Goal: Information Seeking & Learning: Find specific fact

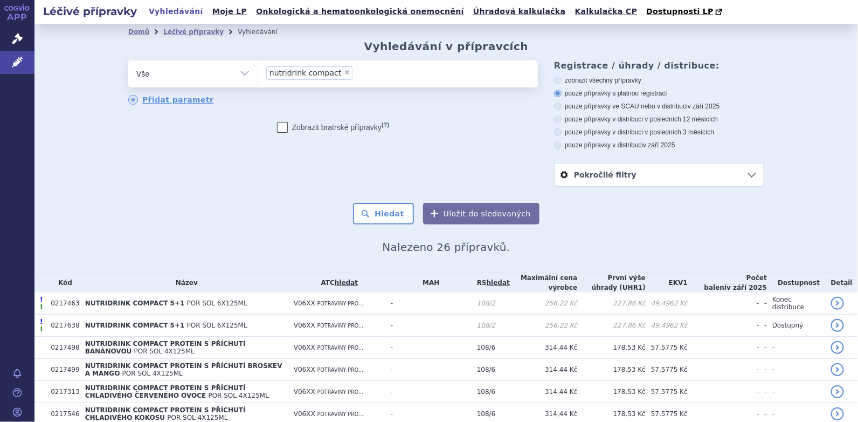
click at [344, 73] on span "×" at bounding box center [347, 72] width 6 height 6
click at [258, 73] on select "nutridrink compact" at bounding box center [258, 73] width 1 height 27
select select
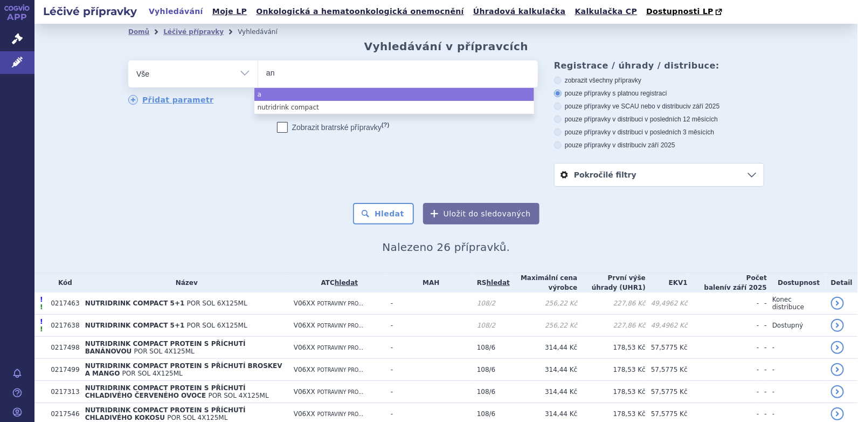
type input "ana"
type input "anam"
type input "anami"
type input "anamix"
type input "anamix i"
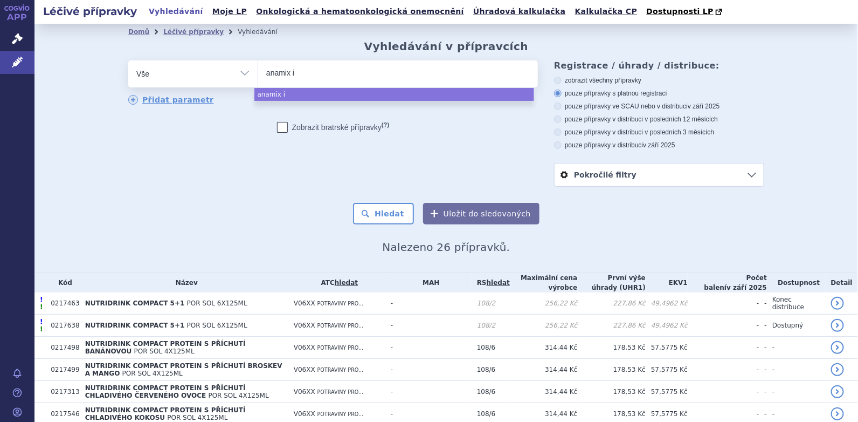
type input "anamix in"
type input "anamix infa"
type input "anamix infan"
type input "anamix infant"
select select "anamix infant"
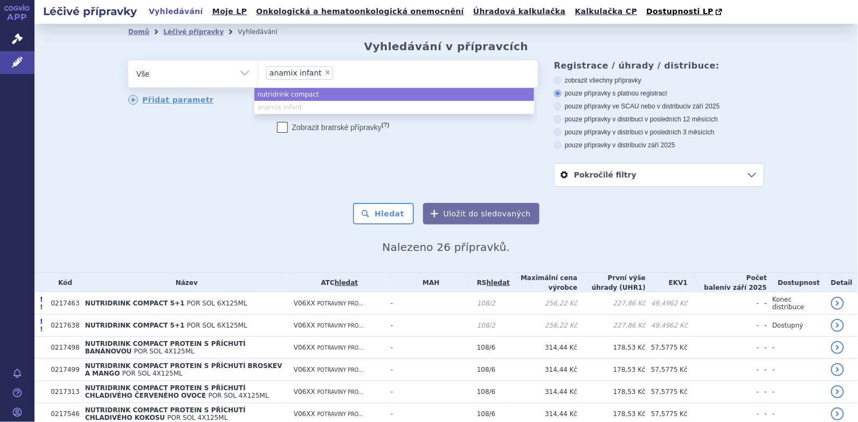
click at [304, 104] on ul "nutridrink compact anamix infant" at bounding box center [395, 101] width 280 height 26
click at [363, 81] on ul "× anamix infant" at bounding box center [398, 72] width 280 height 24
click at [258, 81] on select "nutridrink compact anamix infant" at bounding box center [258, 73] width 1 height 27
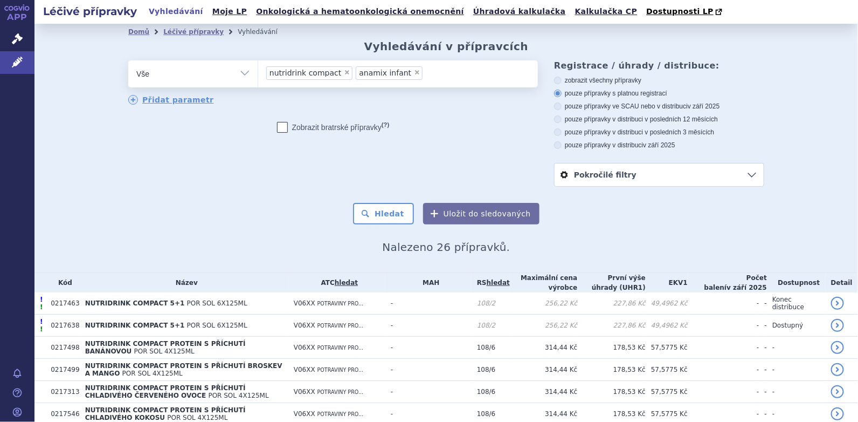
click at [344, 75] on span "×" at bounding box center [347, 72] width 6 height 6
click at [258, 76] on select "nutridrink compact anamix infant" at bounding box center [258, 73] width 1 height 27
select select "anamix infant"
click at [386, 214] on button "Hledat" at bounding box center [383, 214] width 61 height 22
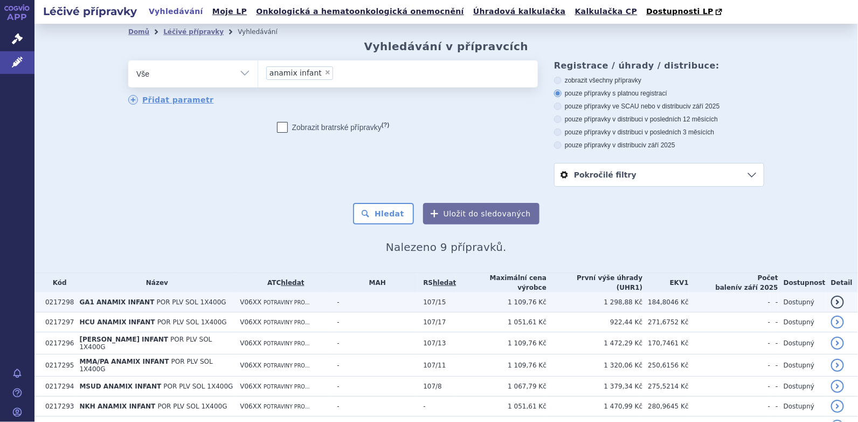
click at [105, 300] on span "GA1 ANAMIX INFANT" at bounding box center [116, 302] width 75 height 8
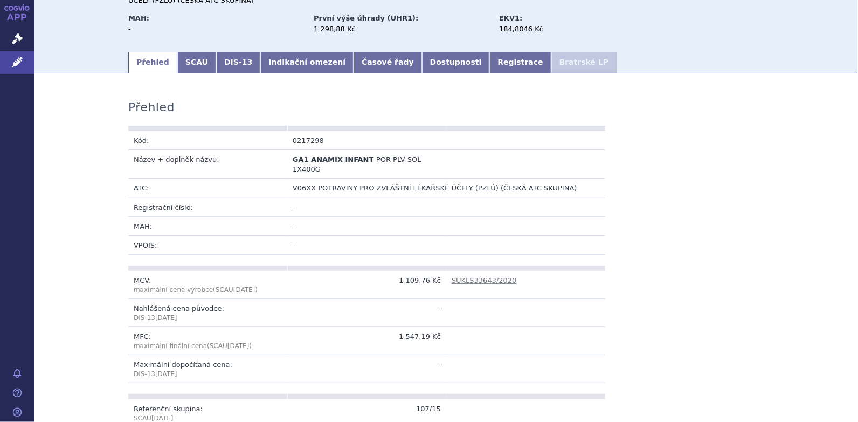
scroll to position [107, 0]
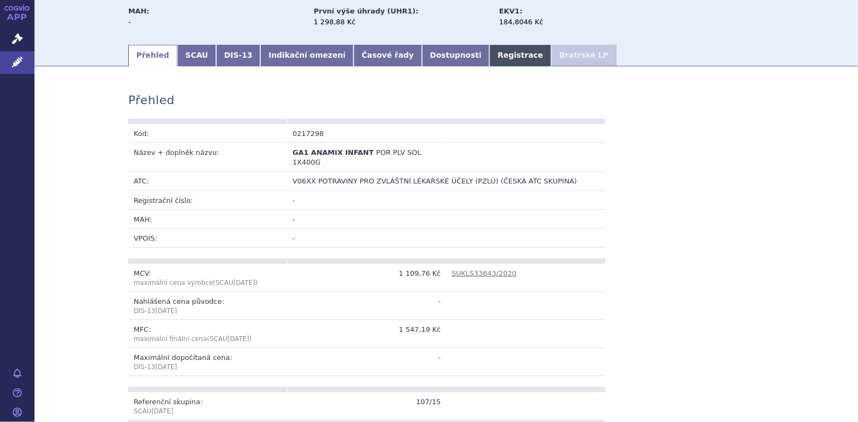
click at [490, 58] on link "Registrace" at bounding box center [520, 56] width 61 height 22
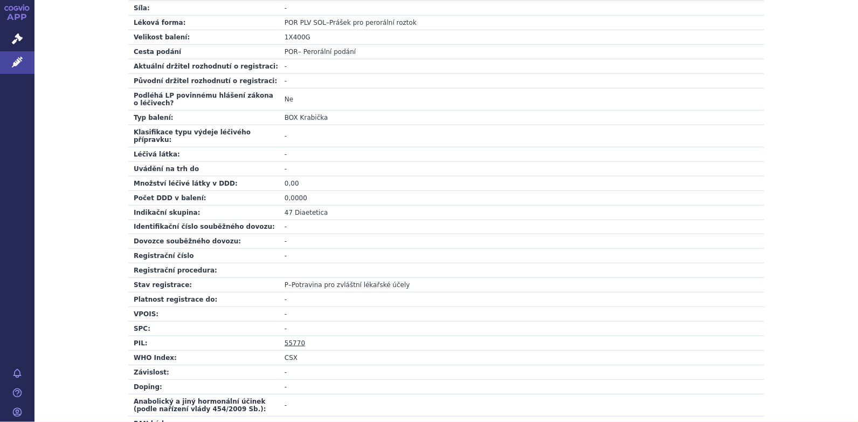
scroll to position [269, 0]
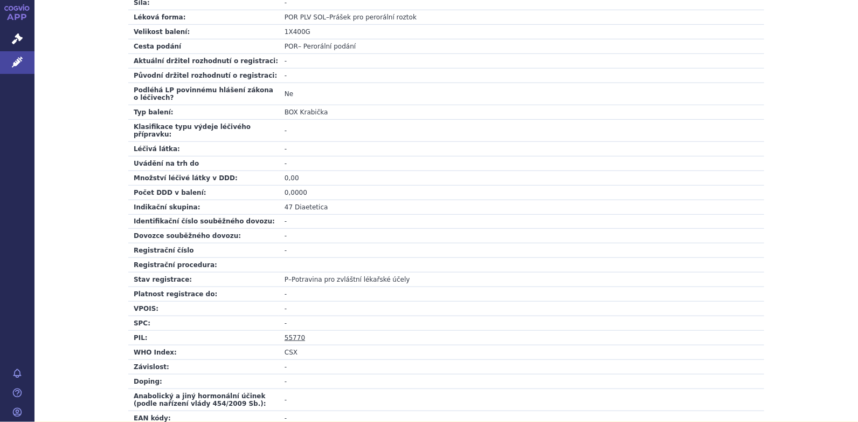
click at [291, 334] on link "55770" at bounding box center [295, 338] width 20 height 8
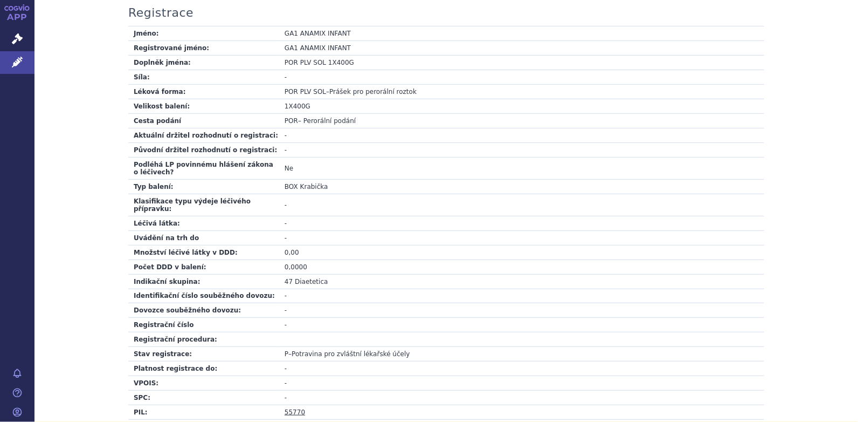
scroll to position [0, 0]
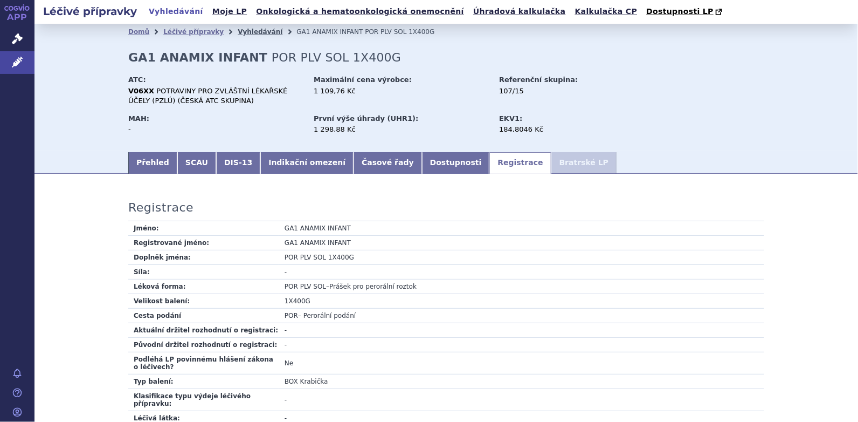
click at [239, 32] on link "Vyhledávání" at bounding box center [260, 32] width 45 height 8
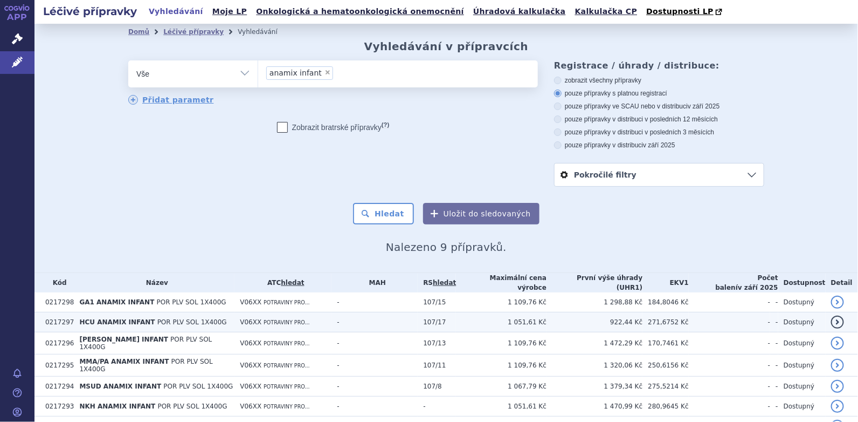
click at [125, 319] on span "HCU ANAMIX INFANT" at bounding box center [116, 322] width 75 height 8
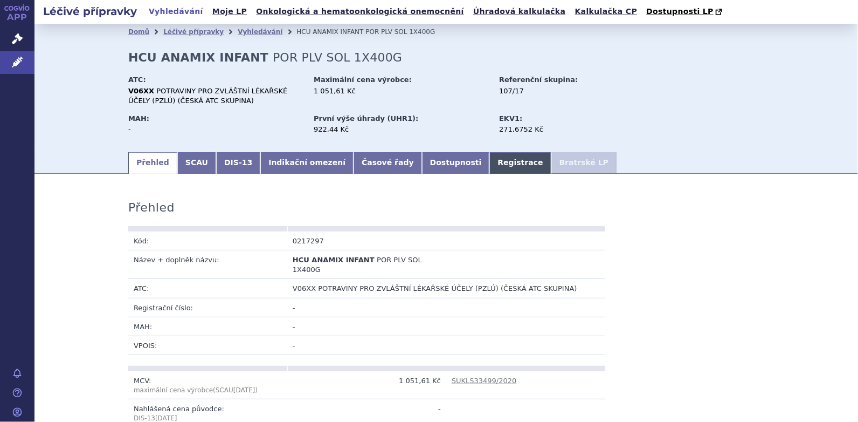
click at [490, 157] on link "Registrace" at bounding box center [520, 163] width 61 height 22
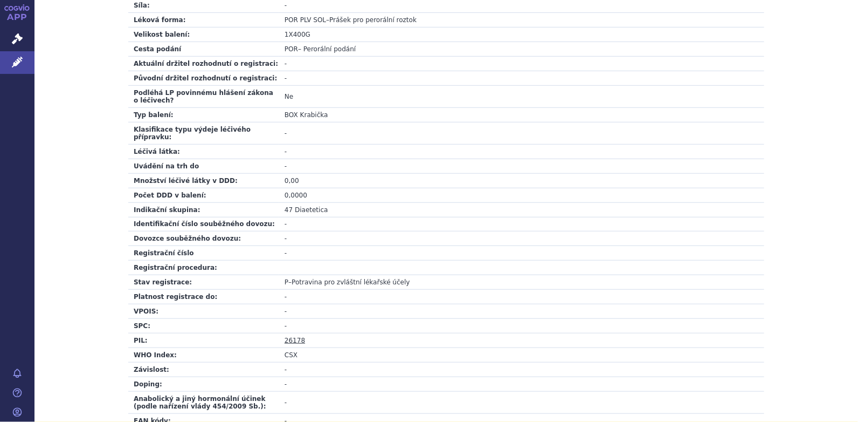
scroll to position [377, 0]
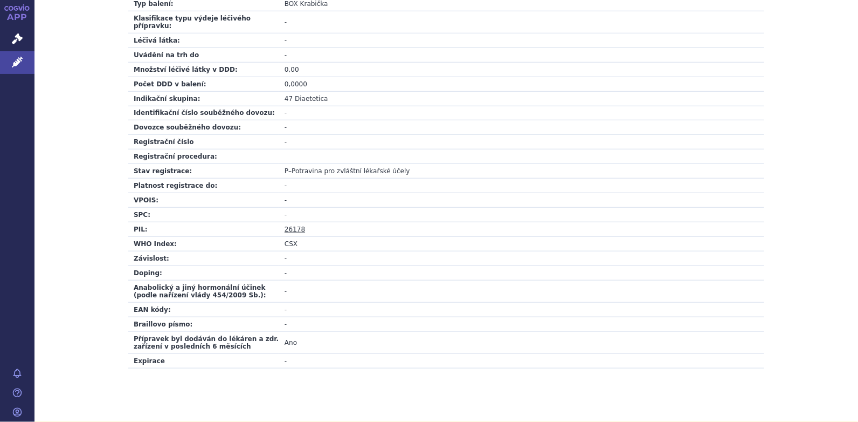
click at [289, 225] on link "26178" at bounding box center [295, 229] width 20 height 8
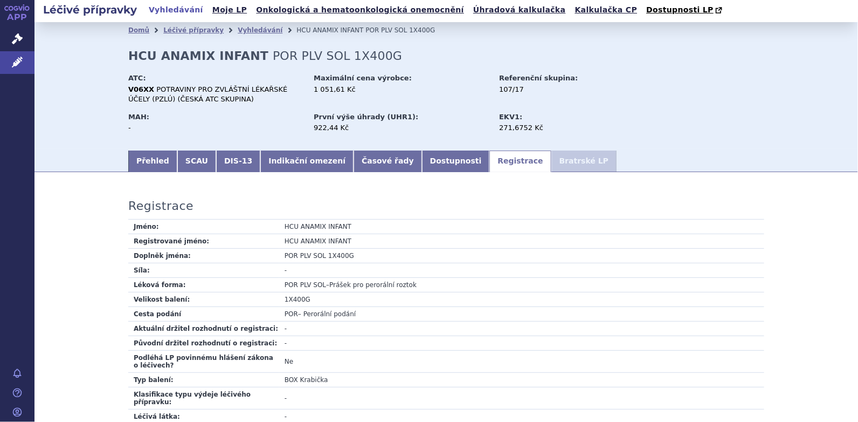
scroll to position [0, 0]
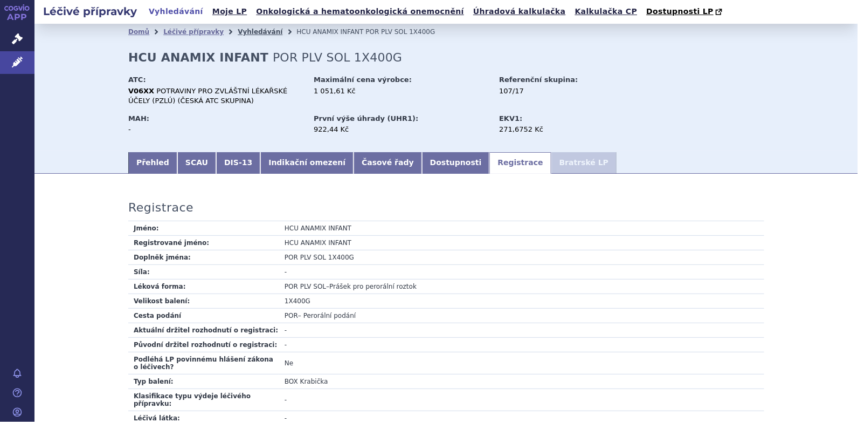
click at [245, 31] on link "Vyhledávání" at bounding box center [260, 32] width 45 height 8
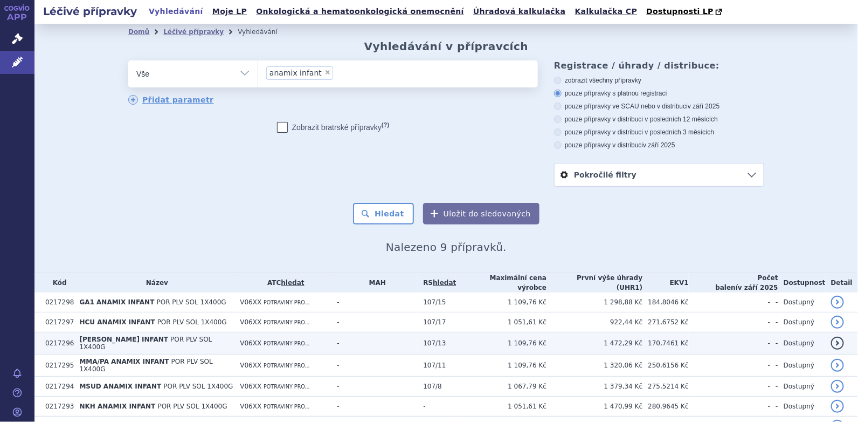
click at [115, 340] on span "[PERSON_NAME] INFANT" at bounding box center [123, 339] width 89 height 8
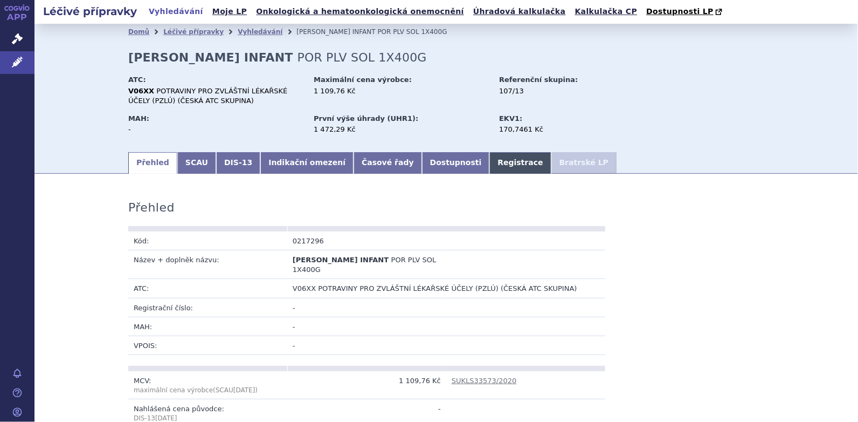
click at [490, 168] on link "Registrace" at bounding box center [520, 163] width 61 height 22
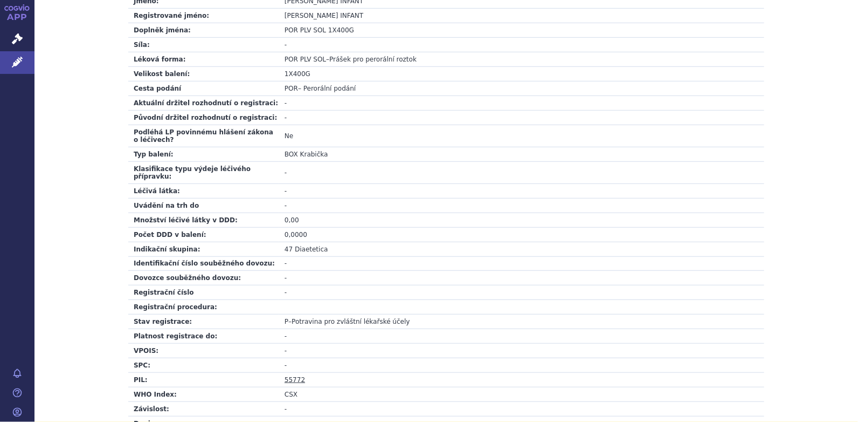
scroll to position [324, 0]
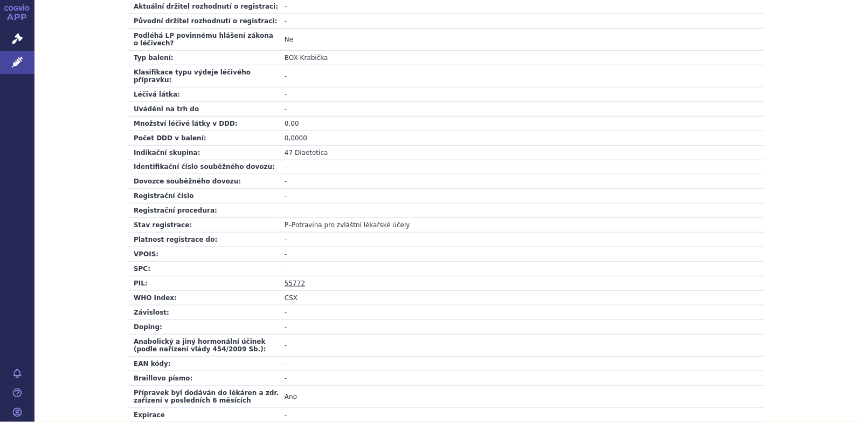
click at [296, 279] on link "55772" at bounding box center [295, 283] width 20 height 8
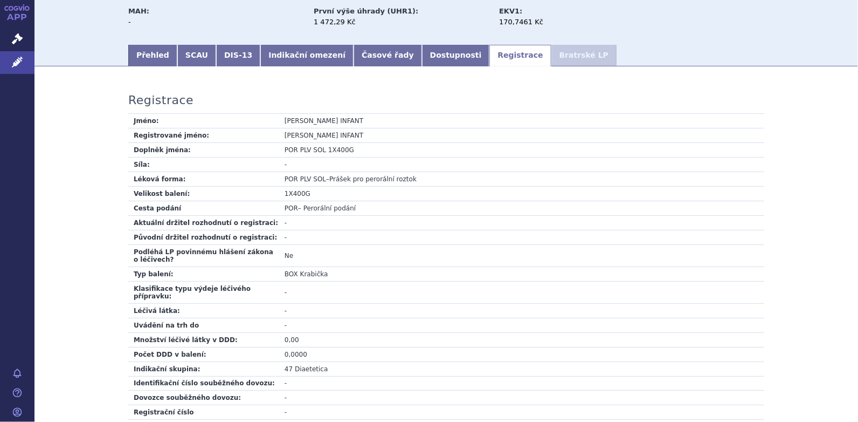
scroll to position [0, 0]
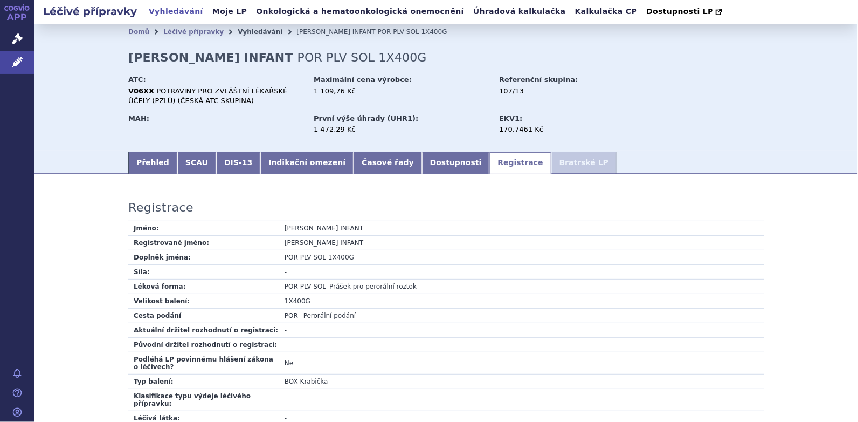
click at [238, 30] on link "Vyhledávání" at bounding box center [260, 32] width 45 height 8
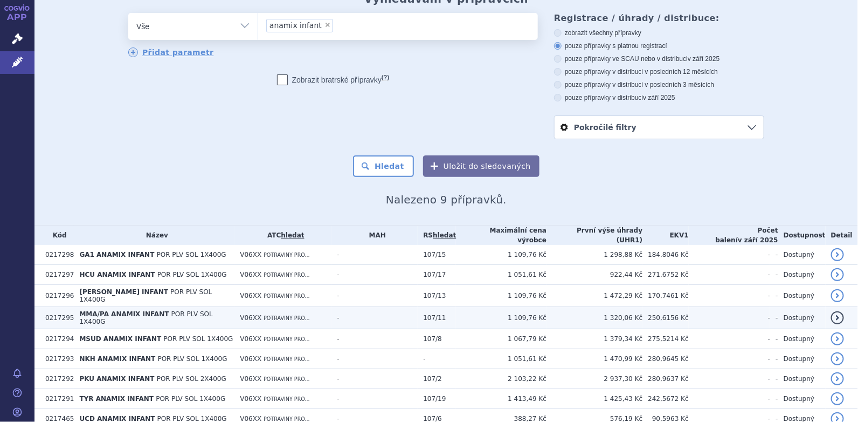
scroll to position [89, 0]
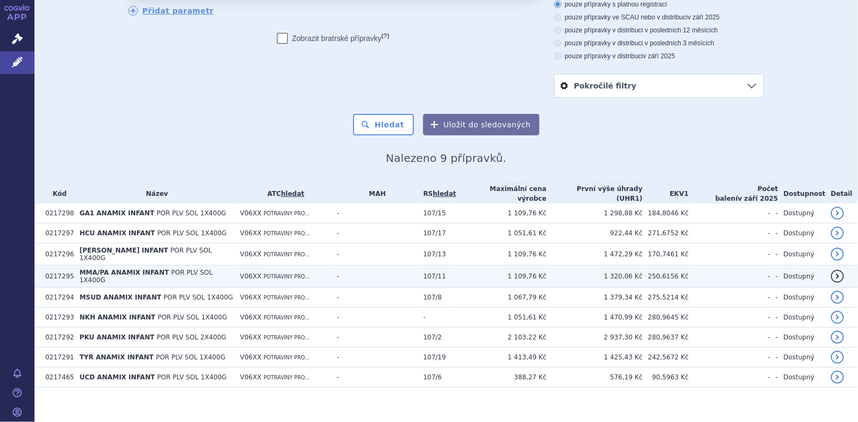
click at [112, 269] on span "MMA/PA ANAMIX INFANT" at bounding box center [124, 273] width 90 height 8
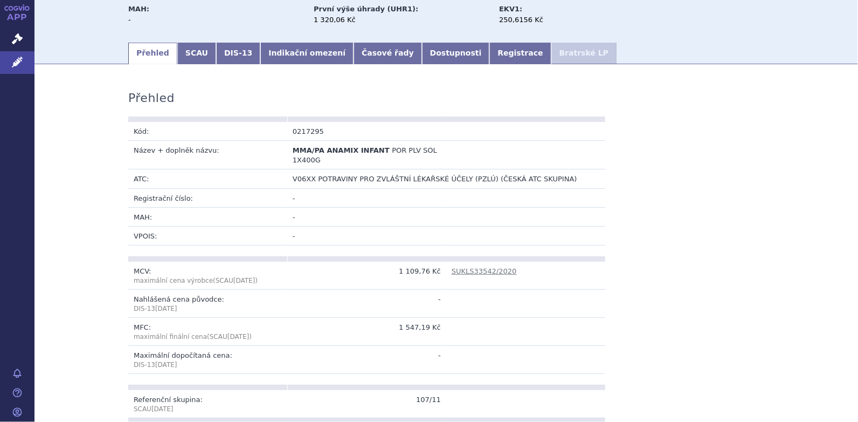
scroll to position [107, 0]
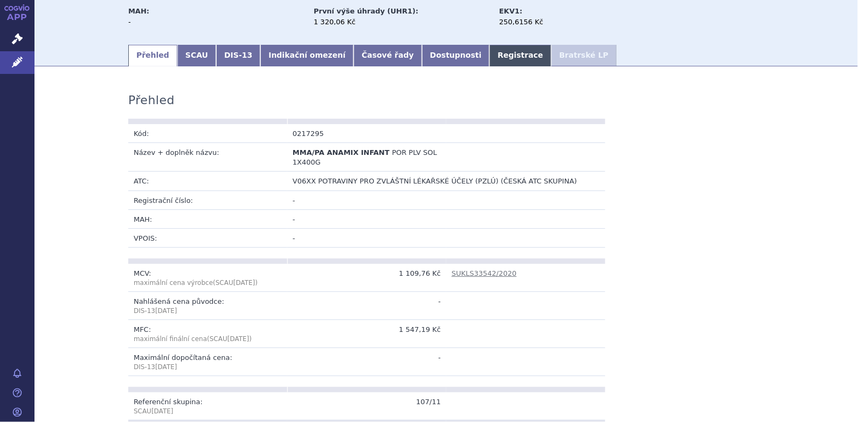
click at [490, 57] on link "Registrace" at bounding box center [520, 56] width 61 height 22
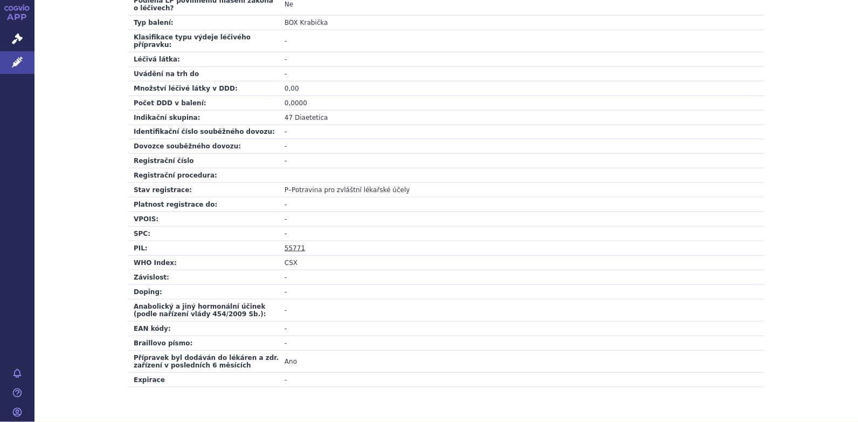
scroll to position [378, 0]
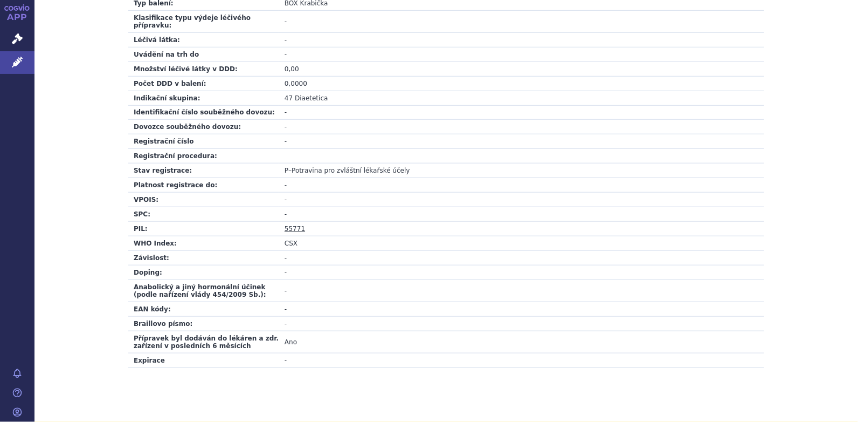
click at [293, 225] on link "55771" at bounding box center [295, 229] width 20 height 8
click at [295, 225] on link "55771" at bounding box center [295, 229] width 20 height 8
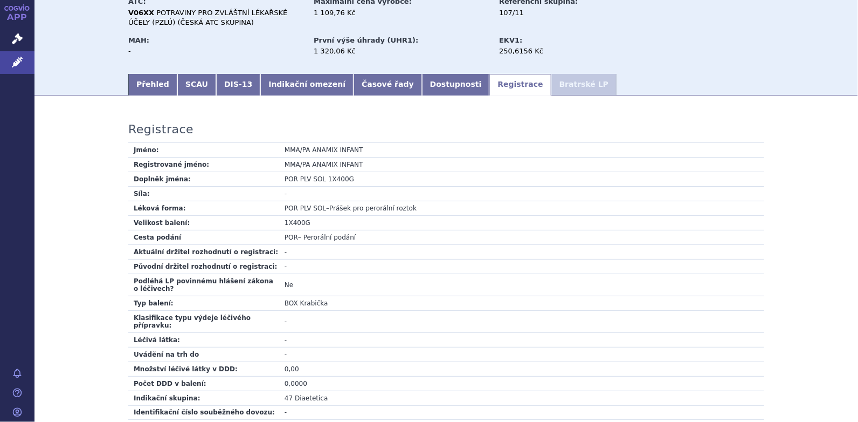
scroll to position [0, 0]
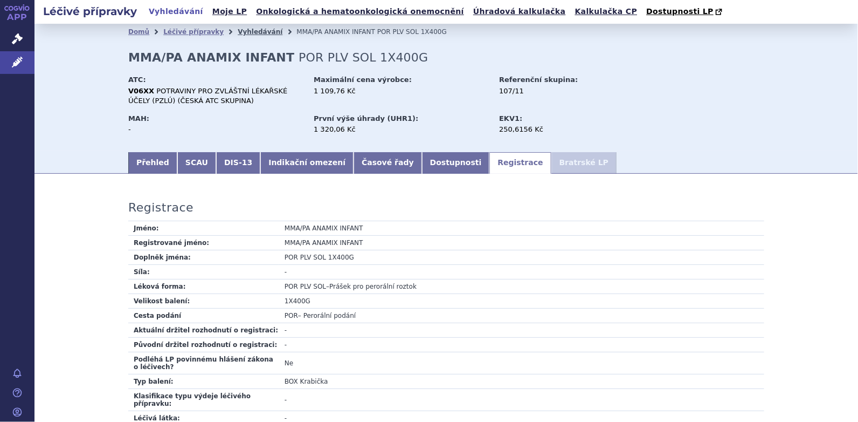
click at [238, 31] on link "Vyhledávání" at bounding box center [260, 32] width 45 height 8
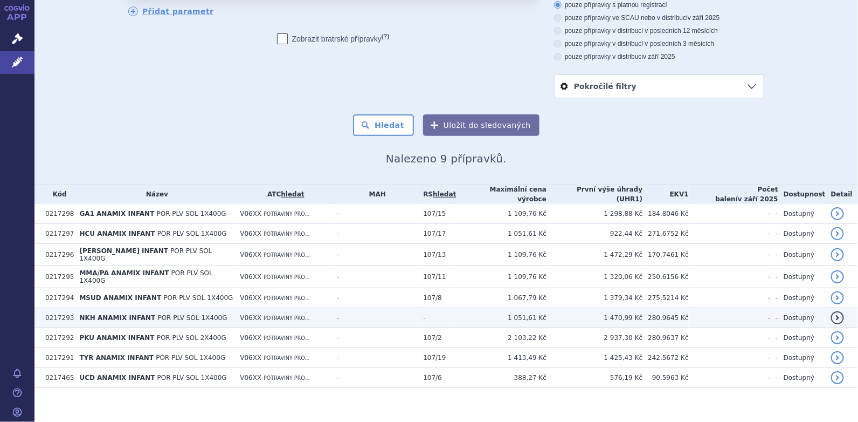
scroll to position [89, 0]
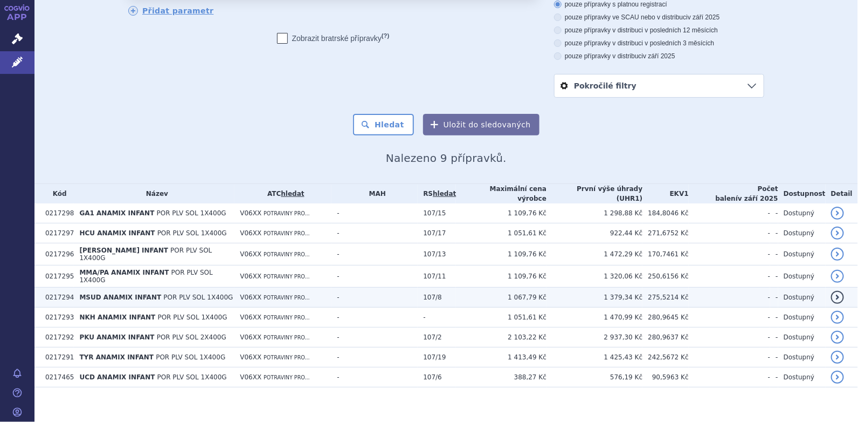
click at [111, 293] on span "MSUD ANAMIX INFANT" at bounding box center [120, 297] width 82 height 8
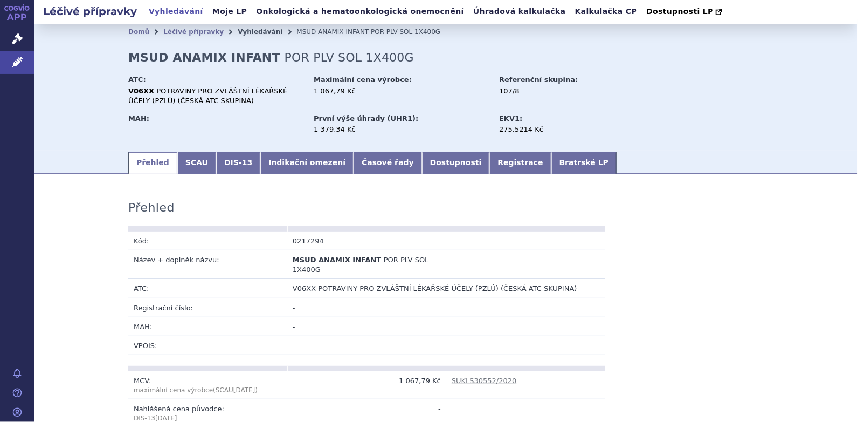
click at [238, 33] on link "Vyhledávání" at bounding box center [260, 32] width 45 height 8
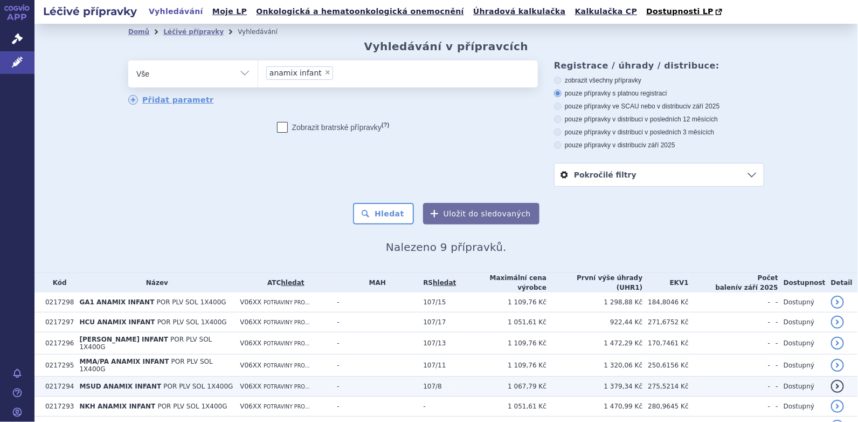
click at [95, 382] on span "MSUD ANAMIX INFANT" at bounding box center [120, 386] width 82 height 8
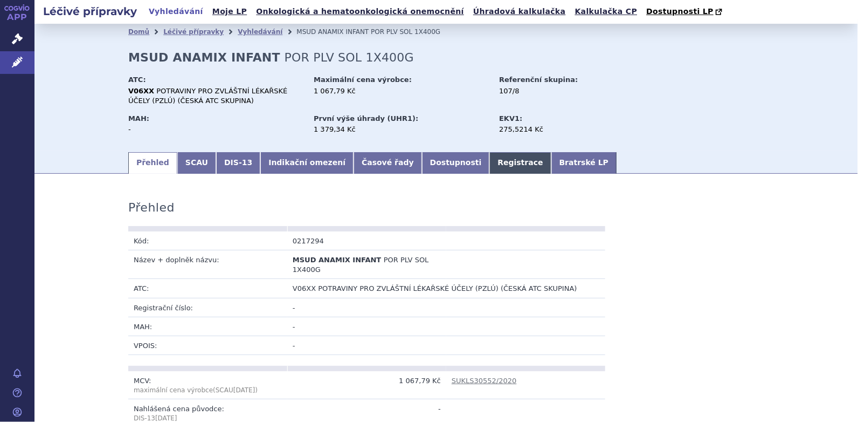
click at [490, 161] on link "Registrace" at bounding box center [520, 163] width 61 height 22
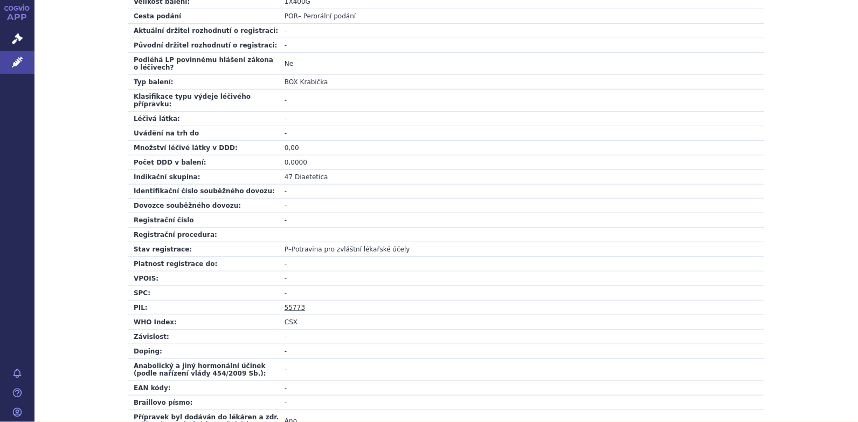
scroll to position [377, 0]
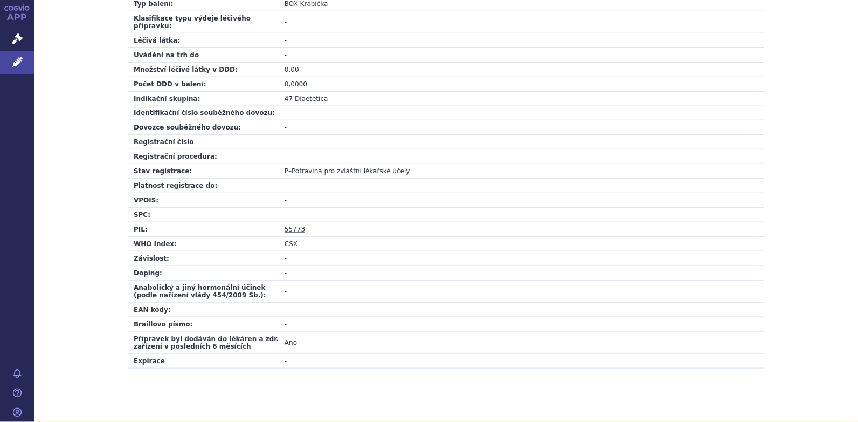
click at [289, 225] on link "55773" at bounding box center [295, 229] width 20 height 8
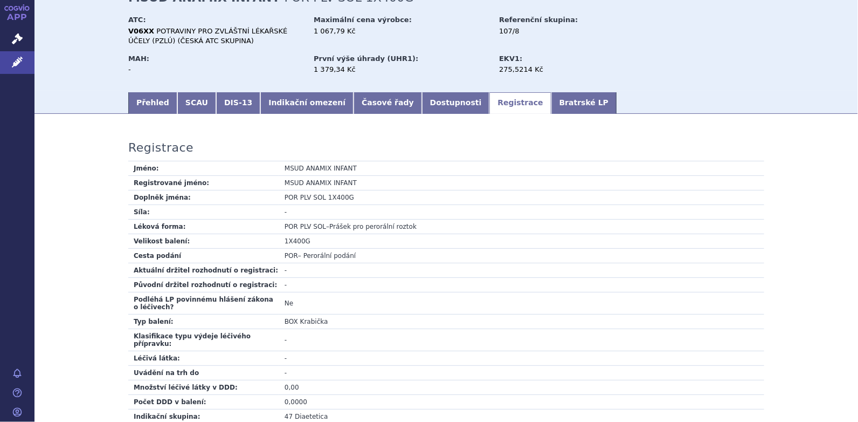
scroll to position [0, 0]
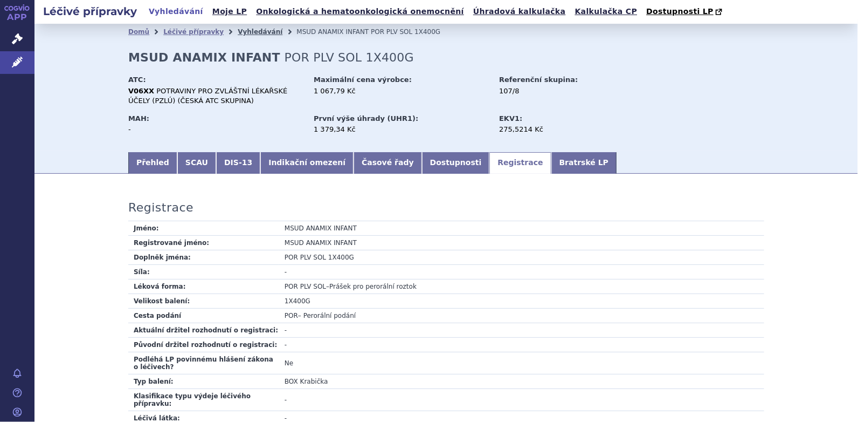
click at [238, 31] on link "Vyhledávání" at bounding box center [260, 32] width 45 height 8
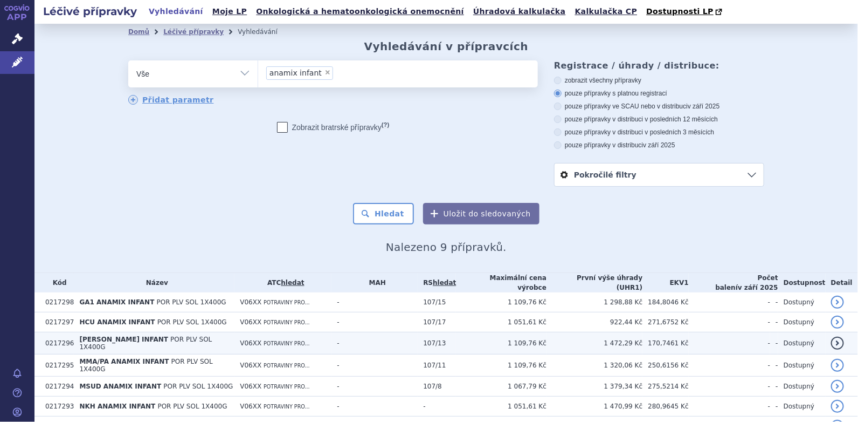
scroll to position [89, 0]
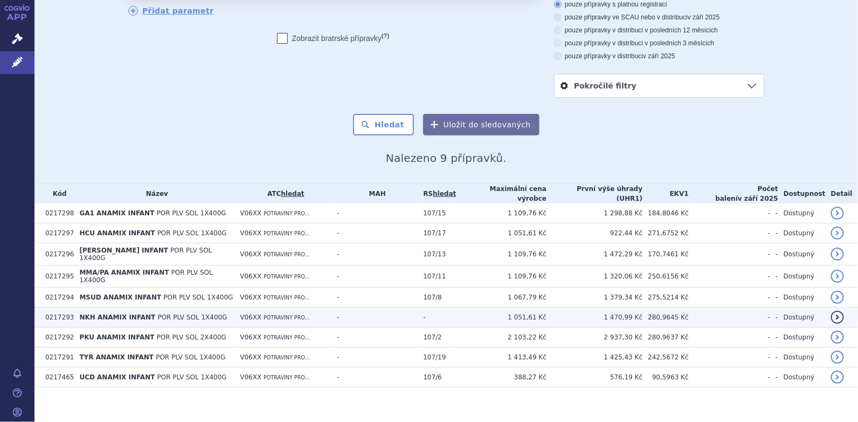
click at [114, 313] on span "NKH ANAMIX INFANT" at bounding box center [117, 317] width 76 height 8
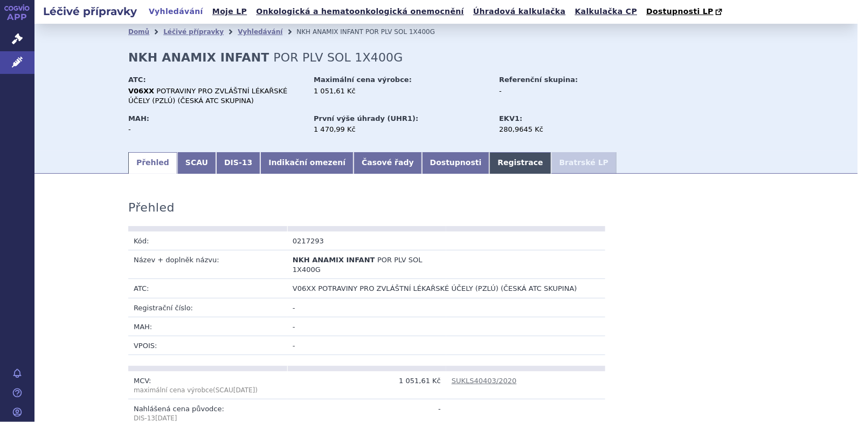
click at [490, 162] on link "Registrace" at bounding box center [520, 163] width 61 height 22
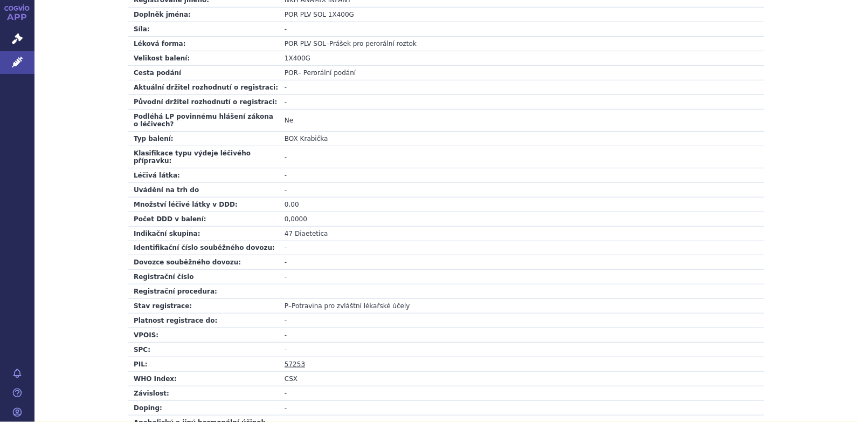
scroll to position [324, 0]
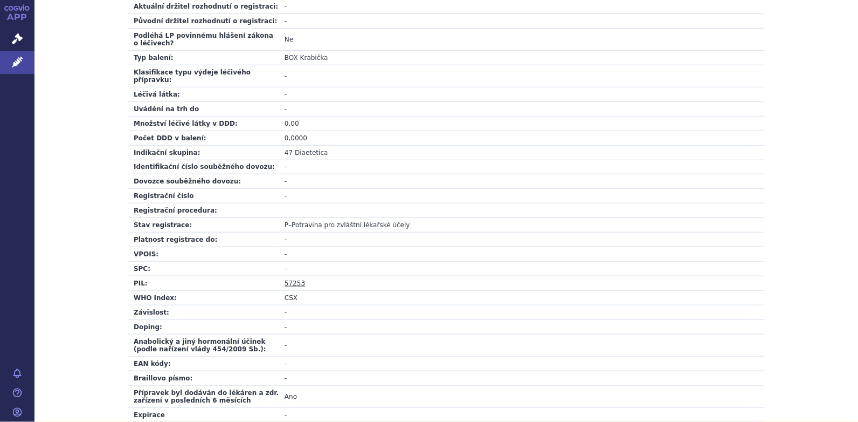
click at [291, 279] on link "57253" at bounding box center [295, 283] width 20 height 8
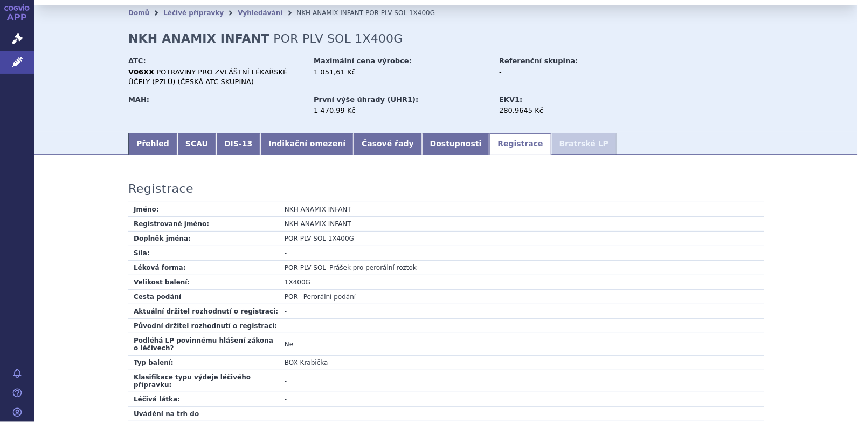
scroll to position [0, 0]
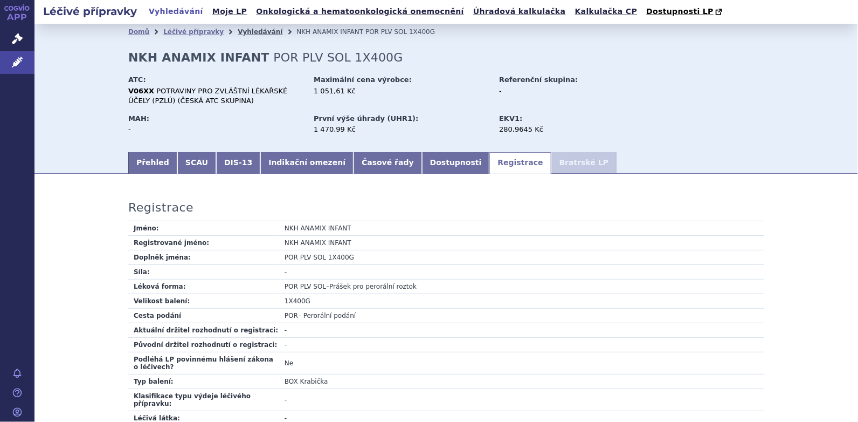
click at [253, 32] on link "Vyhledávání" at bounding box center [260, 32] width 45 height 8
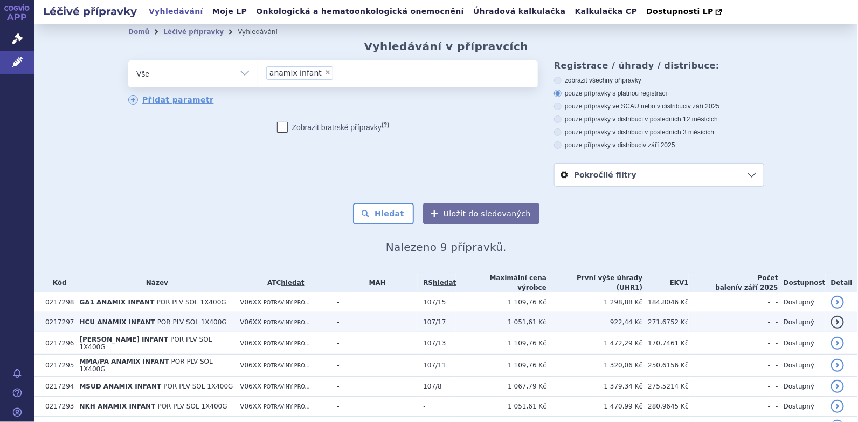
scroll to position [89, 0]
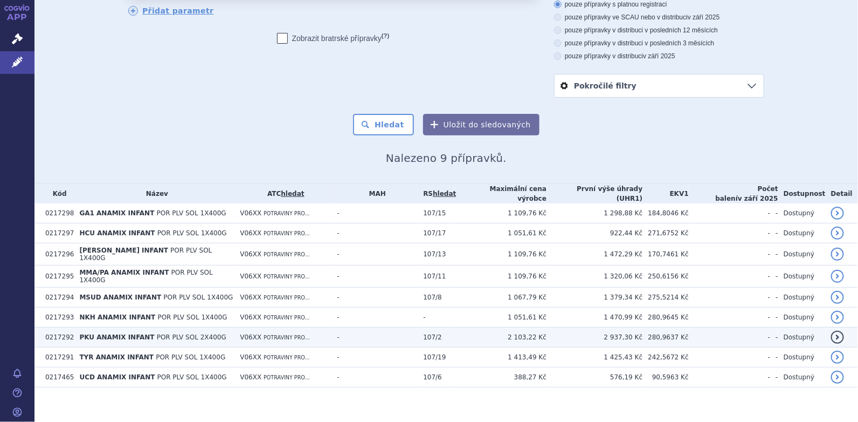
click at [93, 333] on span "PKU ANAMIX INFANT" at bounding box center [116, 337] width 75 height 8
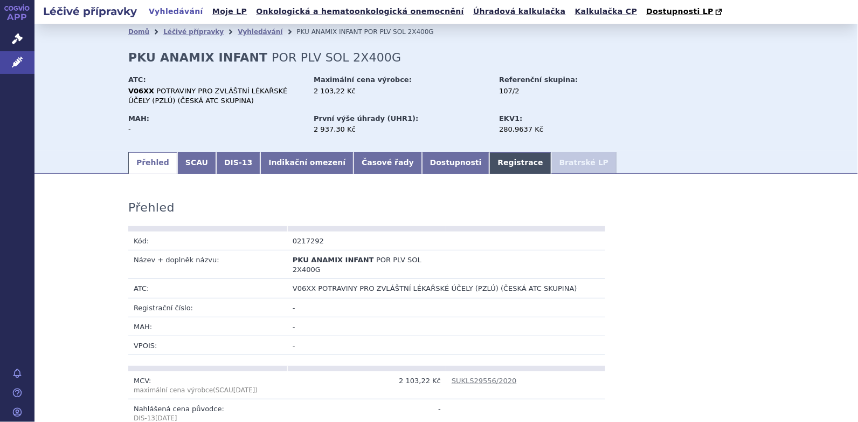
click at [490, 161] on link "Registrace" at bounding box center [520, 163] width 61 height 22
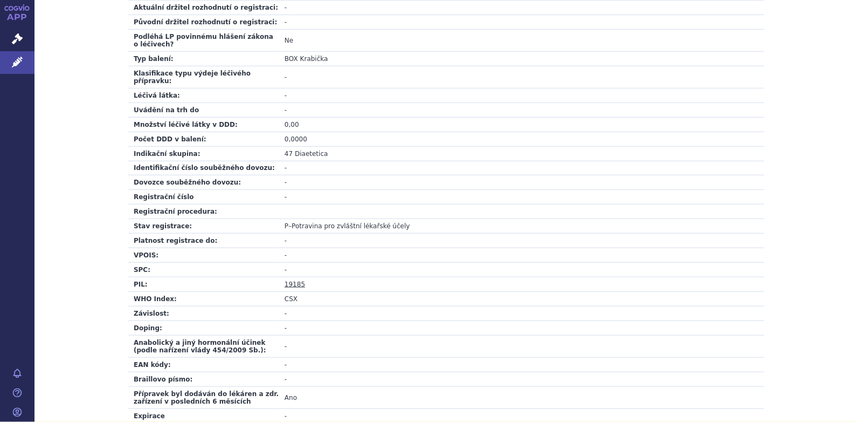
scroll to position [377, 0]
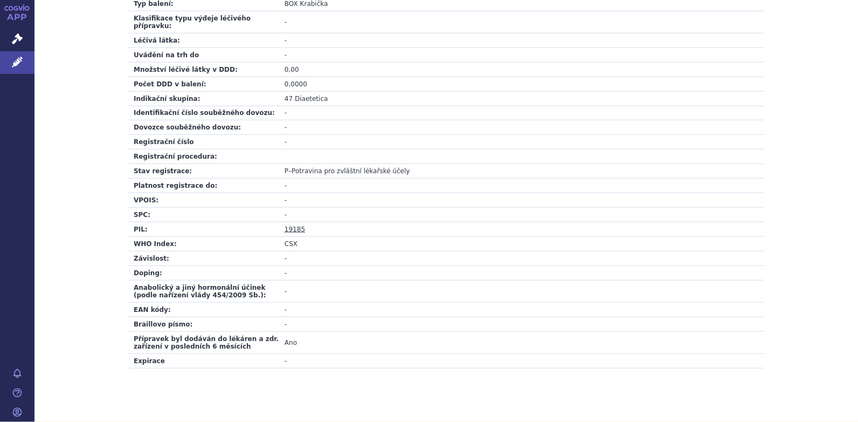
click at [287, 225] on link "19185" at bounding box center [295, 229] width 20 height 8
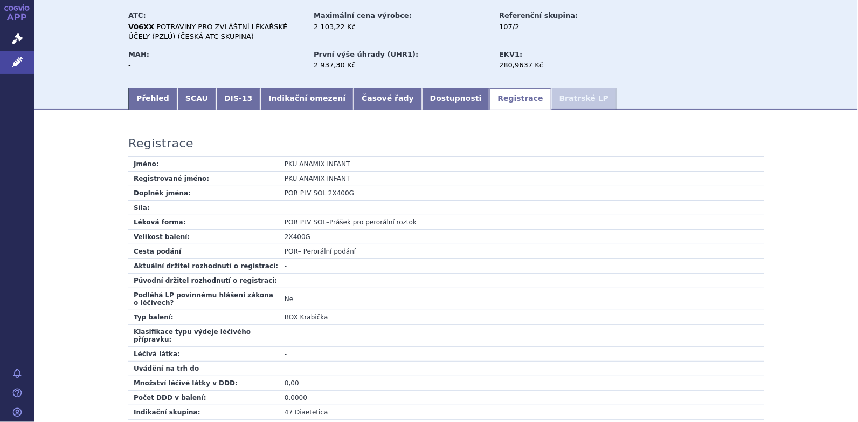
scroll to position [0, 0]
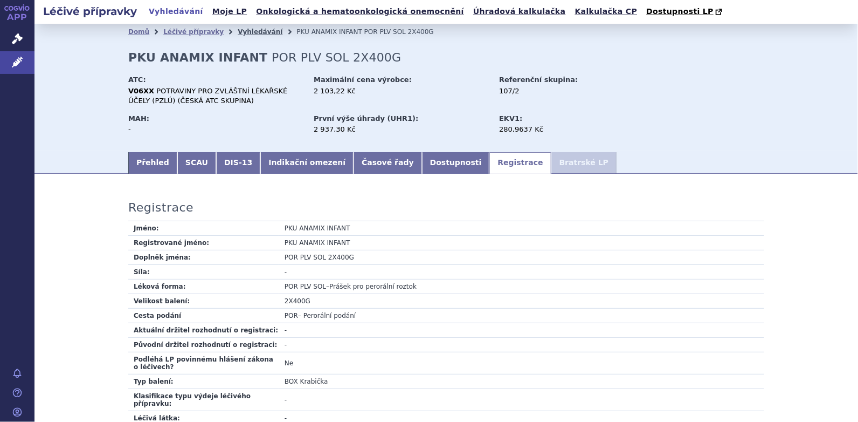
click at [238, 30] on link "Vyhledávání" at bounding box center [260, 32] width 45 height 8
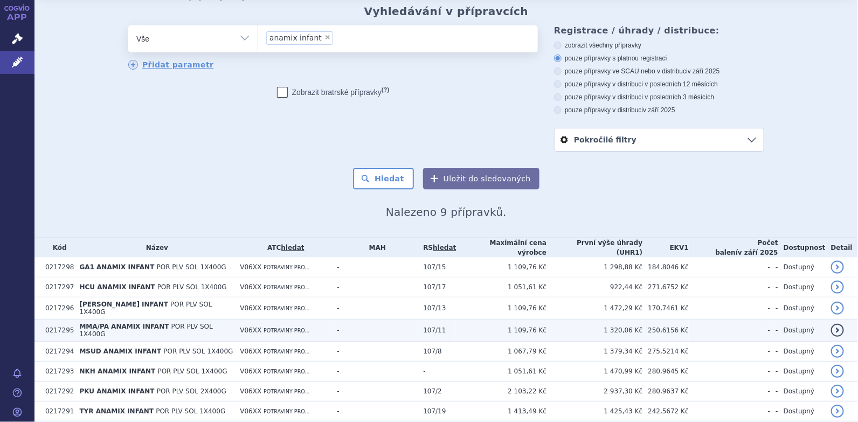
scroll to position [89, 0]
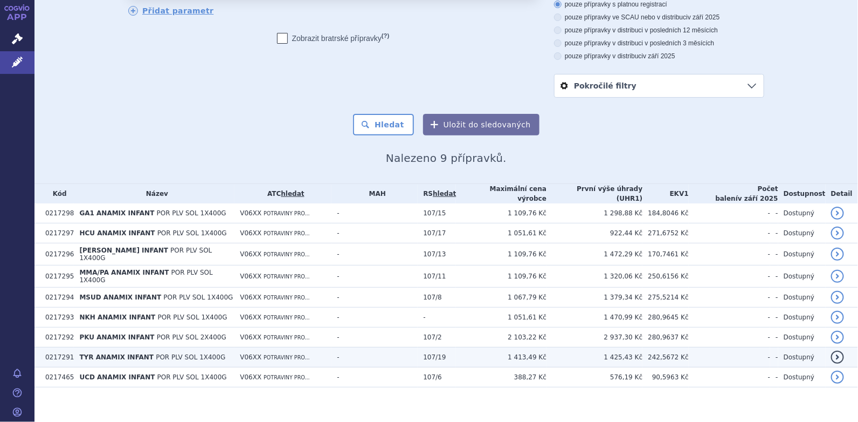
click at [119, 353] on span "TYR ANAMIX INFANT" at bounding box center [116, 357] width 74 height 8
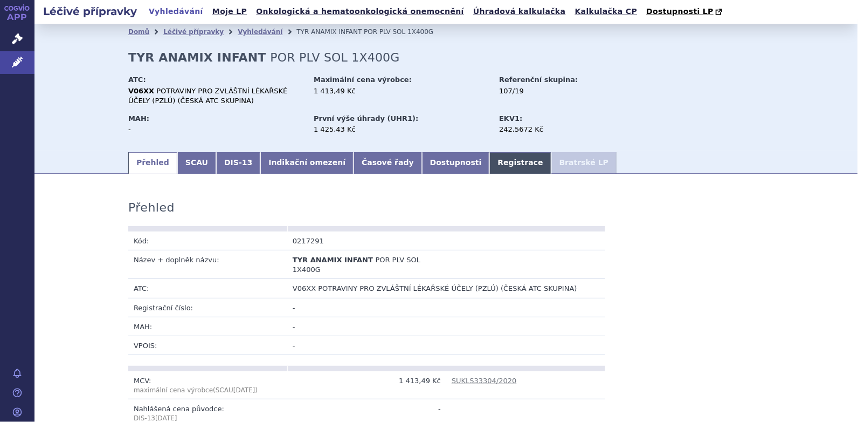
click at [490, 163] on link "Registrace" at bounding box center [520, 163] width 61 height 22
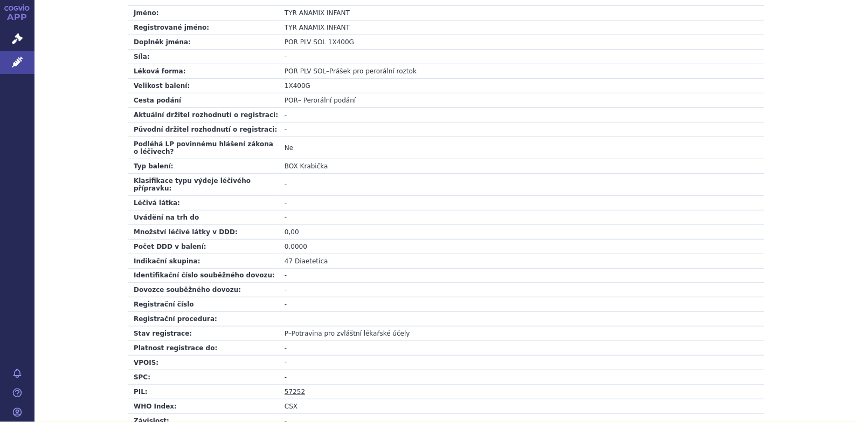
scroll to position [378, 0]
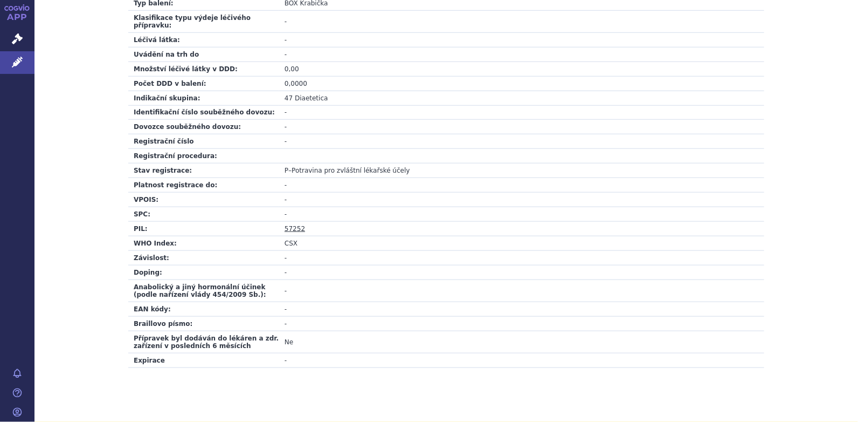
click at [286, 225] on link "57252" at bounding box center [295, 229] width 20 height 8
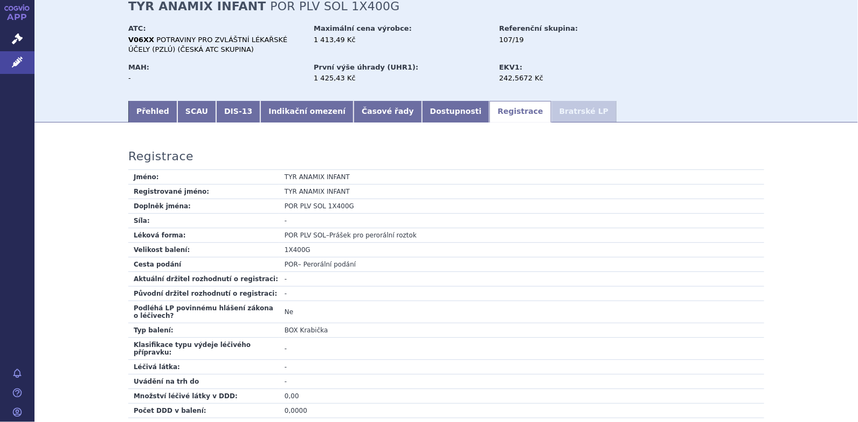
scroll to position [0, 0]
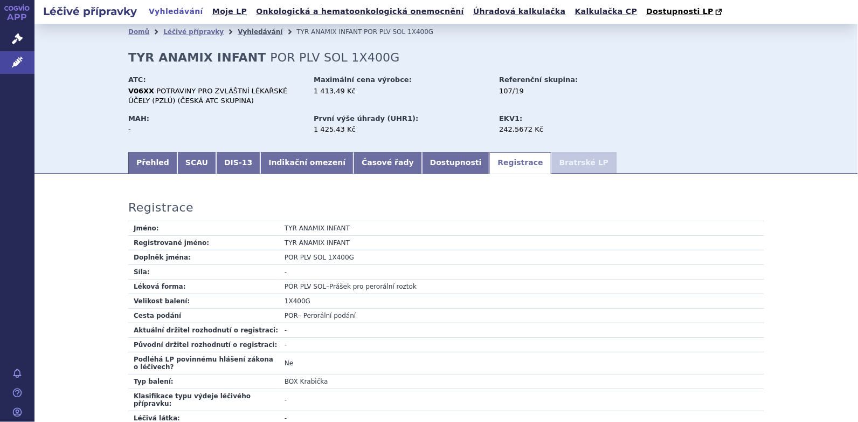
click at [239, 30] on link "Vyhledávání" at bounding box center [260, 32] width 45 height 8
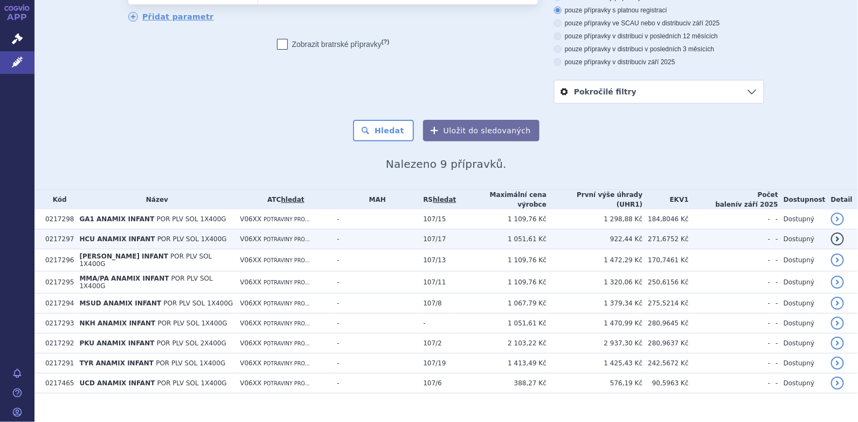
scroll to position [89, 0]
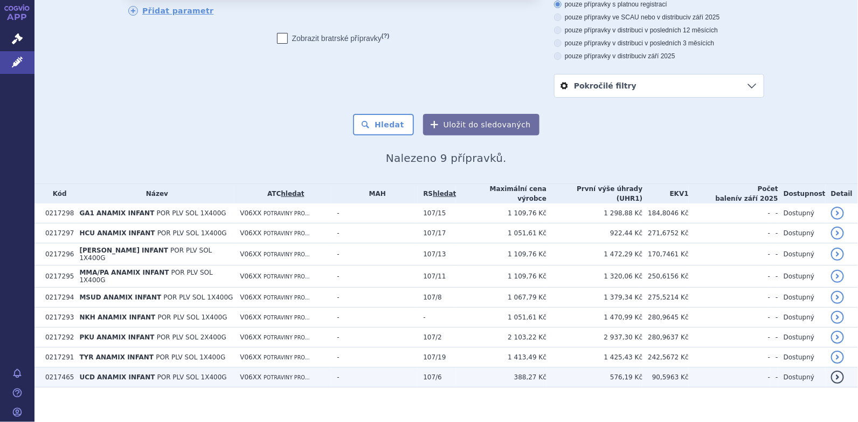
click at [126, 373] on span "UCD ANAMIX INFANT" at bounding box center [116, 377] width 75 height 8
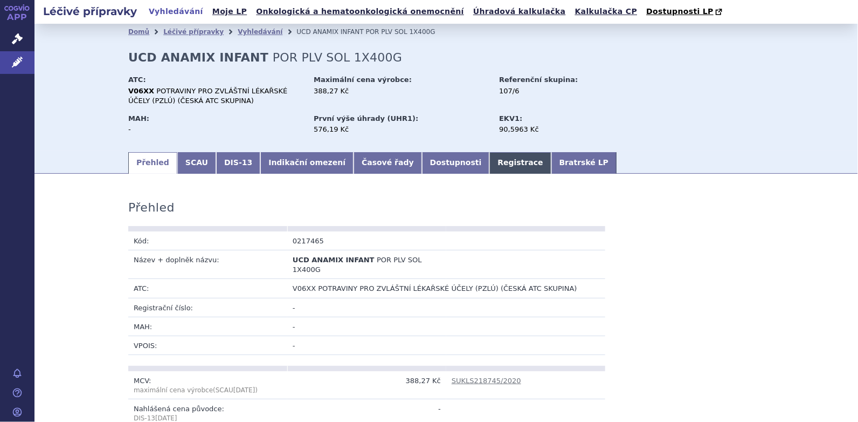
click at [490, 163] on link "Registrace" at bounding box center [520, 163] width 61 height 22
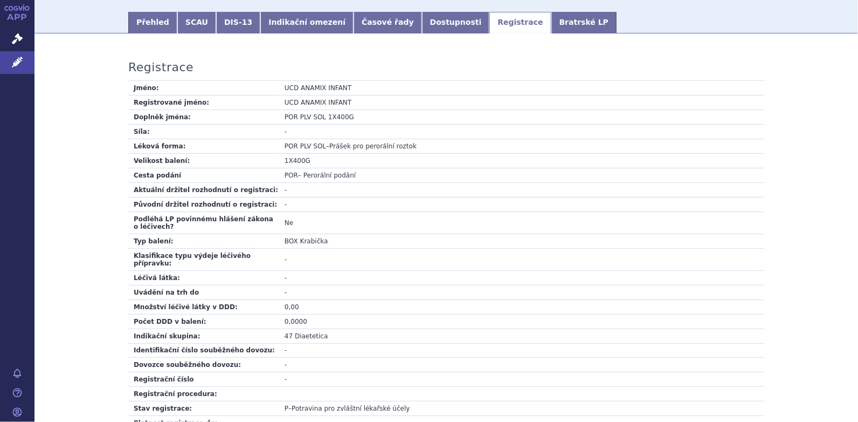
scroll to position [215, 0]
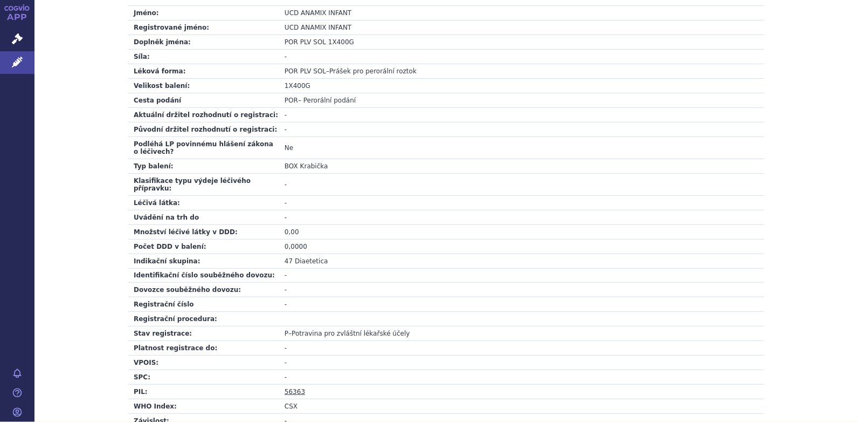
click at [287, 388] on link "56363" at bounding box center [295, 392] width 20 height 8
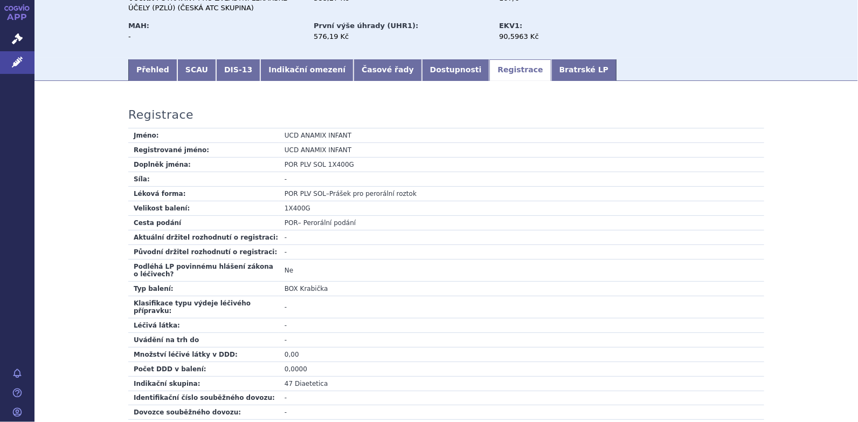
scroll to position [0, 0]
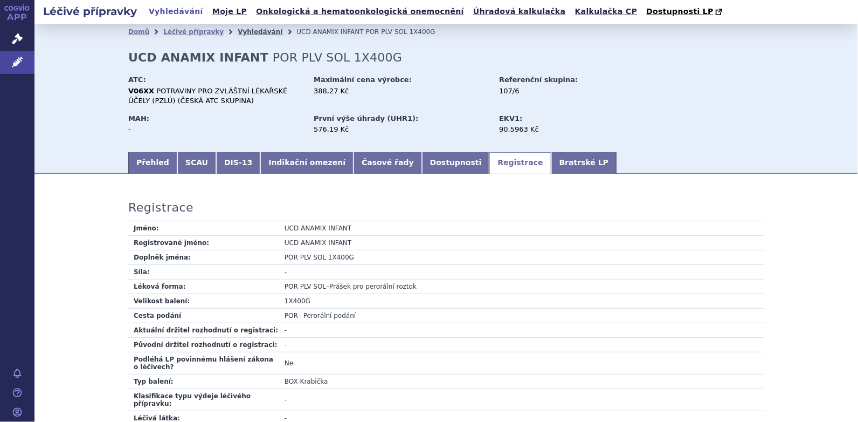
click at [242, 30] on link "Vyhledávání" at bounding box center [260, 32] width 45 height 8
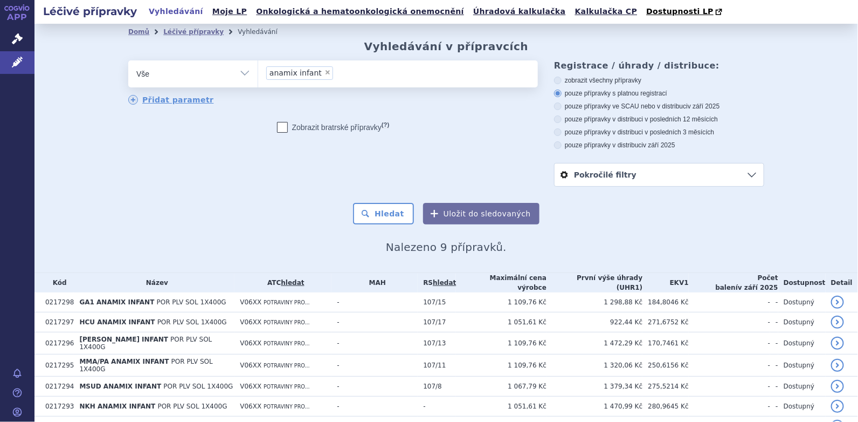
click at [325, 73] on span "×" at bounding box center [328, 72] width 6 height 6
click at [258, 73] on select "anamix infant" at bounding box center [258, 73] width 1 height 27
select select
click at [312, 78] on ul at bounding box center [398, 71] width 280 height 23
click at [258, 78] on select "anamix infant" at bounding box center [258, 73] width 1 height 27
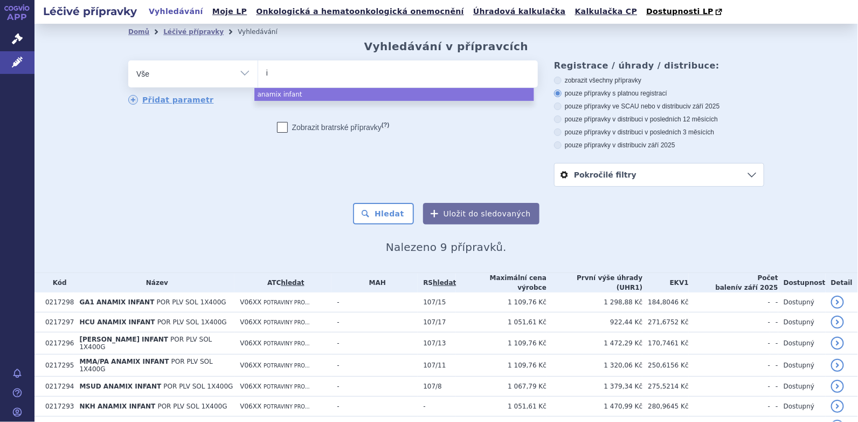
type input "in"
type input "inf"
type input "infa"
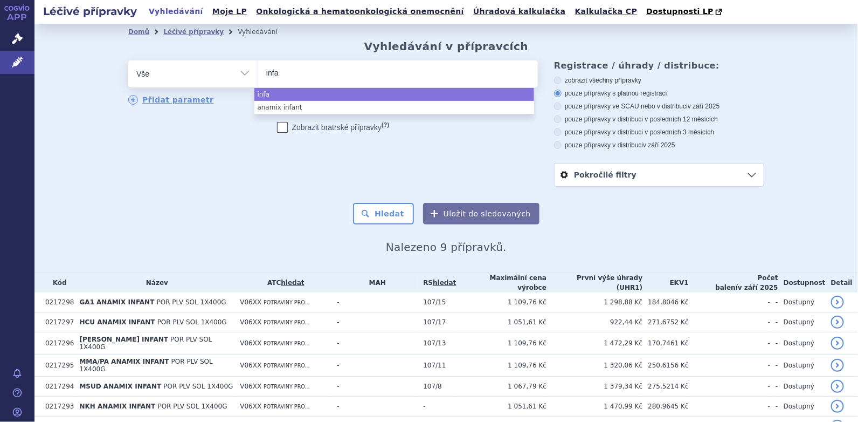
type input "infat"
type input "infatri"
type input "infatrin"
type input "infatrini"
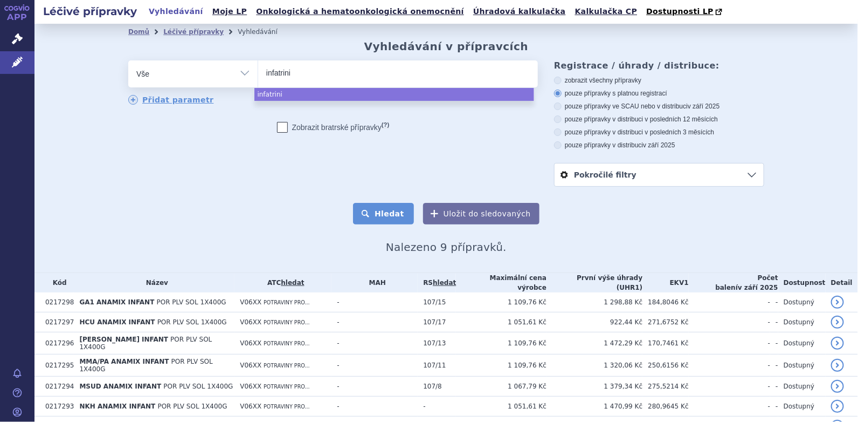
select select "infatrini"
click at [376, 206] on button "Hledat" at bounding box center [383, 214] width 61 height 22
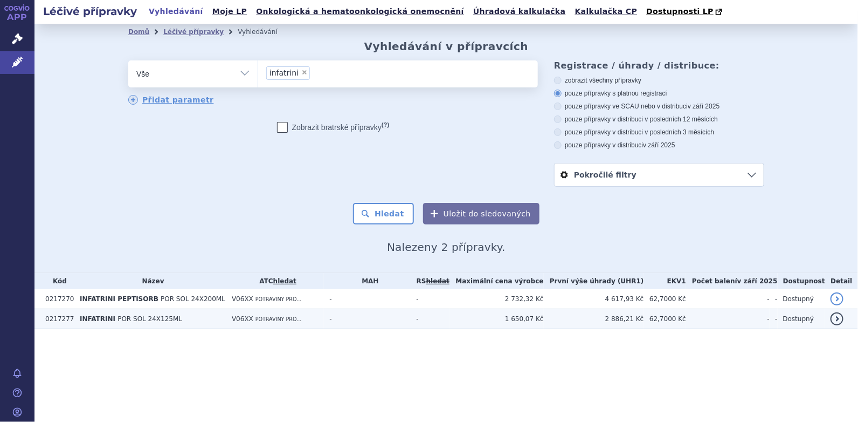
click at [111, 319] on b "INFATRINI" at bounding box center [99, 319] width 38 height 8
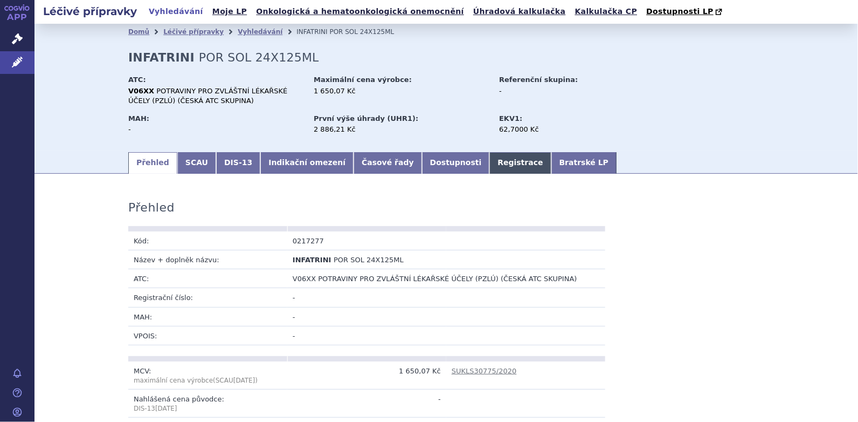
click at [490, 161] on link "Registrace" at bounding box center [520, 163] width 61 height 22
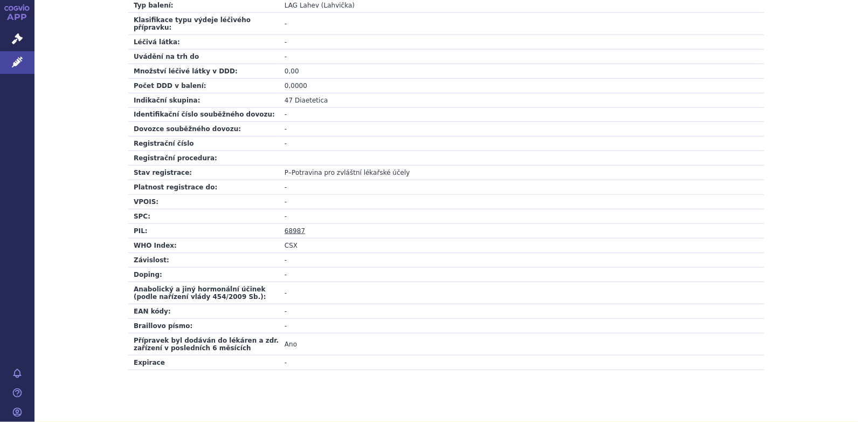
scroll to position [377, 0]
click at [292, 225] on link "68987" at bounding box center [295, 229] width 20 height 8
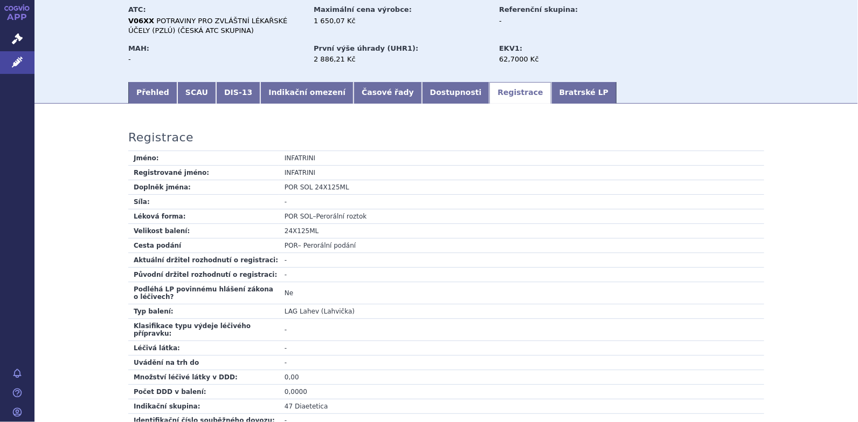
scroll to position [0, 0]
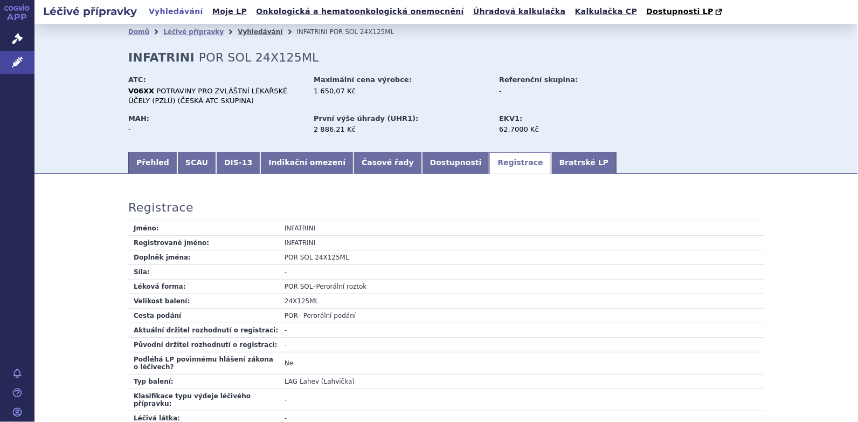
click at [240, 31] on link "Vyhledávání" at bounding box center [260, 32] width 45 height 8
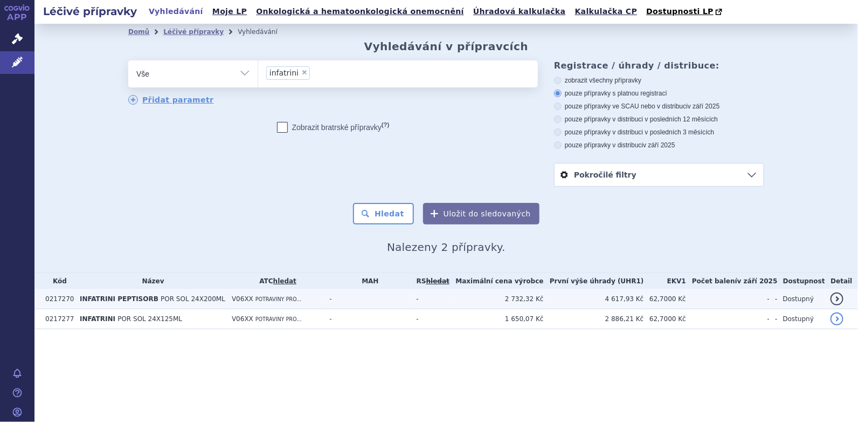
click at [115, 298] on span "INFATRINI PEPTISORB" at bounding box center [119, 299] width 79 height 8
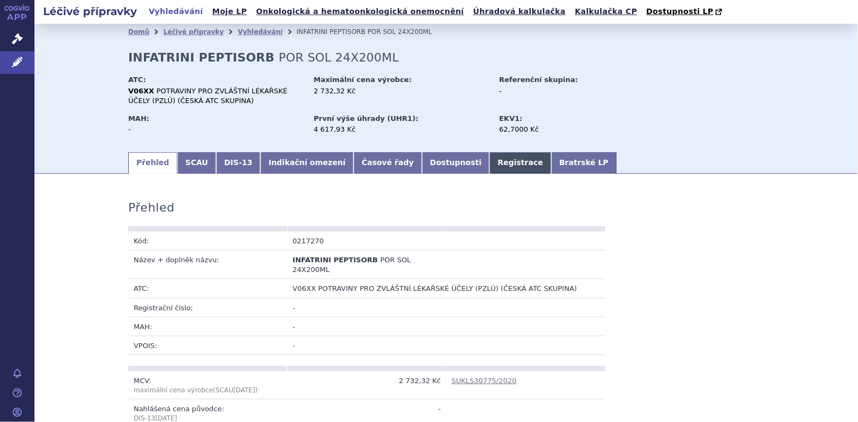
click at [490, 164] on link "Registrace" at bounding box center [520, 163] width 61 height 22
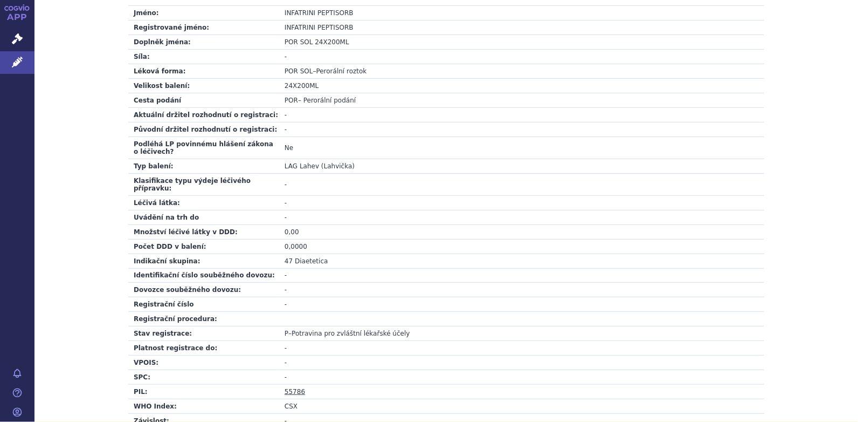
scroll to position [378, 0]
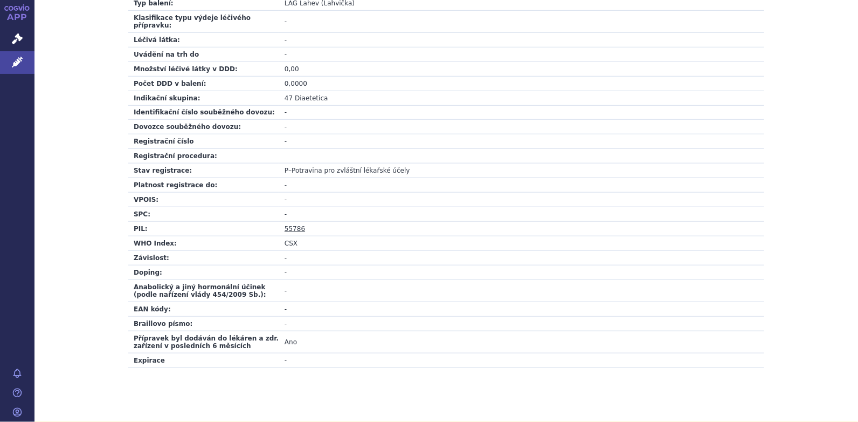
click at [292, 225] on link "55786" at bounding box center [295, 229] width 20 height 8
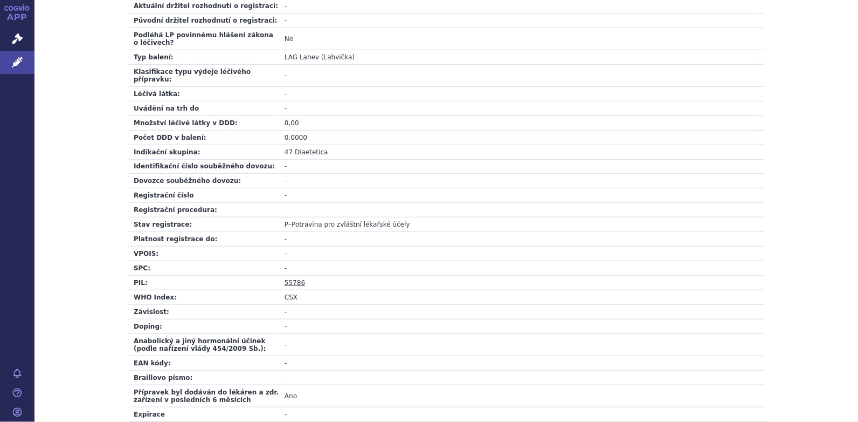
click at [293, 279] on link "55786" at bounding box center [295, 283] width 20 height 8
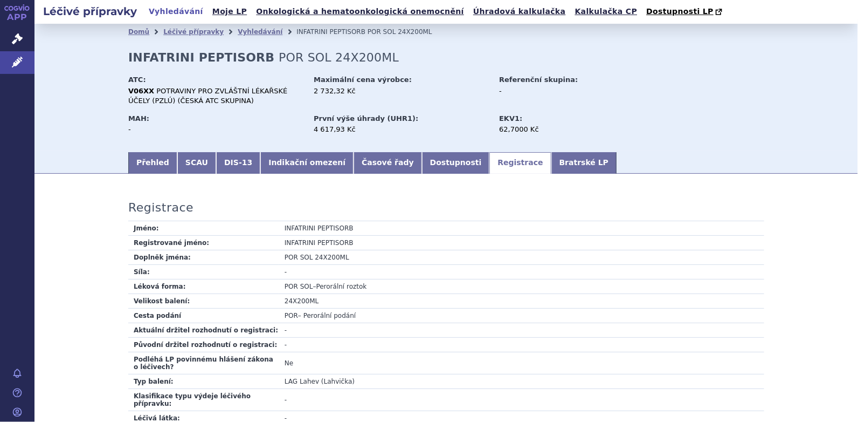
scroll to position [0, 0]
drag, startPoint x: 240, startPoint y: 32, endPoint x: 245, endPoint y: 31, distance: 5.5
click at [240, 32] on link "Vyhledávání" at bounding box center [260, 32] width 45 height 8
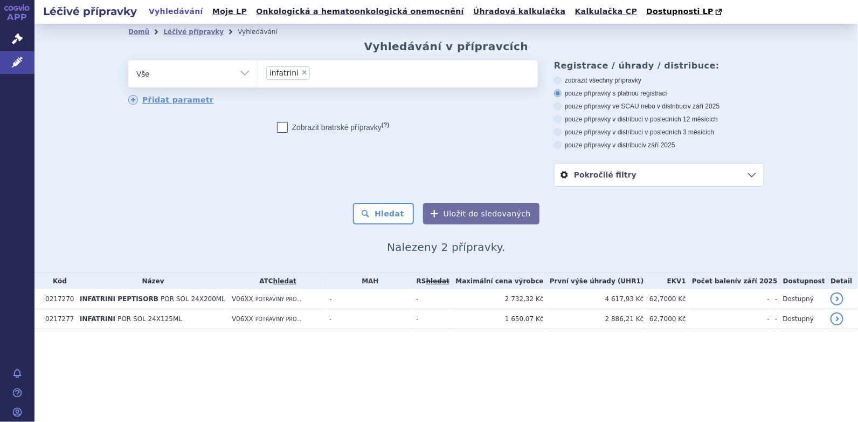
click at [302, 71] on span "×" at bounding box center [304, 72] width 6 height 6
click at [258, 71] on select "infatrini" at bounding box center [258, 73] width 1 height 27
select select
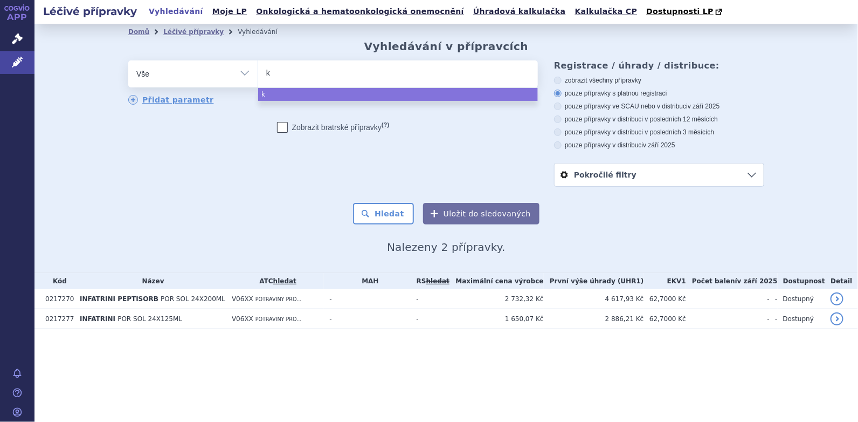
type input "ke"
type input "ket"
type input "keto"
type input "ketoc"
type input "ketoca"
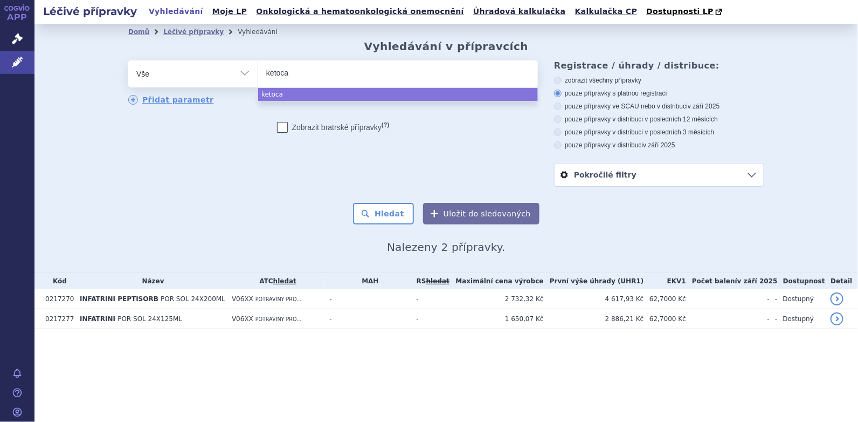
type input "ketocal"
select select "ketocal"
click at [398, 219] on button "Hledat" at bounding box center [383, 214] width 61 height 22
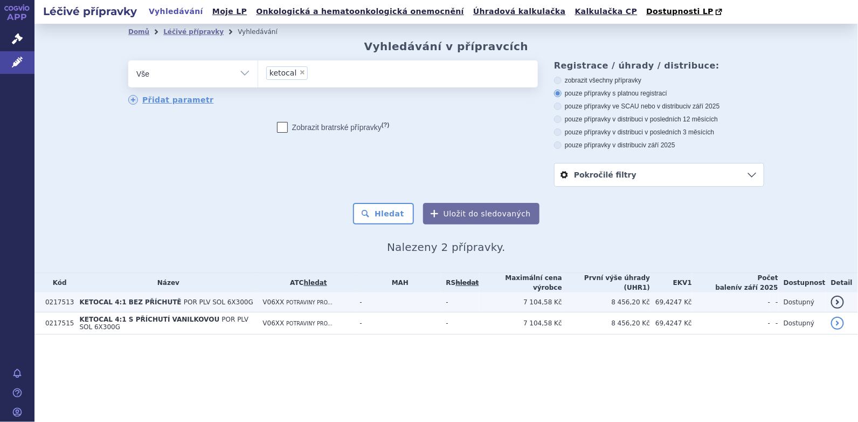
click at [143, 299] on span "KETOCAL 4:1 BEZ PŘÍCHUTĚ" at bounding box center [130, 302] width 102 height 8
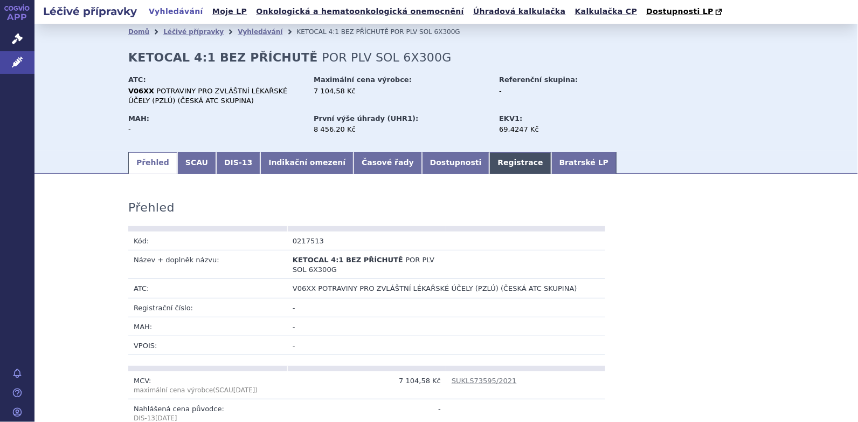
drag, startPoint x: 471, startPoint y: 159, endPoint x: 481, endPoint y: 162, distance: 10.7
click at [490, 159] on link "Registrace" at bounding box center [520, 163] width 61 height 22
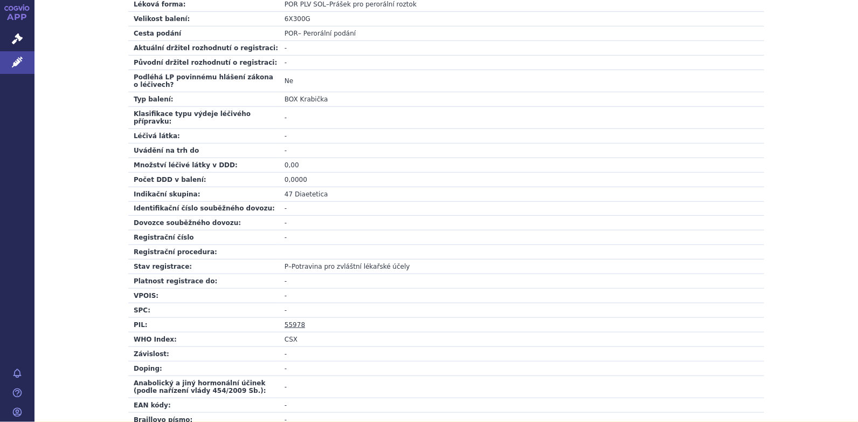
scroll to position [377, 0]
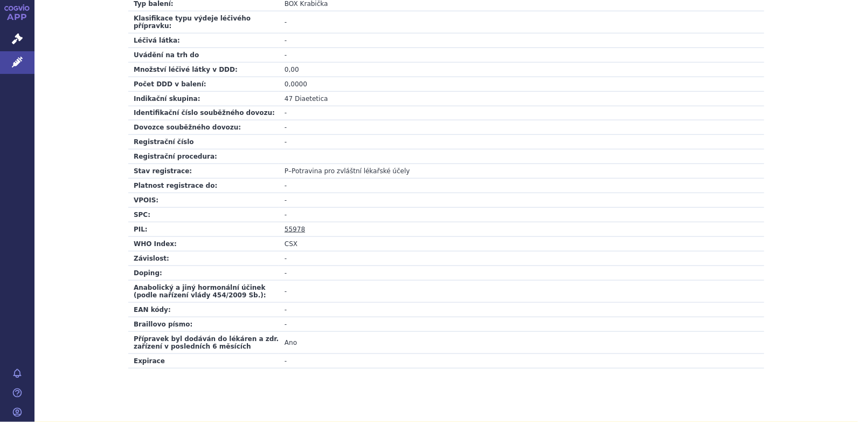
click at [287, 225] on link "55978" at bounding box center [295, 229] width 20 height 8
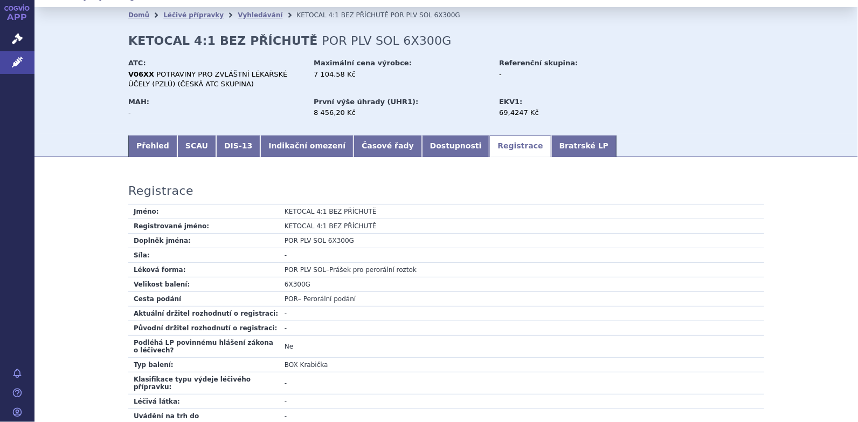
scroll to position [0, 0]
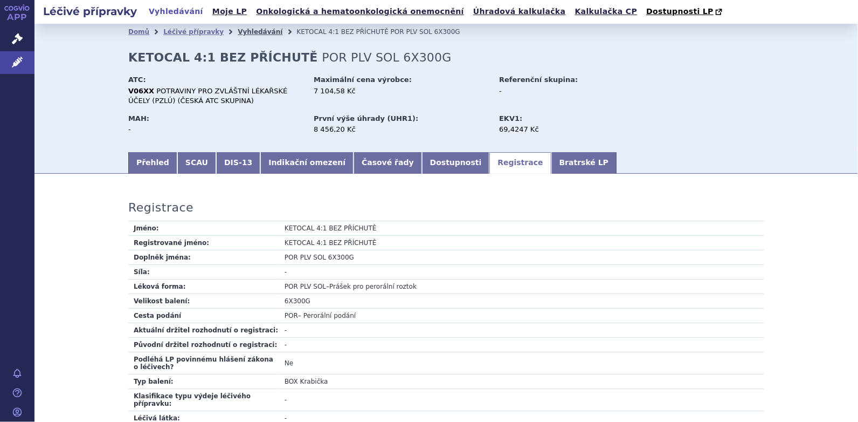
click at [246, 32] on link "Vyhledávání" at bounding box center [260, 32] width 45 height 8
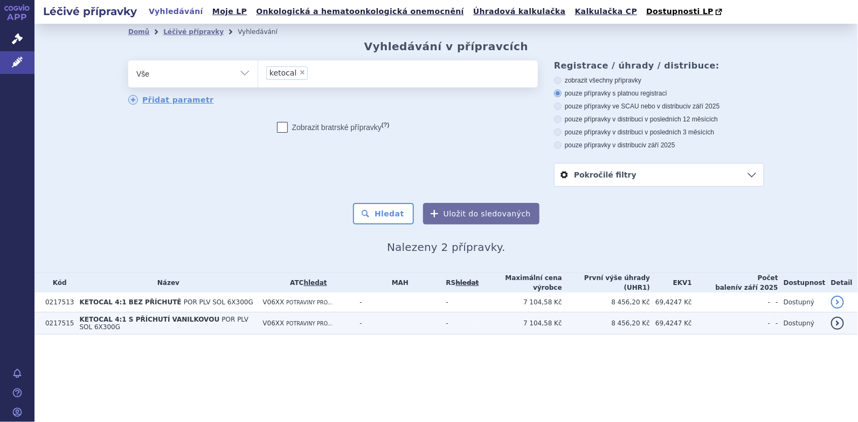
click at [131, 317] on span "KETOCAL 4:1 S PŘÍCHUTÍ VANILKOVOU" at bounding box center [149, 319] width 140 height 8
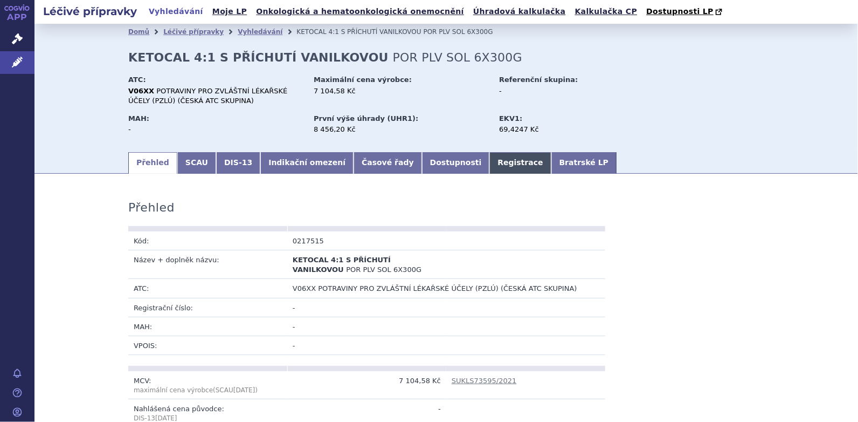
click at [490, 157] on link "Registrace" at bounding box center [520, 163] width 61 height 22
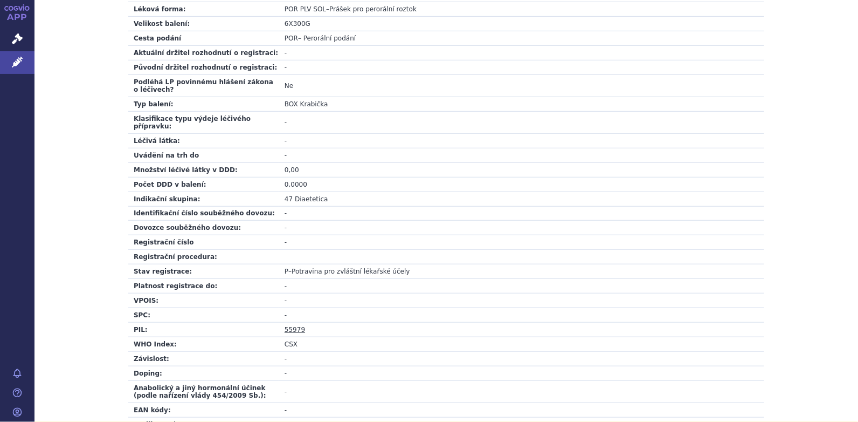
scroll to position [378, 0]
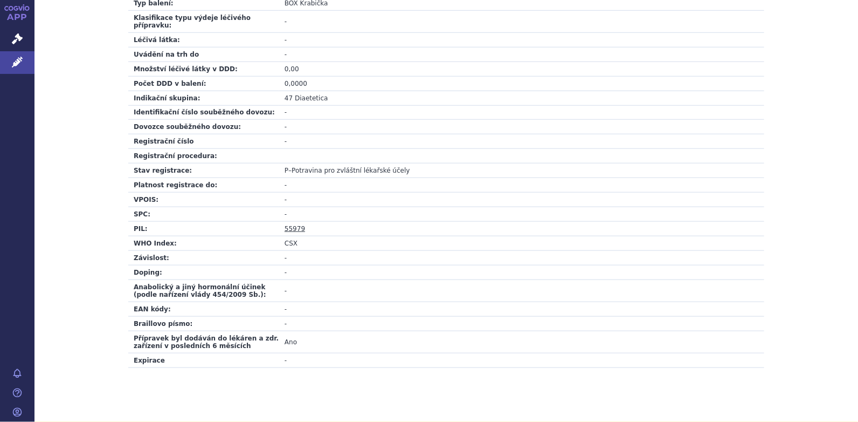
click at [293, 225] on link "55979" at bounding box center [295, 229] width 20 height 8
click at [289, 225] on link "55979" at bounding box center [295, 229] width 20 height 8
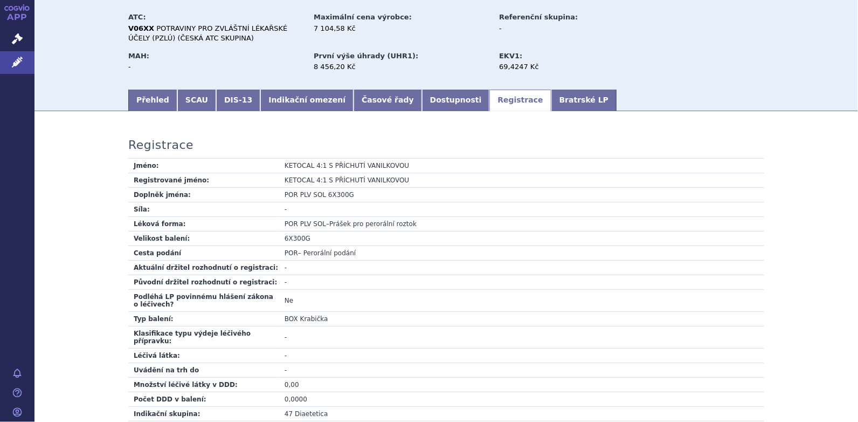
scroll to position [0, 0]
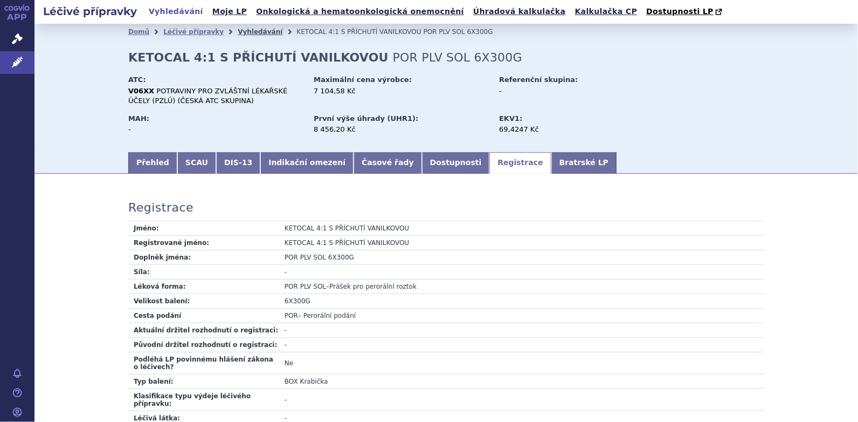
click at [248, 35] on link "Vyhledávání" at bounding box center [260, 32] width 45 height 8
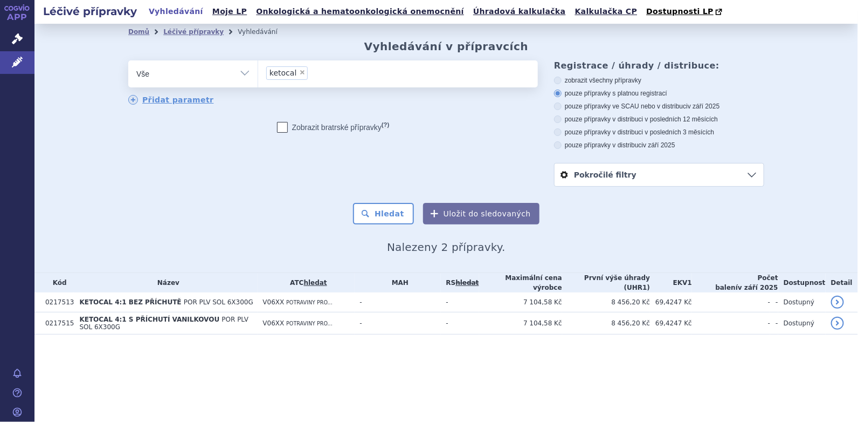
click at [299, 74] on span "×" at bounding box center [302, 72] width 6 height 6
click at [258, 74] on select "ketocal" at bounding box center [258, 73] width 1 height 27
select select
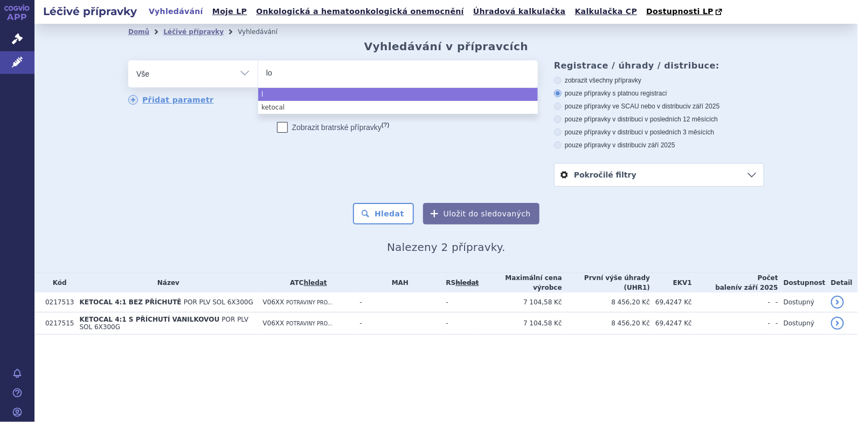
type input "lop"
type input "loph"
type input "lophle"
type input "lophlex"
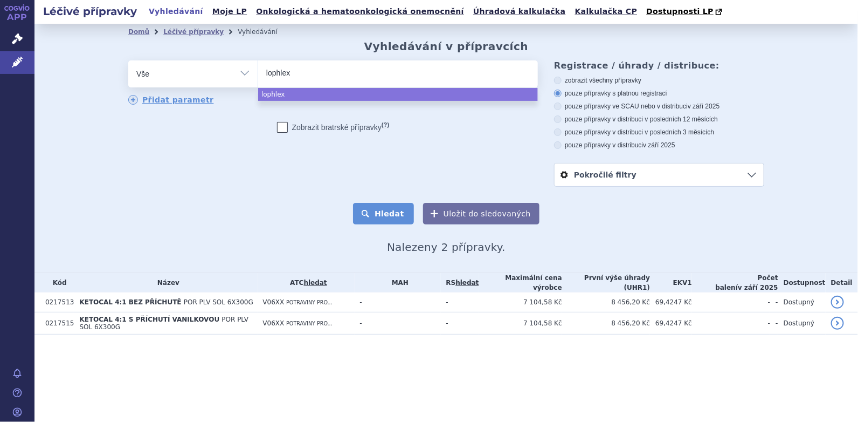
select select "lophlex"
click at [386, 210] on button "Hledat" at bounding box center [383, 214] width 61 height 22
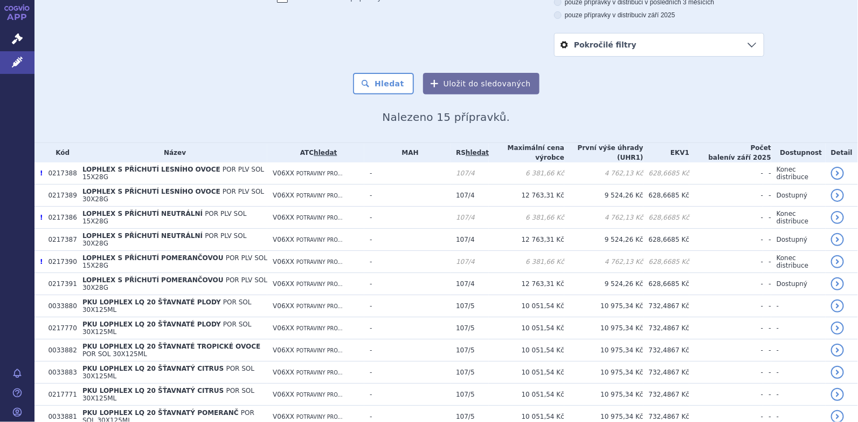
scroll to position [215, 0]
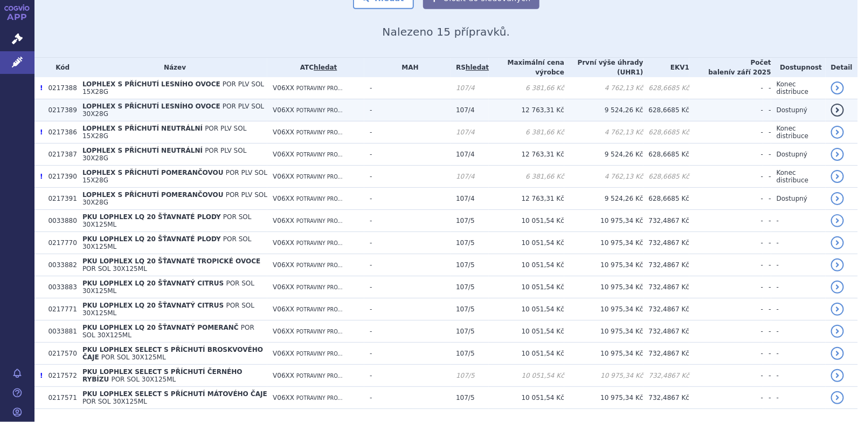
click at [141, 107] on span "LOPHLEX S PŘÍCHUTÍ LESNÍHO OVOCE" at bounding box center [151, 106] width 138 height 8
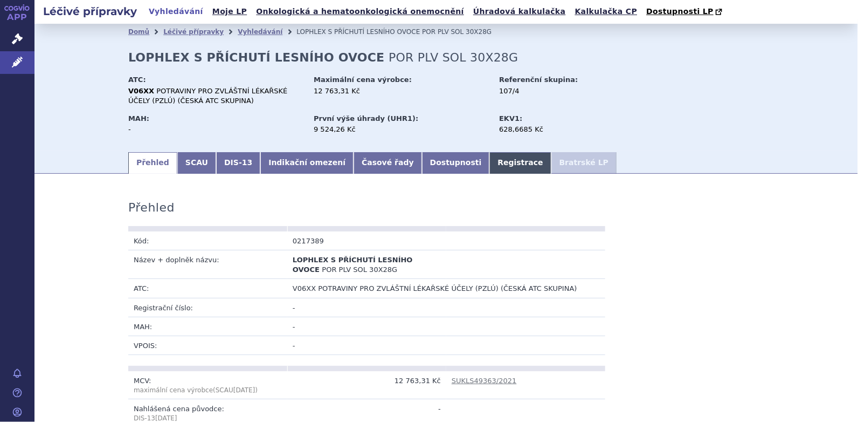
click at [490, 167] on link "Registrace" at bounding box center [520, 163] width 61 height 22
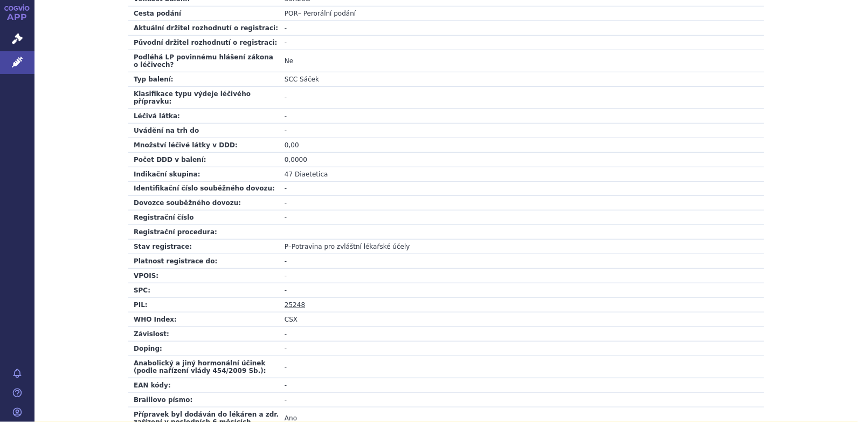
scroll to position [377, 0]
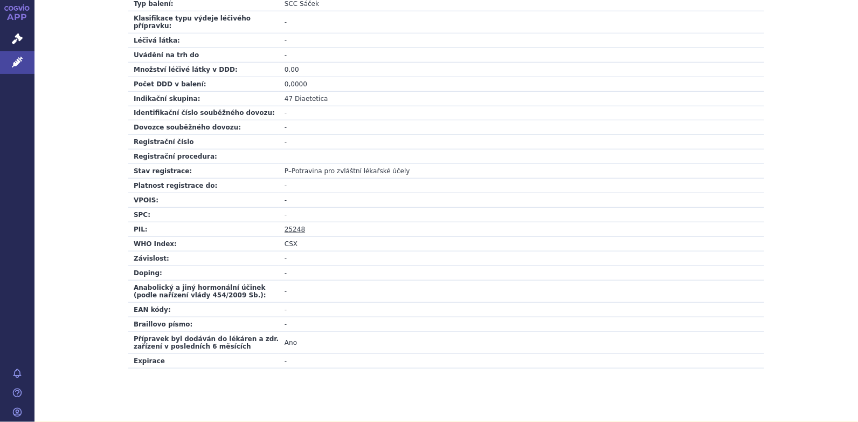
click at [289, 225] on link "25248" at bounding box center [295, 229] width 20 height 8
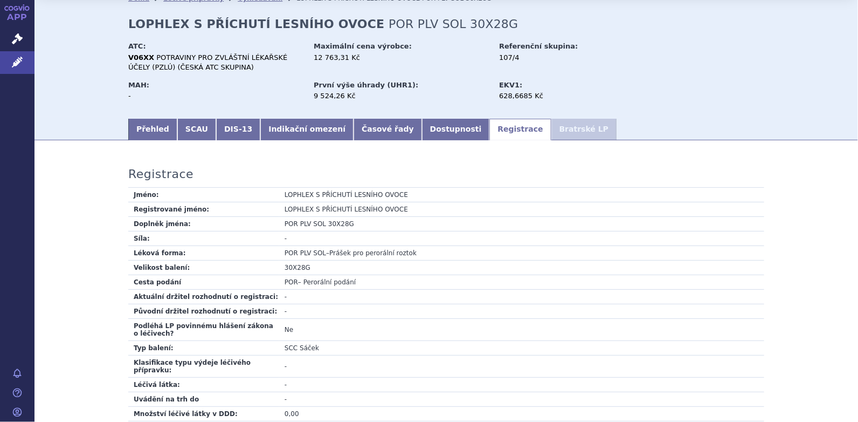
scroll to position [0, 0]
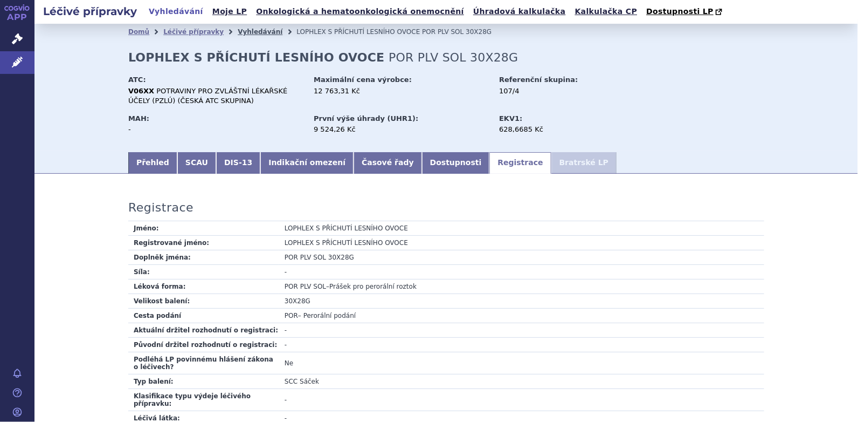
click at [247, 30] on link "Vyhledávání" at bounding box center [260, 32] width 45 height 8
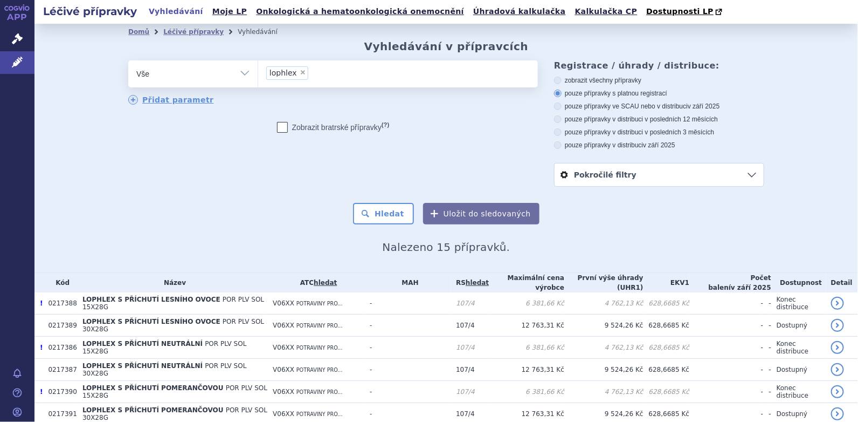
click at [300, 73] on span "×" at bounding box center [303, 72] width 6 height 6
click at [258, 73] on select "lophlex" at bounding box center [258, 73] width 1 height 27
select select
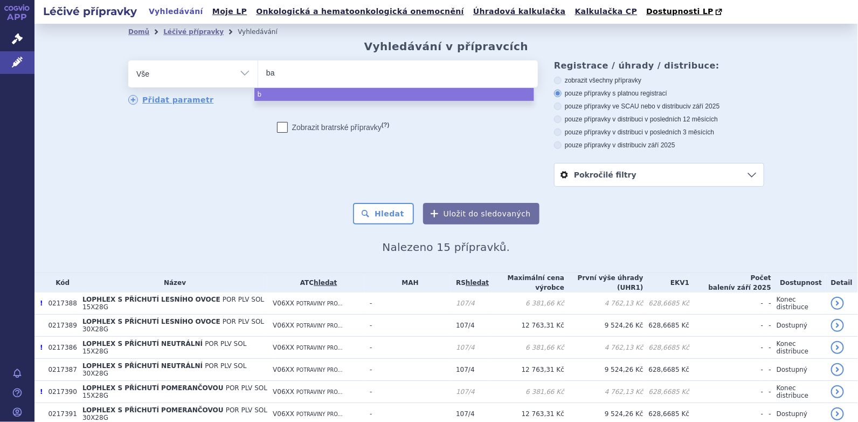
type input "bas"
type input "basi"
type input "basic"
select select "basic"
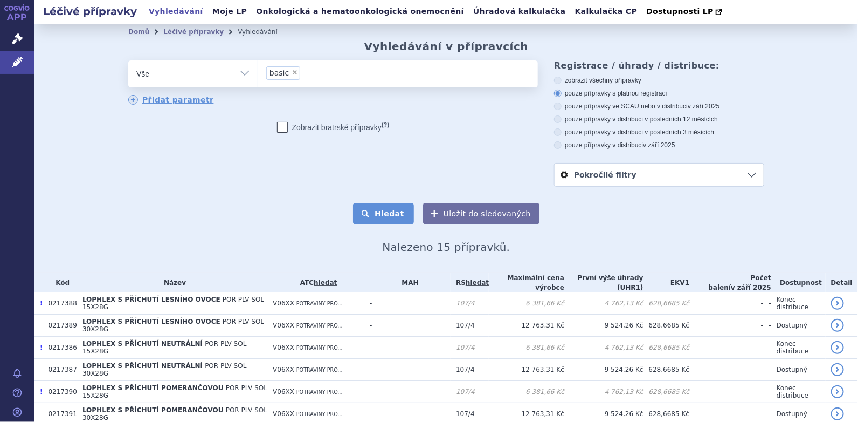
click at [366, 209] on button "Hledat" at bounding box center [383, 214] width 61 height 22
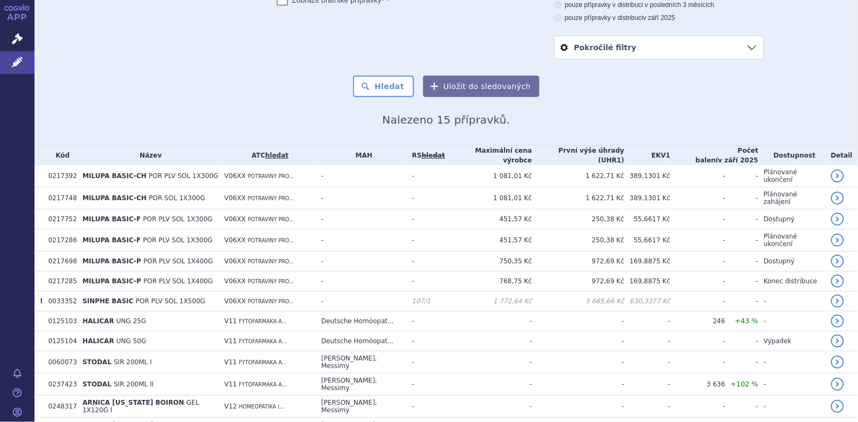
scroll to position [162, 0]
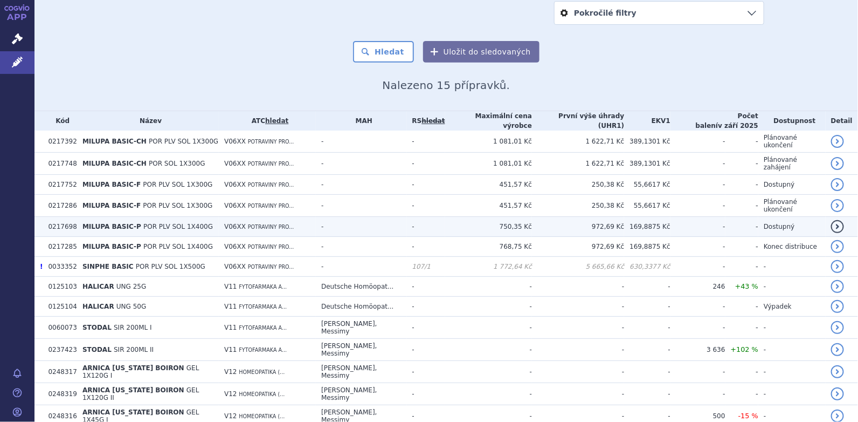
click at [143, 223] on span "POR PLV SOL 1X400G" at bounding box center [178, 227] width 70 height 8
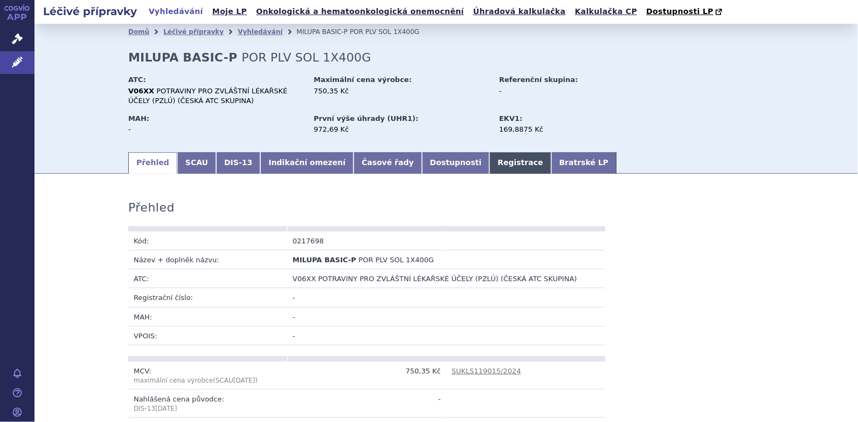
click at [490, 162] on link "Registrace" at bounding box center [520, 163] width 61 height 22
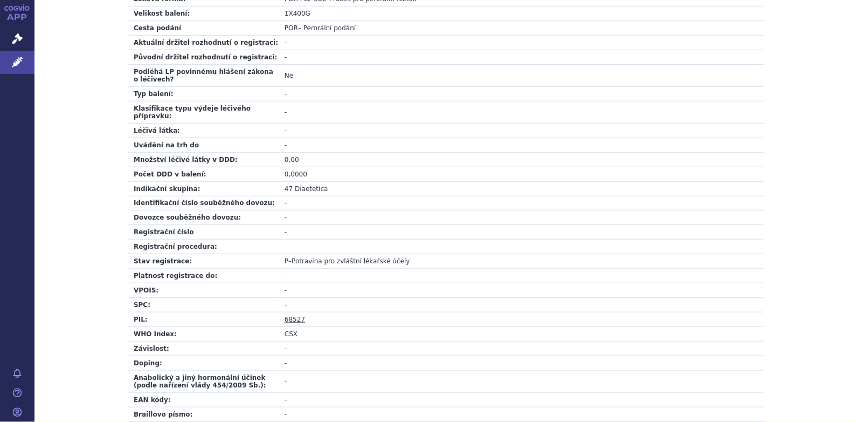
scroll to position [377, 0]
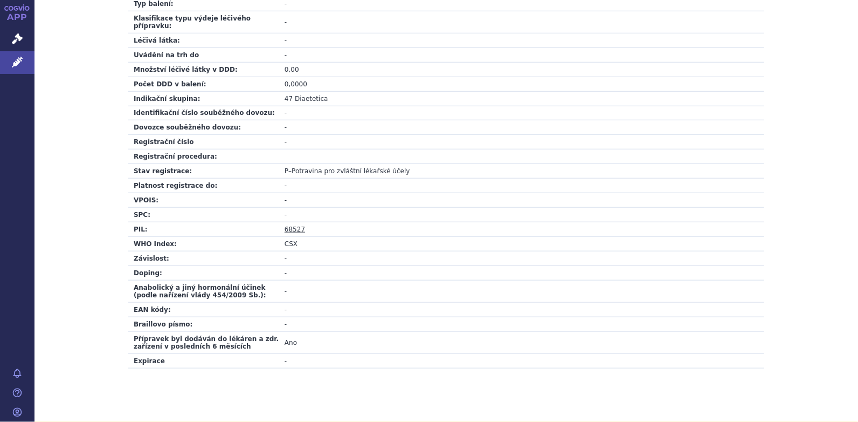
click at [285, 225] on link "68527" at bounding box center [295, 229] width 20 height 8
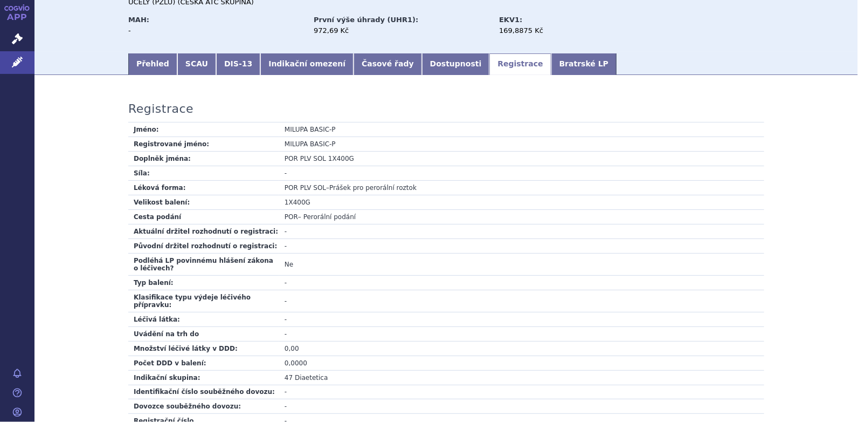
scroll to position [0, 0]
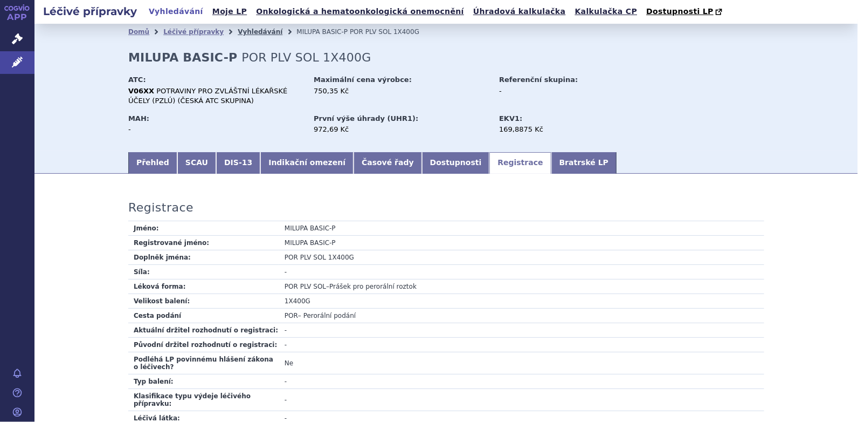
click at [249, 31] on link "Vyhledávání" at bounding box center [260, 32] width 45 height 8
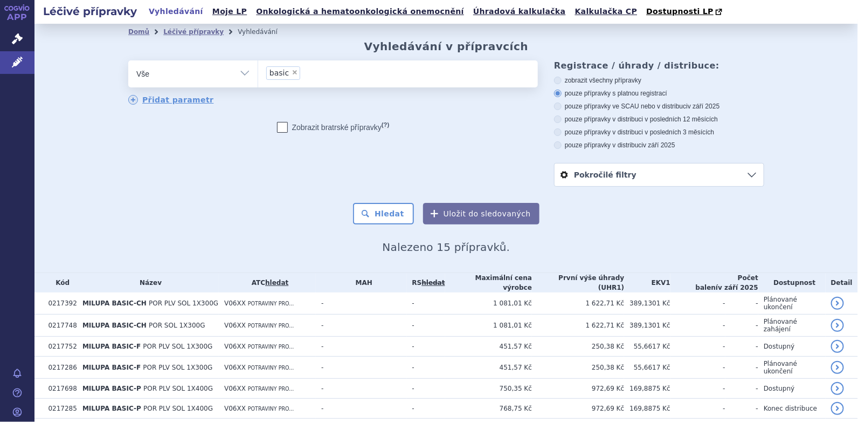
click at [292, 73] on span "×" at bounding box center [295, 72] width 6 height 6
click at [258, 73] on select "basic" at bounding box center [258, 73] width 1 height 27
select select
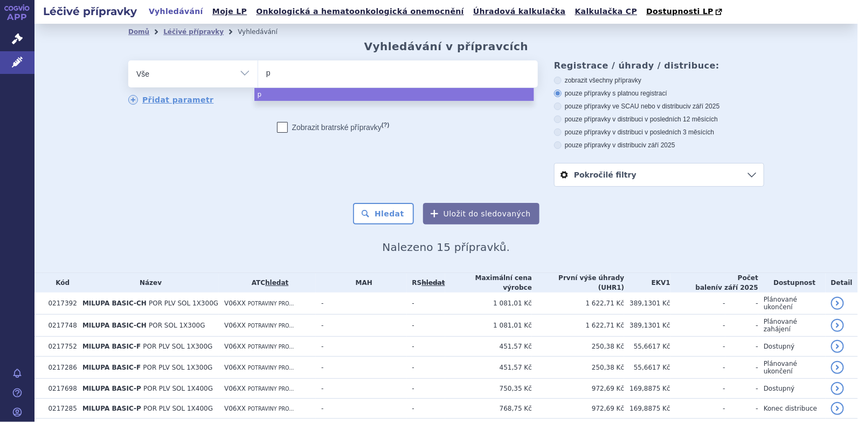
type input "pr"
type input "pri"
type input "prima"
select select "prima"
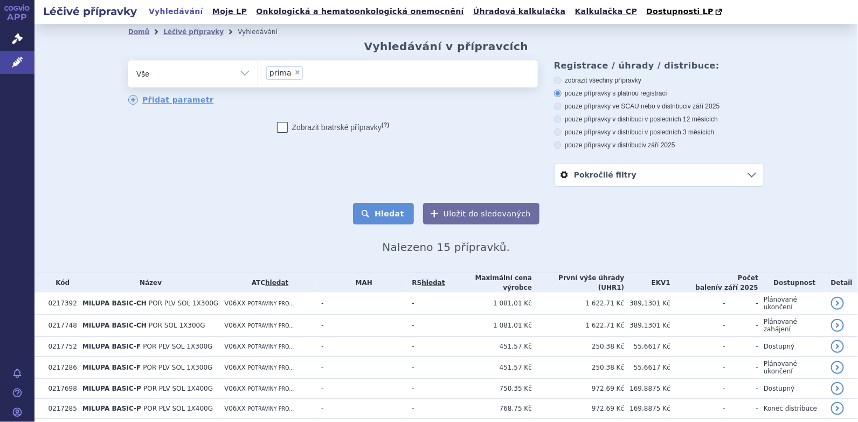
click at [389, 216] on button "Hledat" at bounding box center [383, 214] width 61 height 22
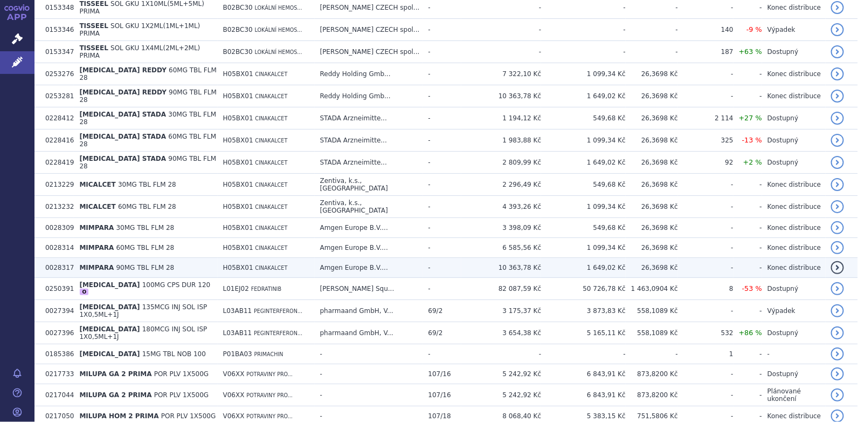
scroll to position [539, 0]
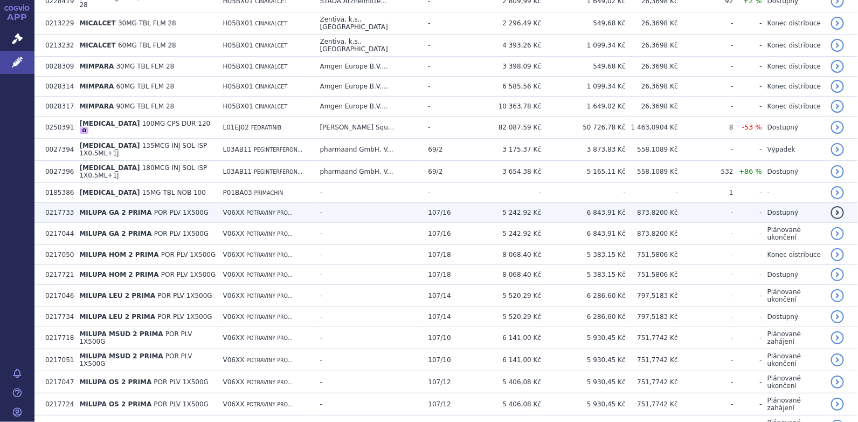
click at [102, 209] on span "MILUPA GA 2 PRIMA" at bounding box center [115, 213] width 72 height 8
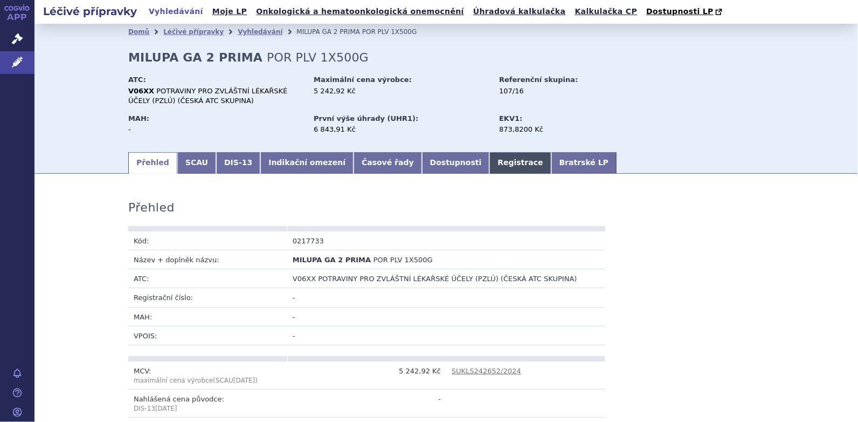
click at [490, 163] on link "Registrace" at bounding box center [520, 163] width 61 height 22
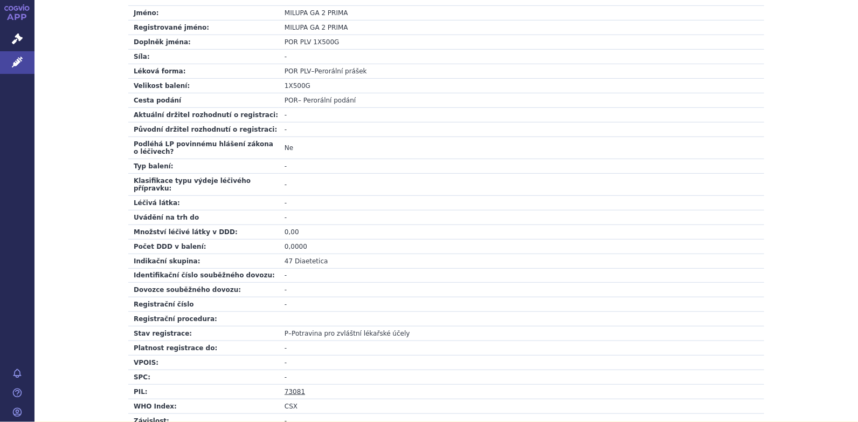
scroll to position [377, 0]
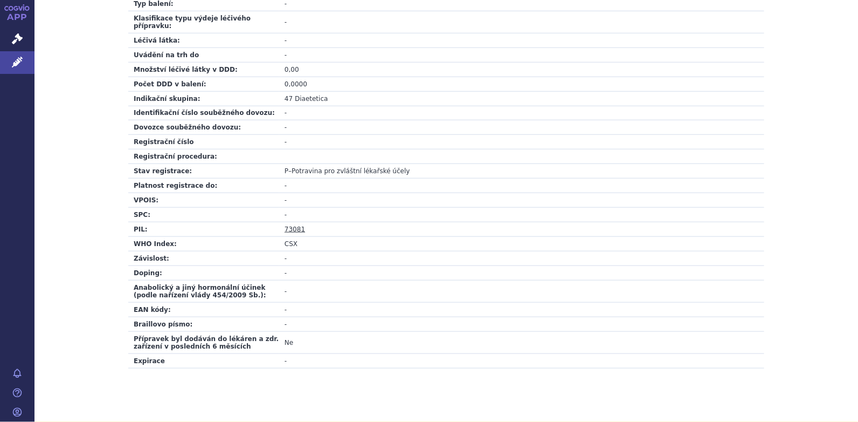
click at [290, 225] on link "73081" at bounding box center [295, 229] width 20 height 8
click at [292, 225] on link "73081" at bounding box center [295, 229] width 20 height 8
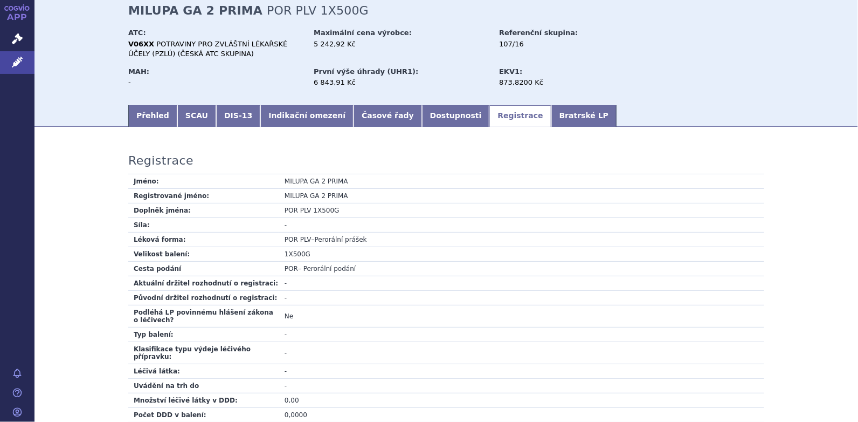
scroll to position [0, 0]
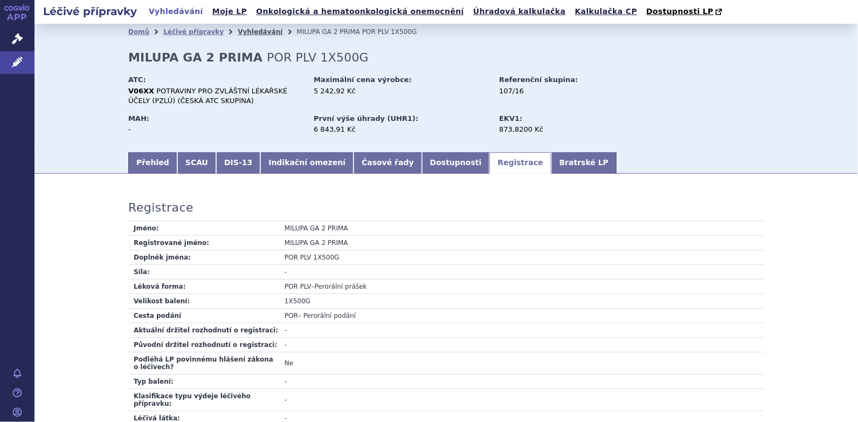
click at [248, 29] on link "Vyhledávání" at bounding box center [260, 32] width 45 height 8
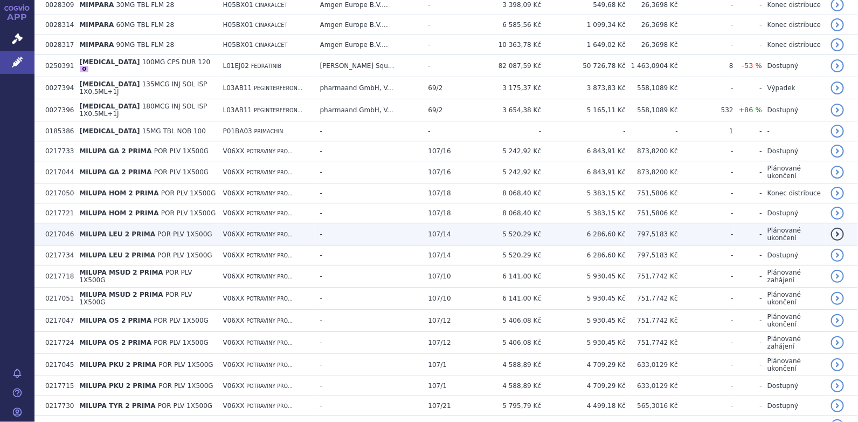
scroll to position [645, 0]
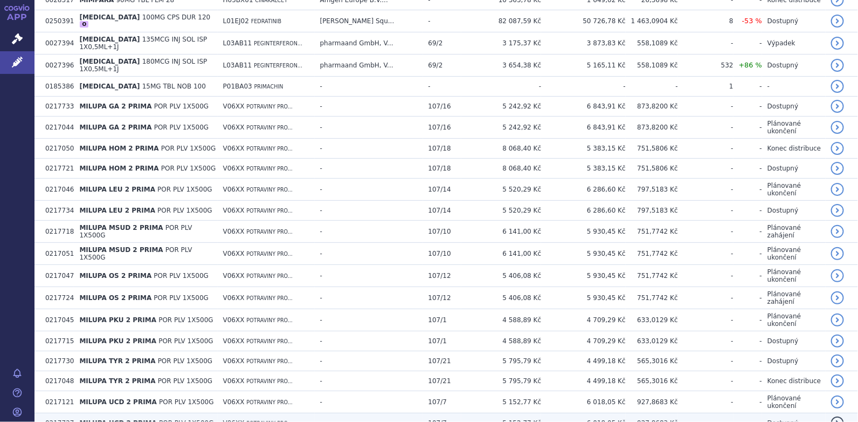
click at [111, 419] on span "MILUPA UCD 2 PRIMA" at bounding box center [117, 423] width 77 height 8
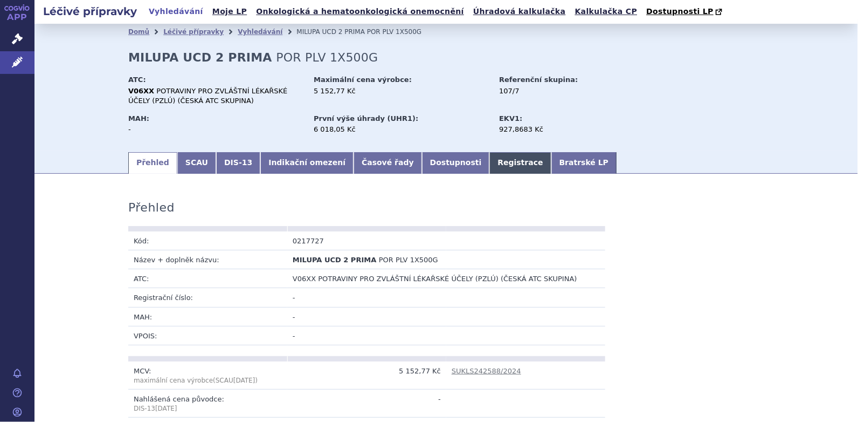
click at [490, 156] on link "Registrace" at bounding box center [520, 163] width 61 height 22
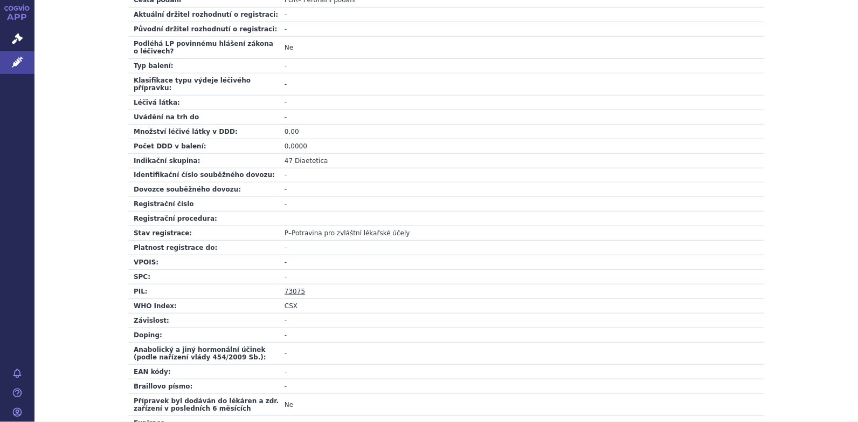
scroll to position [378, 0]
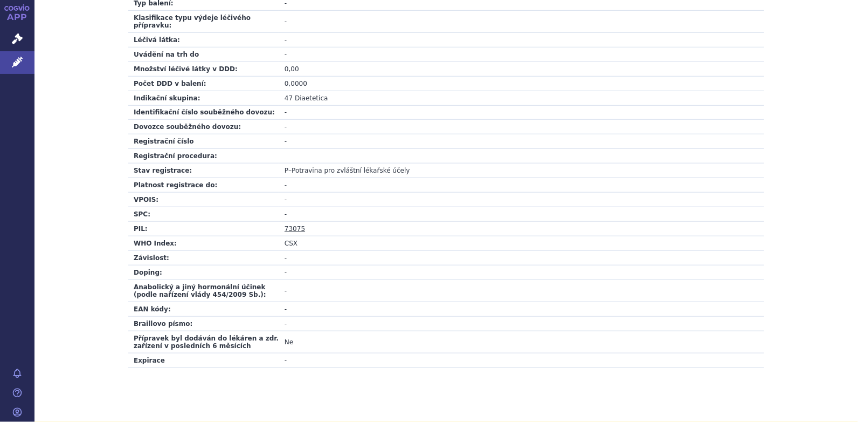
click at [294, 225] on link "73075" at bounding box center [295, 229] width 20 height 8
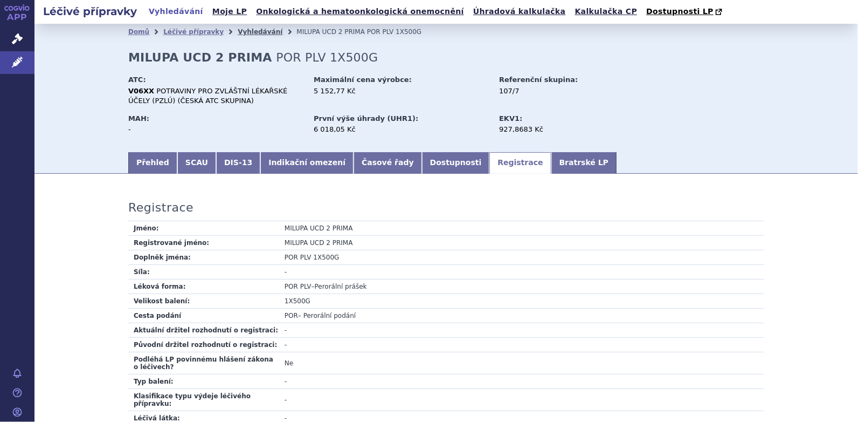
click at [238, 30] on link "Vyhledávání" at bounding box center [260, 32] width 45 height 8
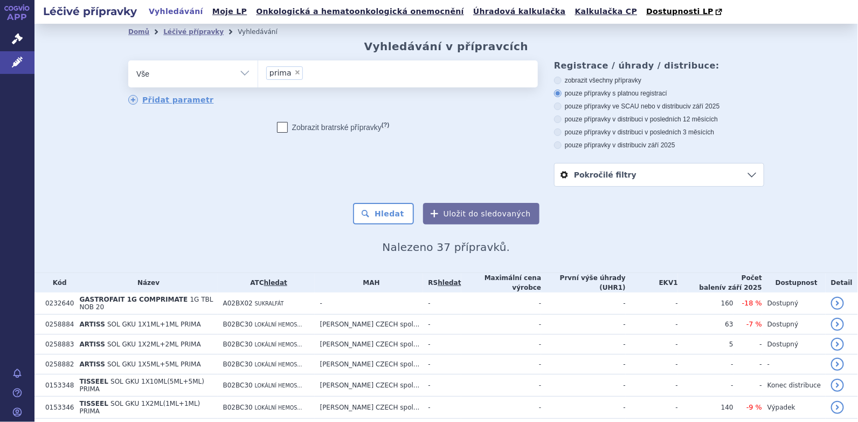
drag, startPoint x: 0, startPoint y: 0, endPoint x: 288, endPoint y: 73, distance: 297.6
click at [294, 72] on span "×" at bounding box center [297, 72] width 6 height 6
click at [258, 72] on select "prima" at bounding box center [258, 73] width 1 height 27
select select
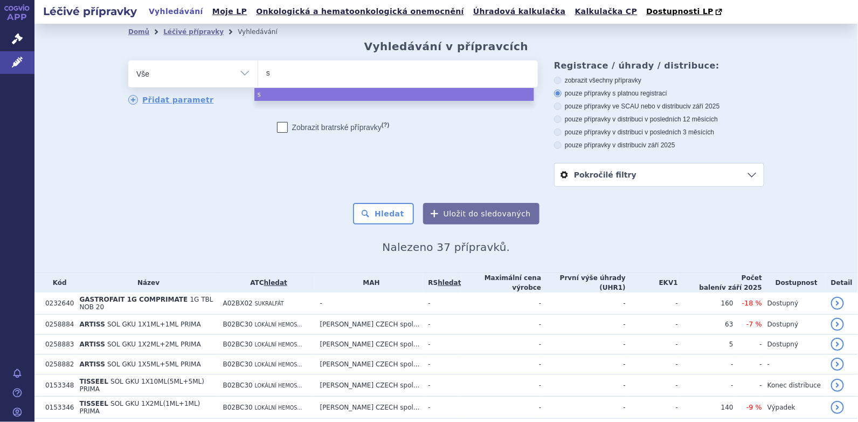
type input "se"
type input "sec"
type input "secu"
type input "secund"
type input "secunda"
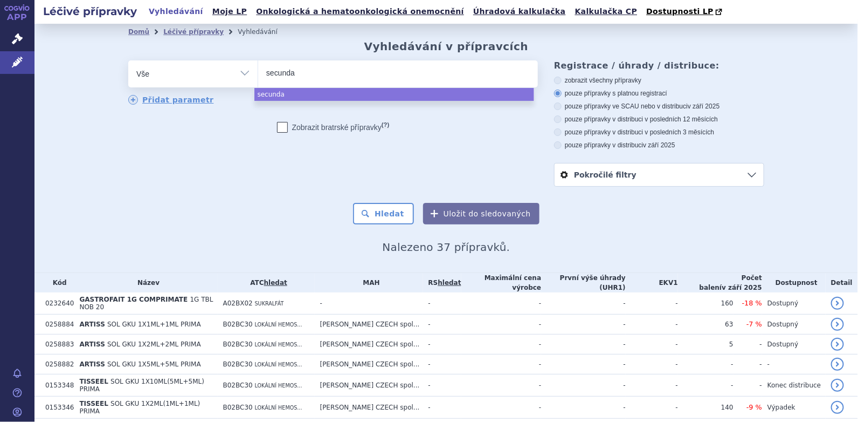
select select "secunda"
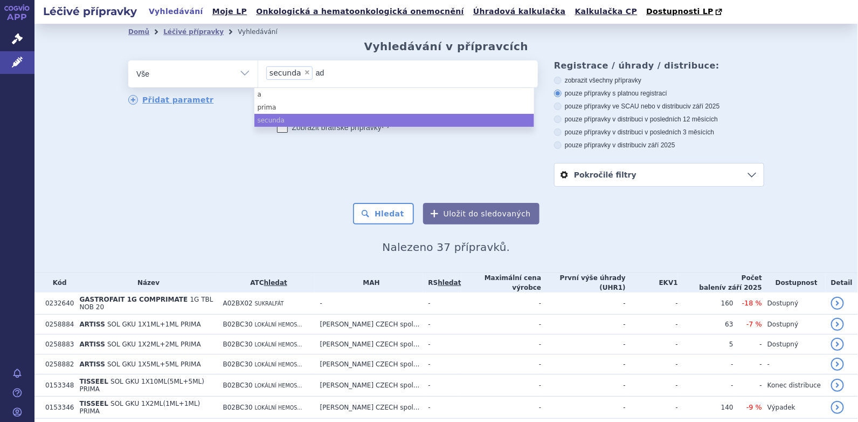
type input "adv"
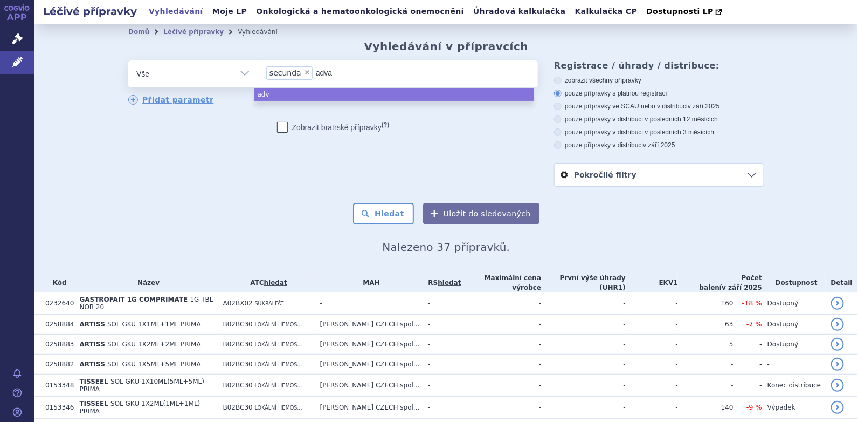
type input "advan"
type input "advant"
type input "advanta"
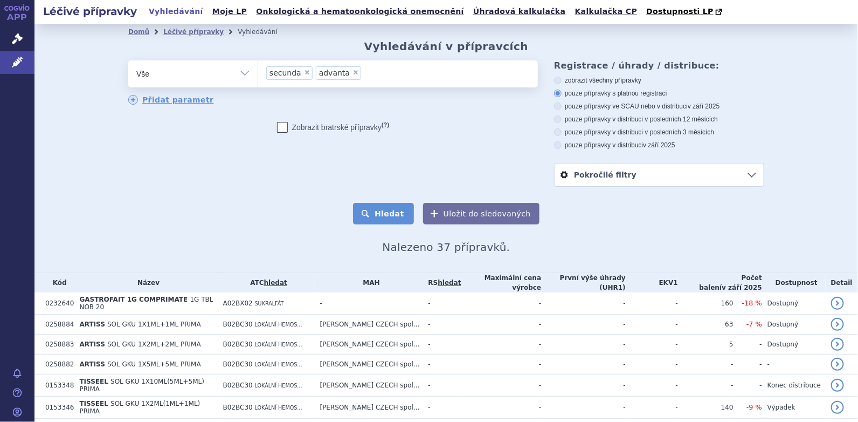
click at [386, 221] on button "Hledat" at bounding box center [383, 214] width 61 height 22
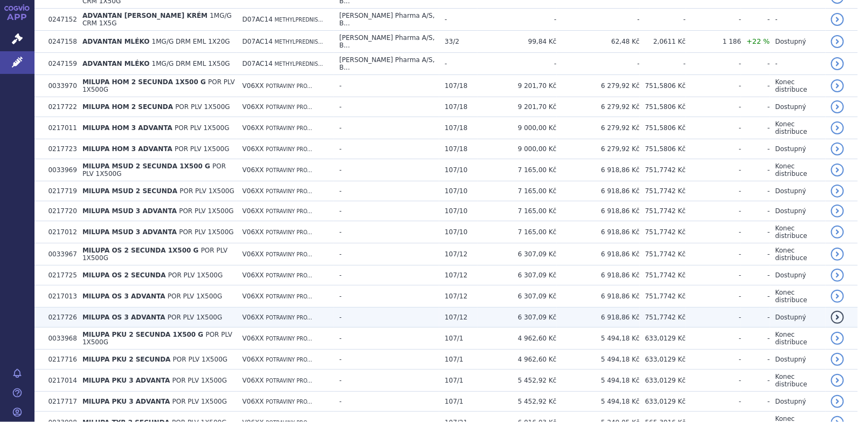
scroll to position [431, 0]
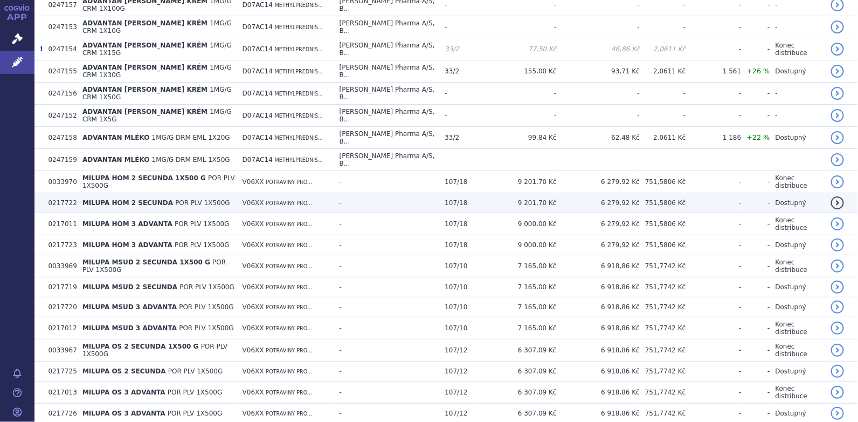
click at [131, 199] on span "MILUPA HOM 2 SECUNDA" at bounding box center [127, 203] width 91 height 8
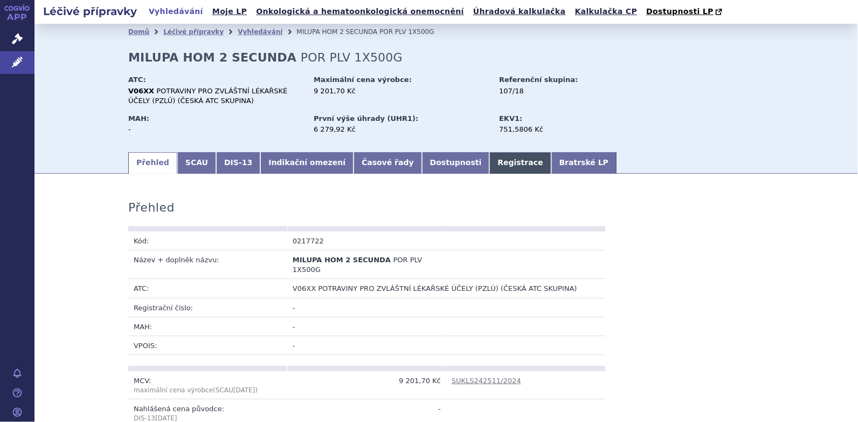
click at [490, 165] on link "Registrace" at bounding box center [520, 163] width 61 height 22
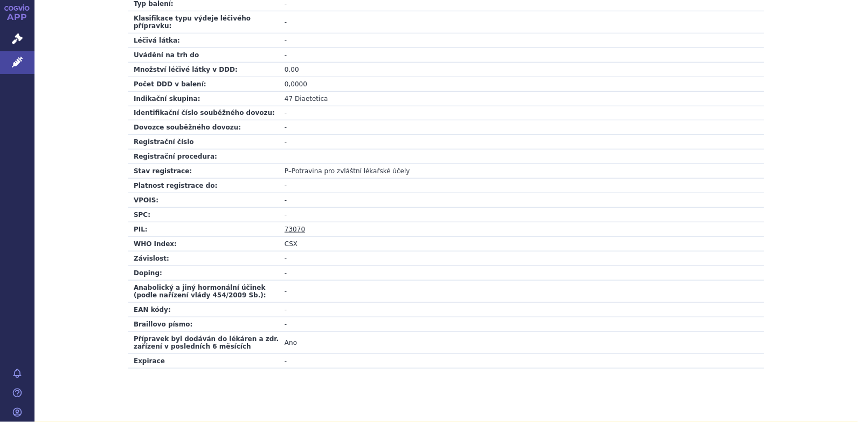
scroll to position [378, 0]
click at [288, 225] on link "73070" at bounding box center [295, 229] width 20 height 8
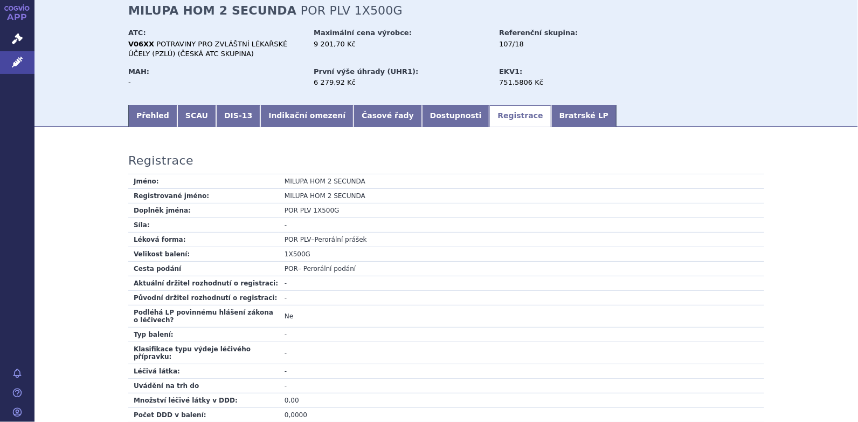
scroll to position [0, 0]
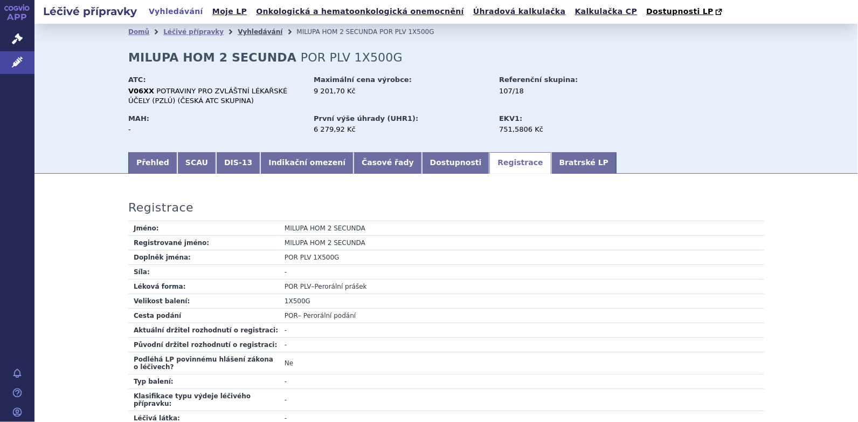
click at [244, 32] on link "Vyhledávání" at bounding box center [260, 32] width 45 height 8
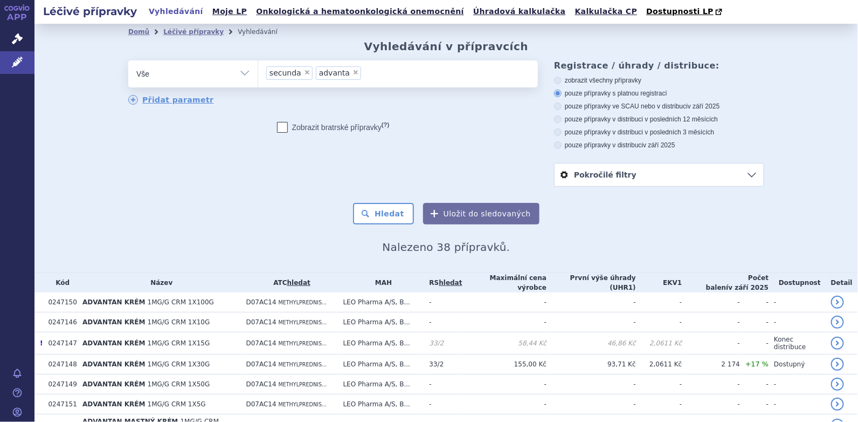
click at [353, 74] on span "×" at bounding box center [356, 72] width 6 height 6
click at [258, 74] on select "secunda advanta" at bounding box center [258, 73] width 1 height 27
click at [304, 75] on span "×" at bounding box center [307, 72] width 6 height 6
click at [258, 75] on select "secunda advanta" at bounding box center [258, 73] width 1 height 27
select select
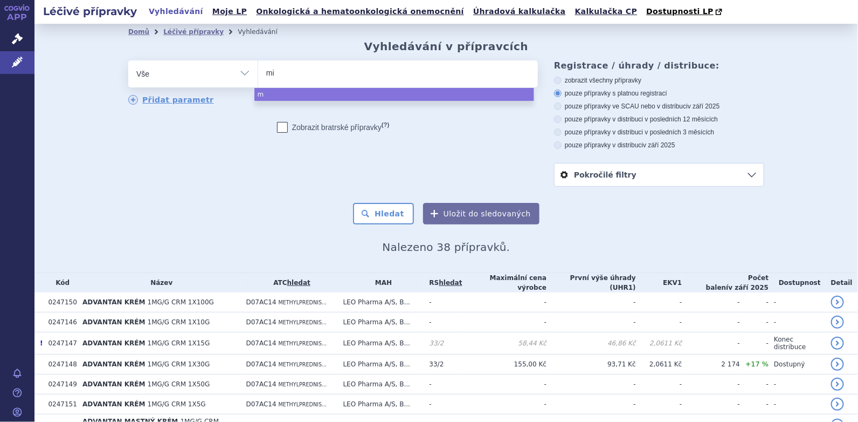
type input "mil"
type input "milu"
type input "milup"
type input "milupa"
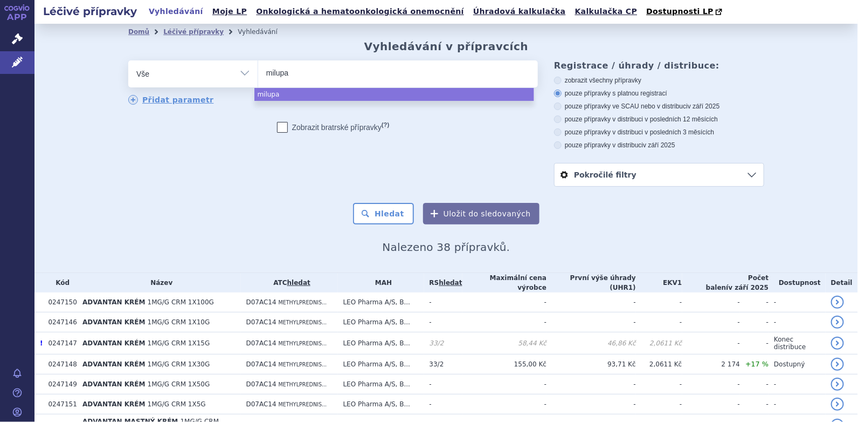
type input "milupa p"
type input "milupa pk"
type input "milupa pku"
type input "milupa pku 2"
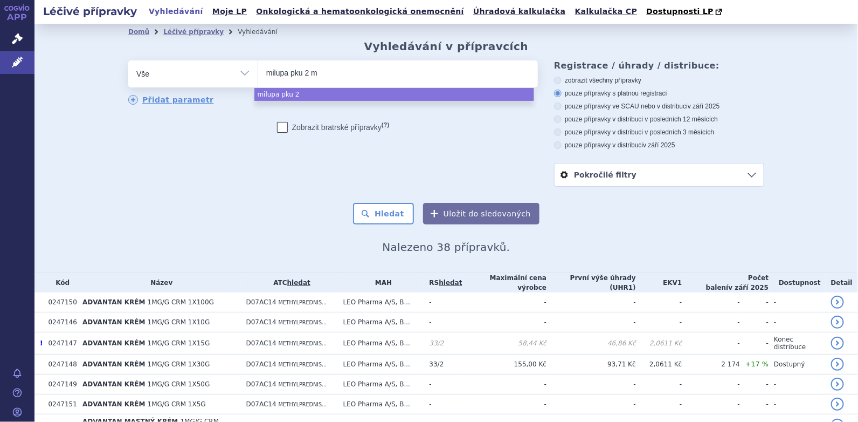
type input "milupa pku 2 mi"
type input "milupa pku 2 mix"
select select "milupa pku 2 mix"
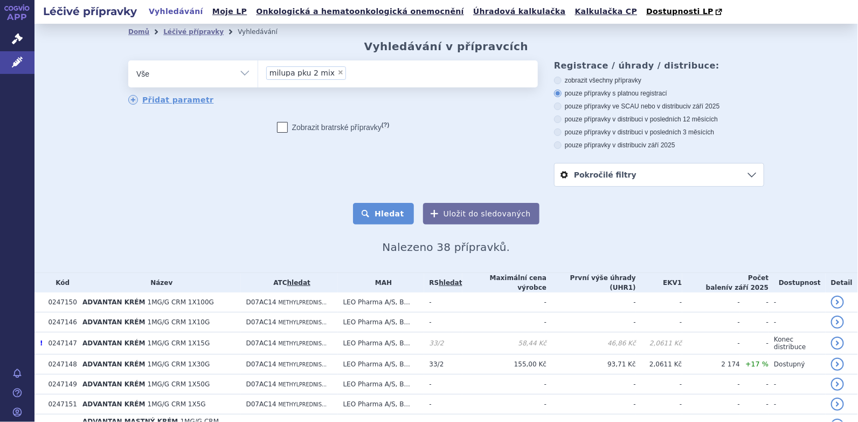
click at [383, 213] on button "Hledat" at bounding box center [383, 214] width 61 height 22
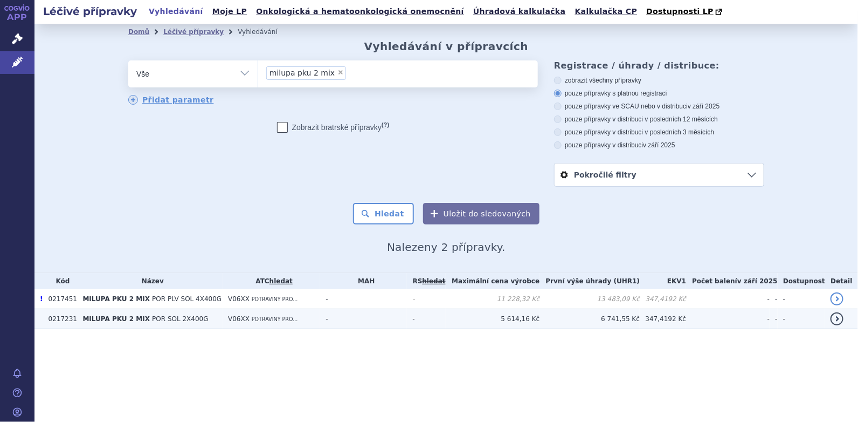
click at [116, 317] on span "MILUPA PKU 2 MIX" at bounding box center [115, 319] width 67 height 8
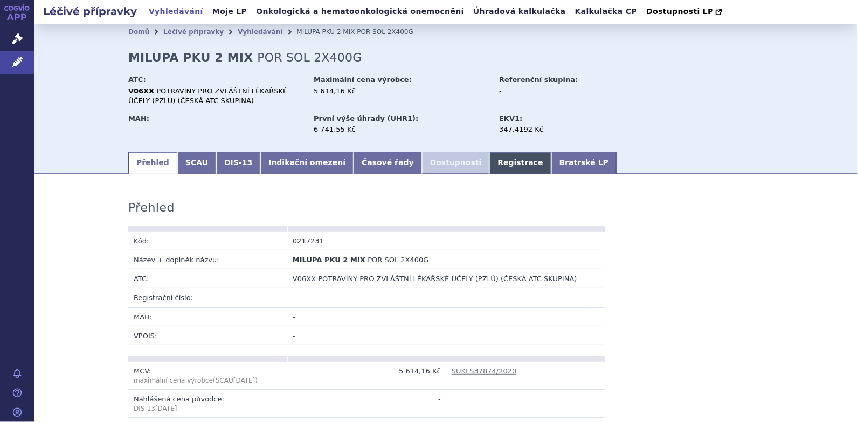
click at [490, 164] on link "Registrace" at bounding box center [520, 163] width 61 height 22
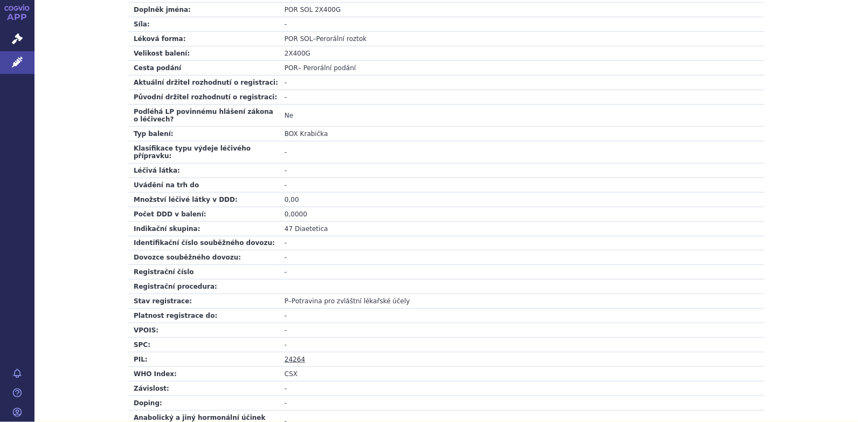
scroll to position [269, 0]
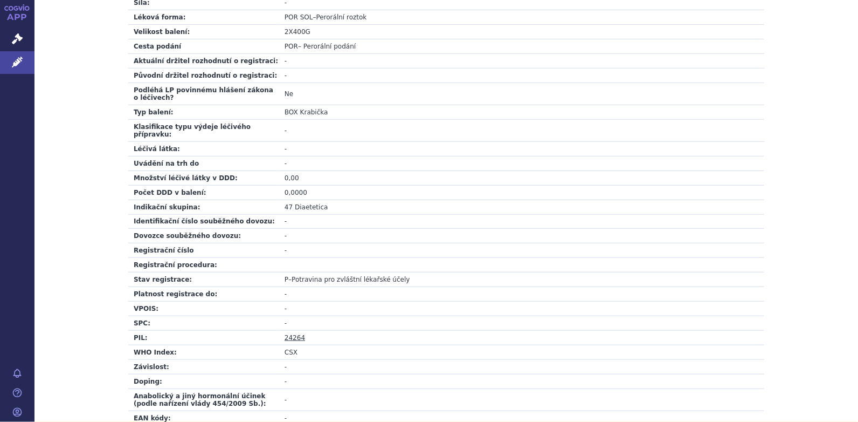
click at [289, 334] on link "24264" at bounding box center [295, 338] width 20 height 8
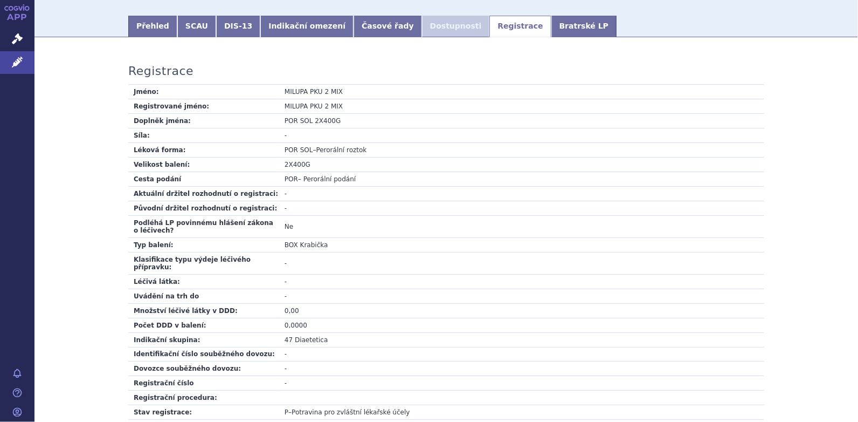
scroll to position [0, 0]
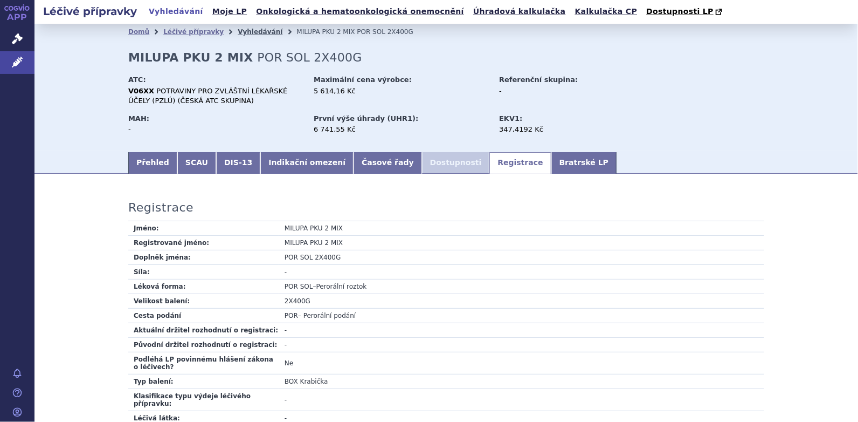
click at [238, 34] on link "Vyhledávání" at bounding box center [260, 32] width 45 height 8
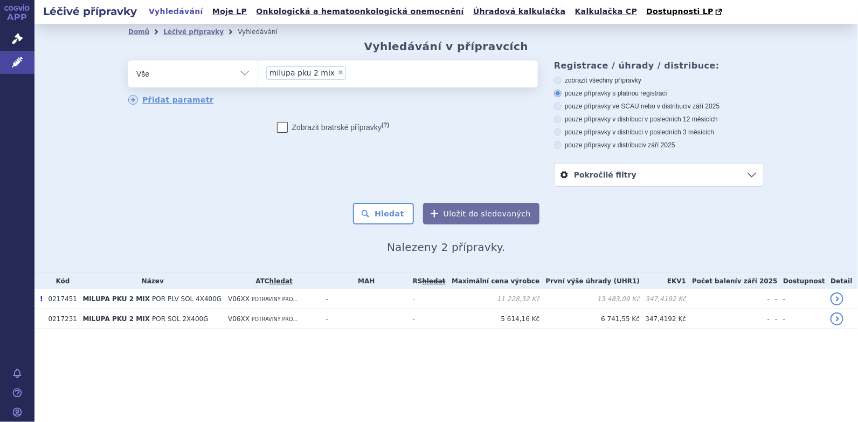
click at [338, 72] on span "×" at bounding box center [341, 72] width 6 height 6
click at [258, 72] on select "milupa pku 2 mix" at bounding box center [258, 73] width 1 height 27
select select
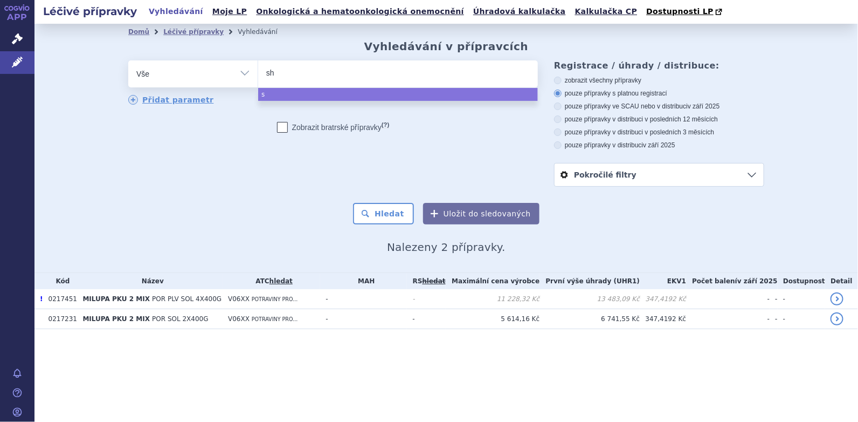
type input "sha"
type input "shake"
select select "shake"
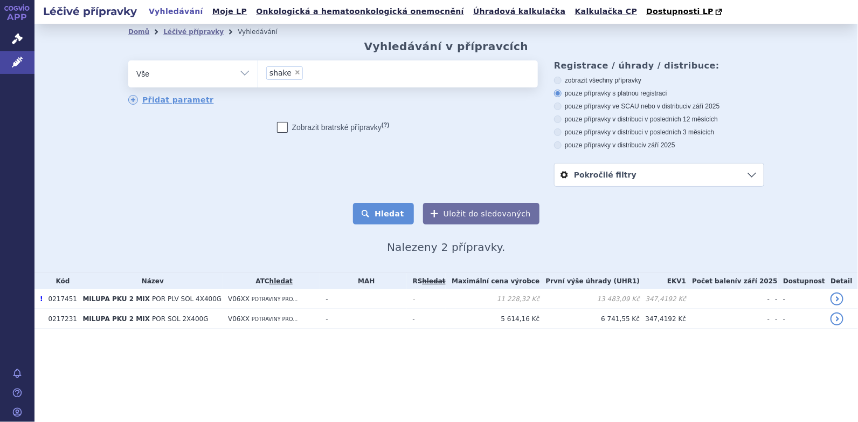
click at [387, 213] on button "Hledat" at bounding box center [383, 214] width 61 height 22
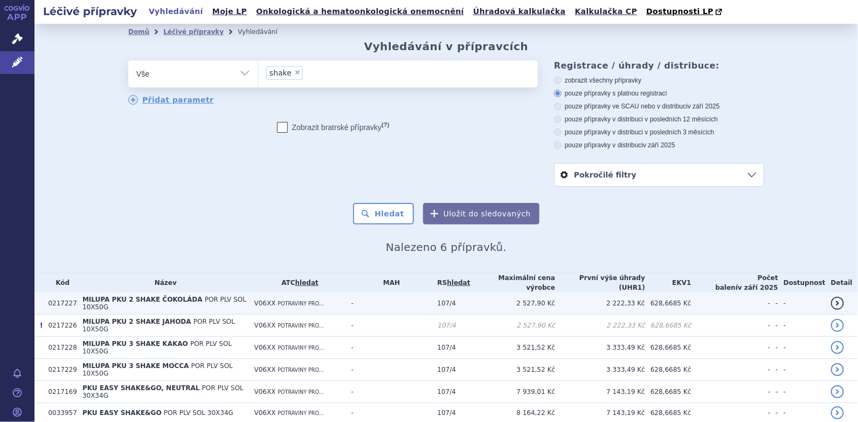
click at [133, 295] on span "MILUPA PKU 2 SHAKE ČOKOLÁDA" at bounding box center [142, 299] width 120 height 8
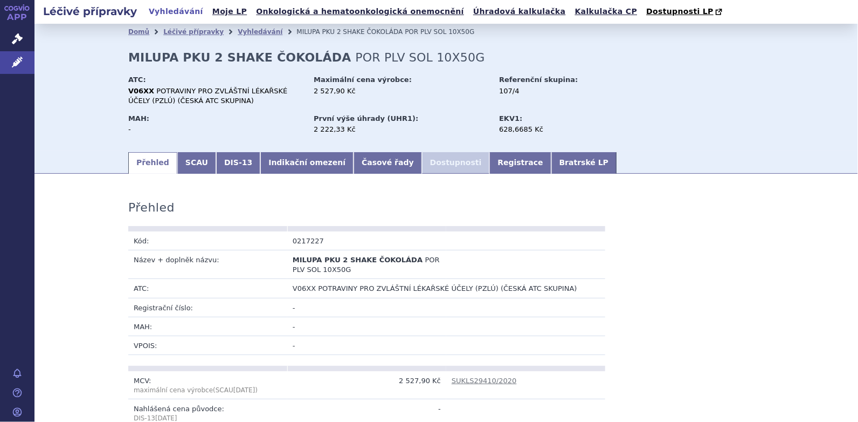
click at [490, 163] on link "Registrace" at bounding box center [520, 163] width 61 height 22
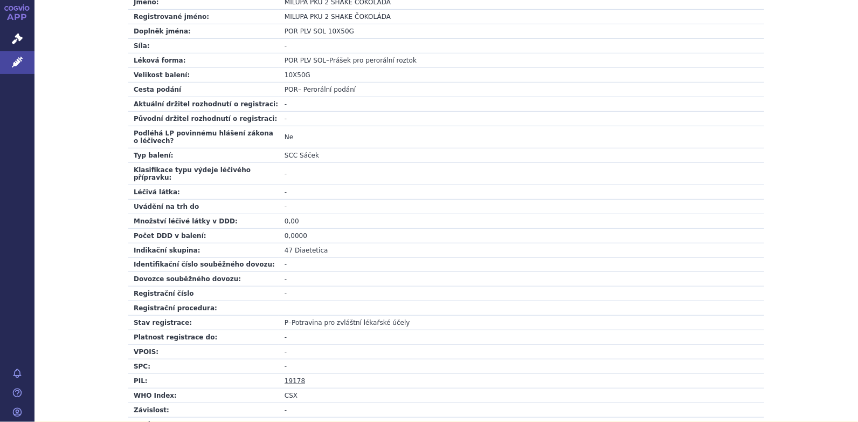
scroll to position [324, 0]
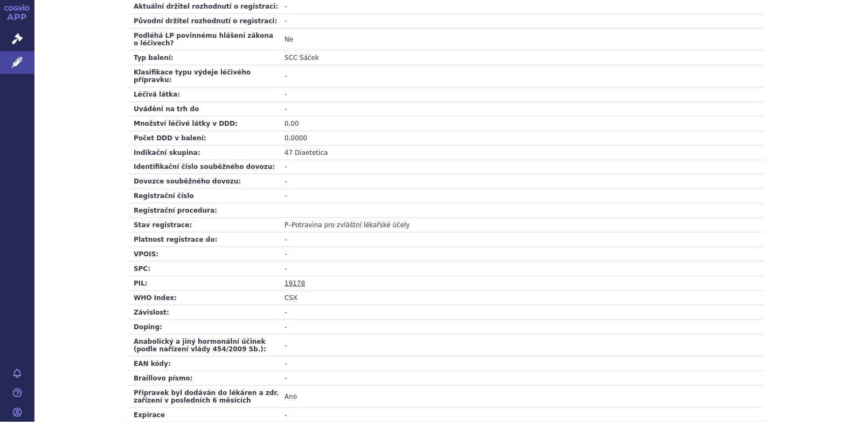
click at [294, 279] on link "19178" at bounding box center [295, 283] width 20 height 8
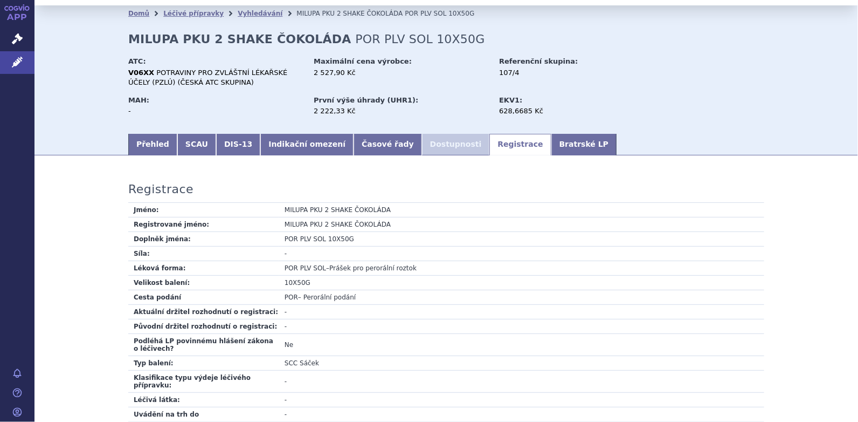
scroll to position [0, 0]
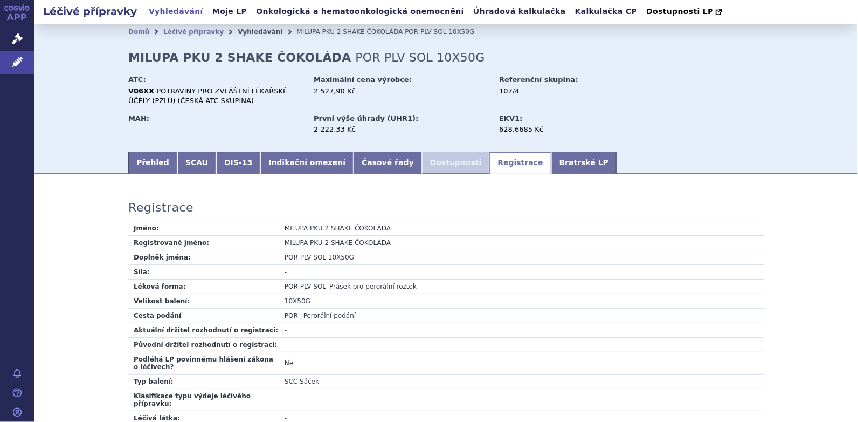
click at [238, 35] on link "Vyhledávání" at bounding box center [260, 32] width 45 height 8
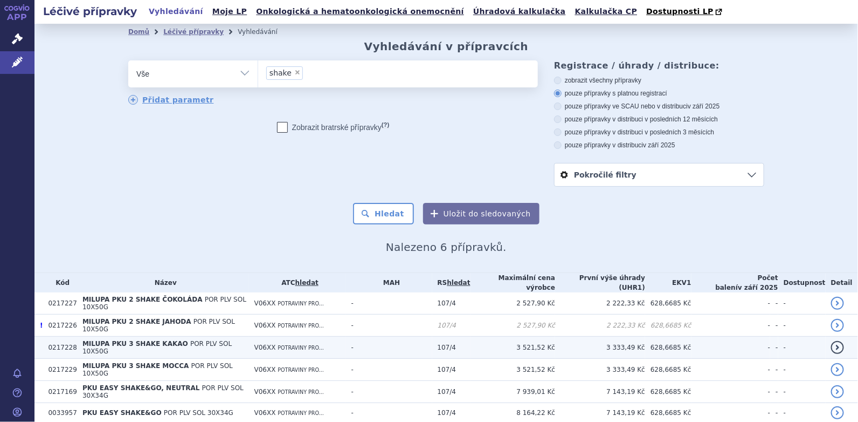
click at [140, 340] on span "MILUPA PKU 3 SHAKE KAKAO" at bounding box center [135, 344] width 106 height 8
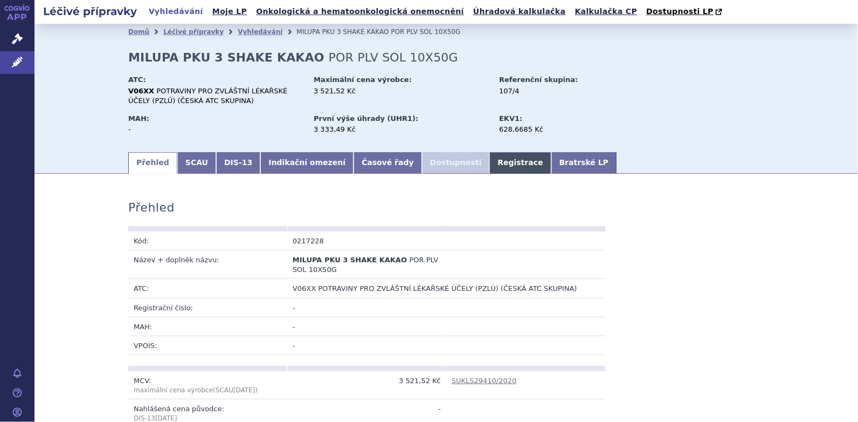
click at [490, 161] on link "Registrace" at bounding box center [520, 163] width 61 height 22
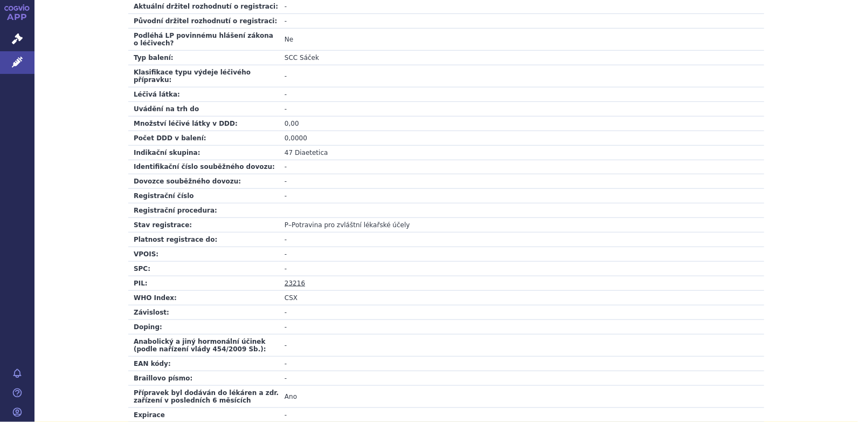
scroll to position [378, 0]
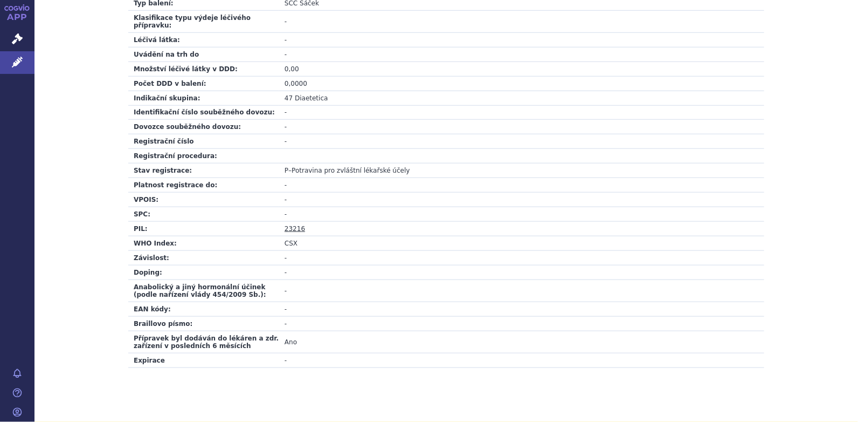
click at [296, 225] on link "23216" at bounding box center [295, 229] width 20 height 8
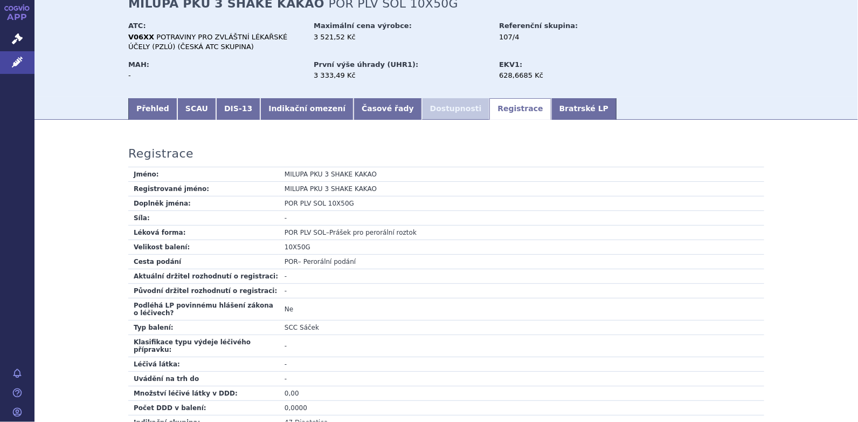
scroll to position [0, 0]
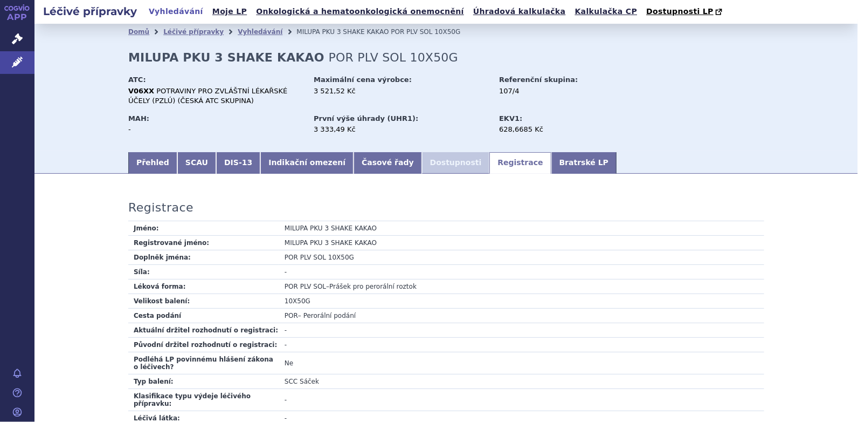
drag, startPoint x: 248, startPoint y: 33, endPoint x: 267, endPoint y: 32, distance: 19.4
click at [248, 33] on link "Vyhledávání" at bounding box center [260, 32] width 45 height 8
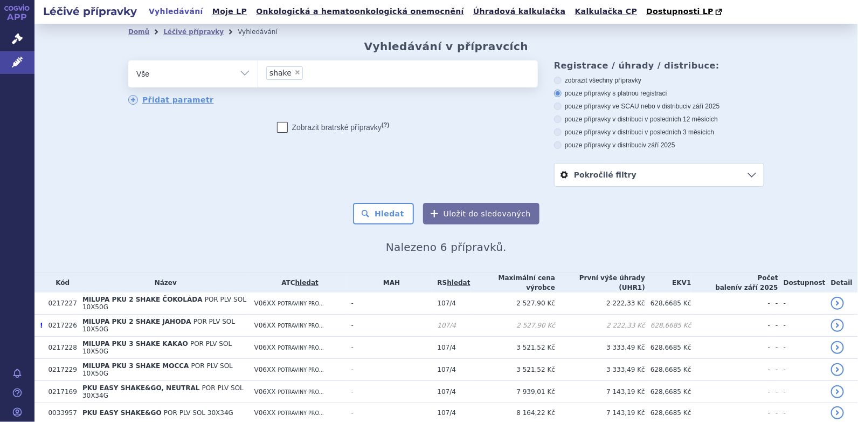
click at [294, 73] on span "×" at bounding box center [297, 72] width 6 height 6
click at [258, 73] on select "shake" at bounding box center [258, 73] width 1 height 27
select select
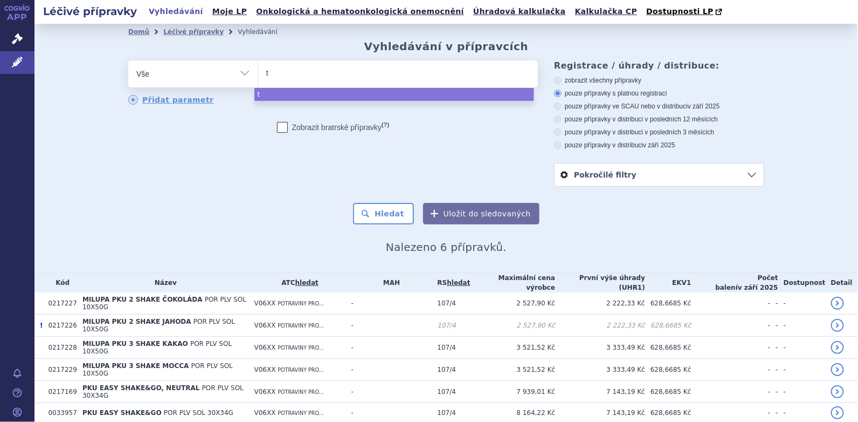
type input "te"
type input "tempo"
type input "tempor"
type input "tempora"
select select "tempora"
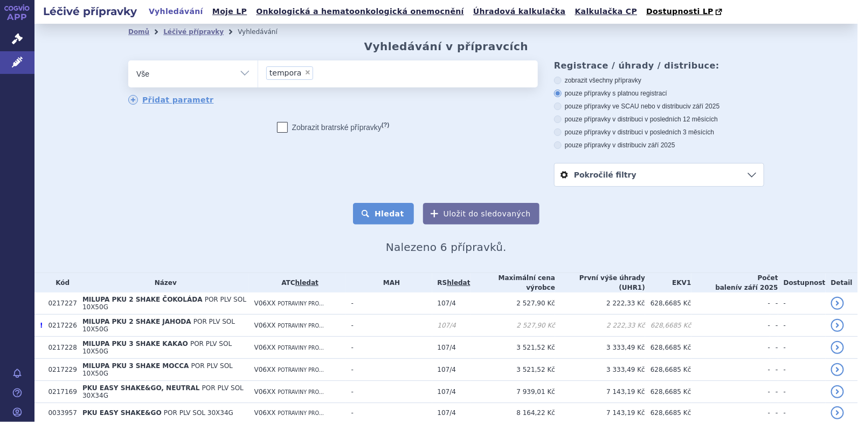
click at [392, 210] on button "Hledat" at bounding box center [383, 214] width 61 height 22
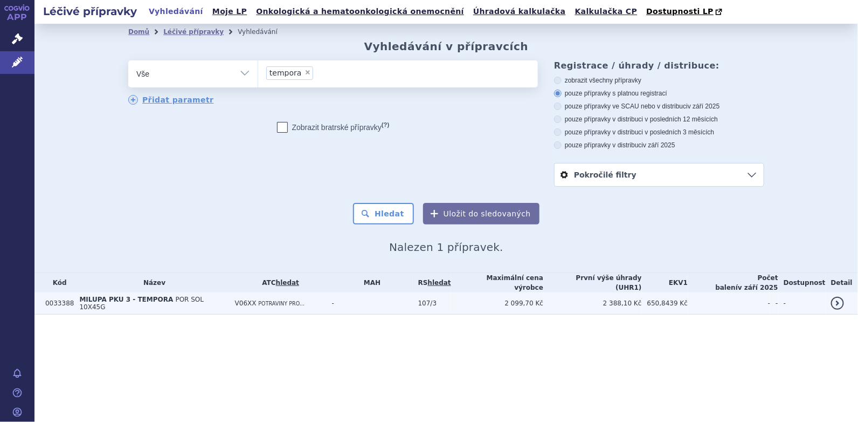
click at [188, 298] on span "POR SOL 10X45G" at bounding box center [141, 302] width 125 height 15
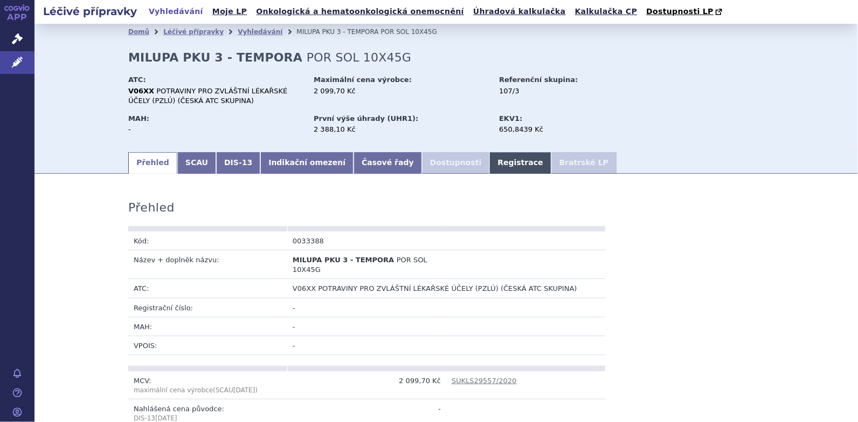
click at [490, 160] on link "Registrace" at bounding box center [520, 163] width 61 height 22
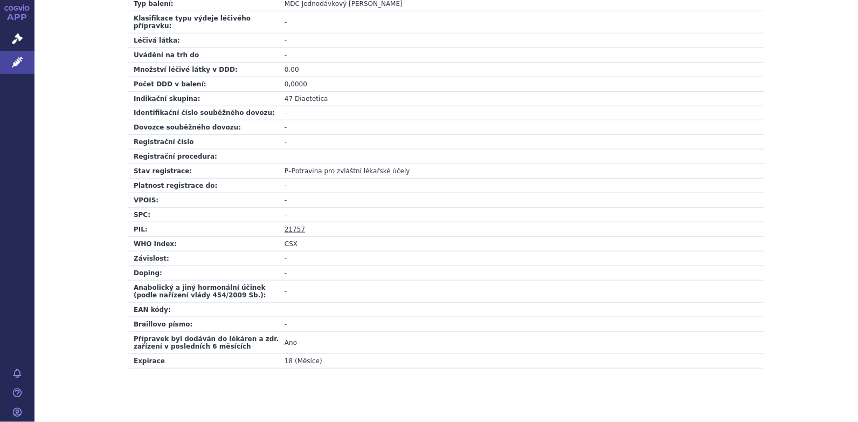
scroll to position [378, 0]
click at [286, 225] on link "21757" at bounding box center [295, 229] width 20 height 8
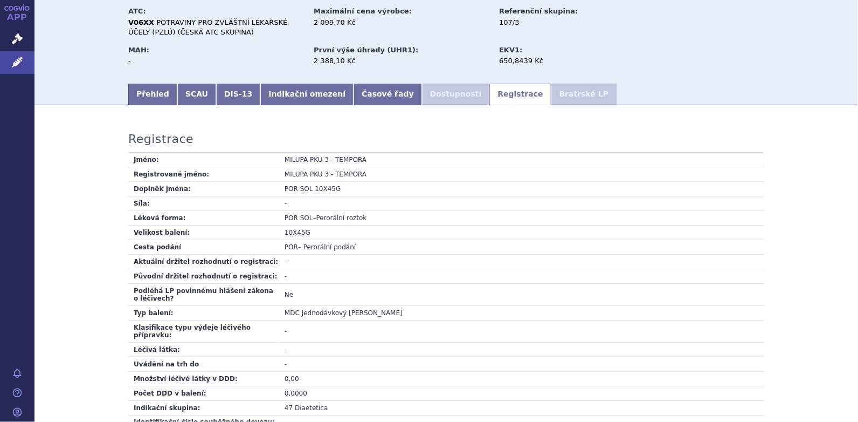
scroll to position [0, 0]
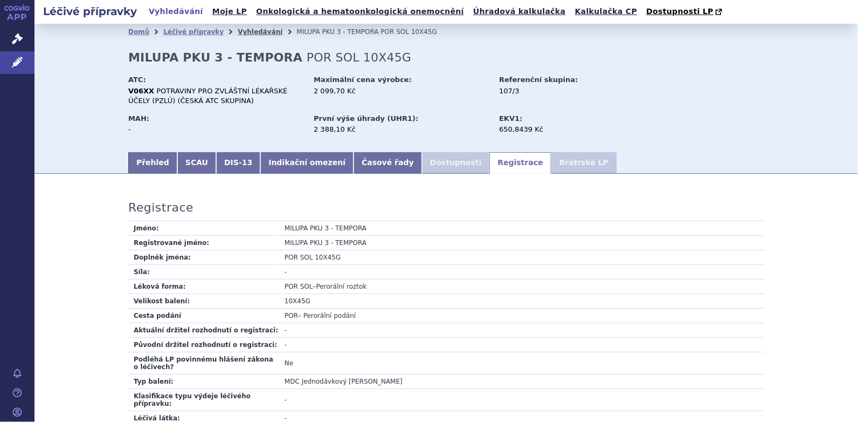
click at [240, 33] on link "Vyhledávání" at bounding box center [260, 32] width 45 height 8
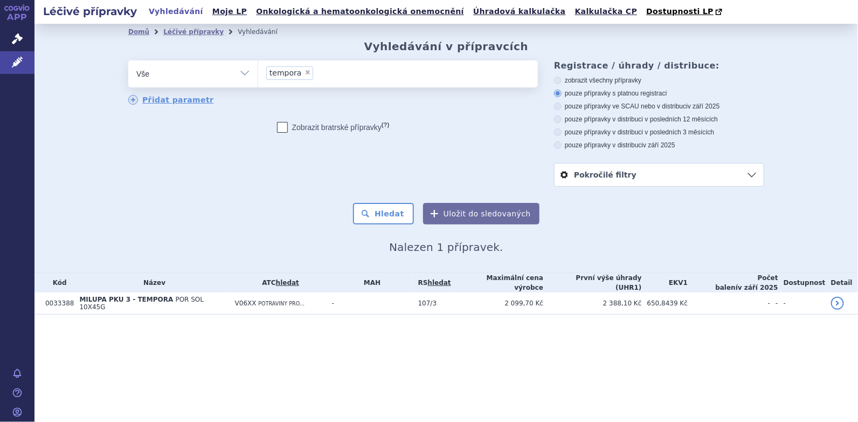
click at [305, 72] on span "×" at bounding box center [308, 72] width 6 height 6
click at [258, 72] on select "tempora" at bounding box center [258, 73] width 1 height 27
select select
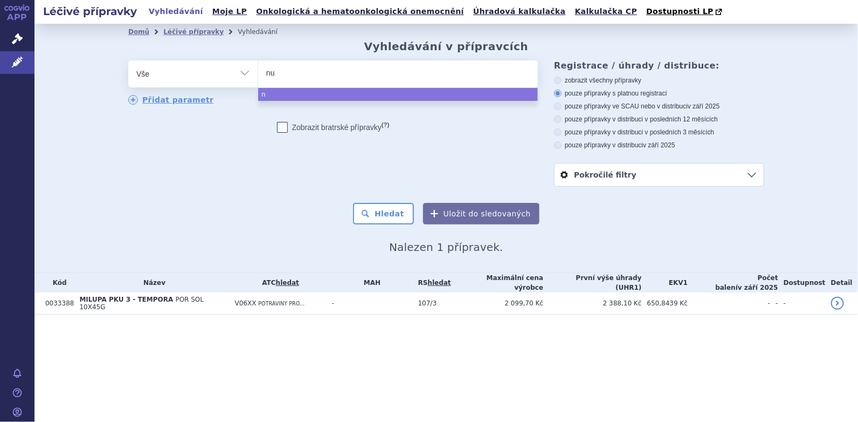
type input "nut"
type input "nutr"
type input "nutrid"
type input "nutridr"
type input "nutridrin"
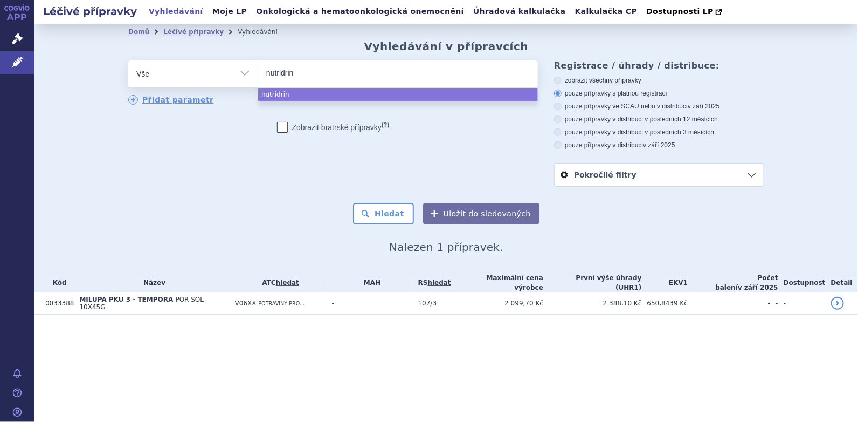
type input "nutridrini"
type input "nutridrin"
type input "nutridrink"
select select "nutridrink"
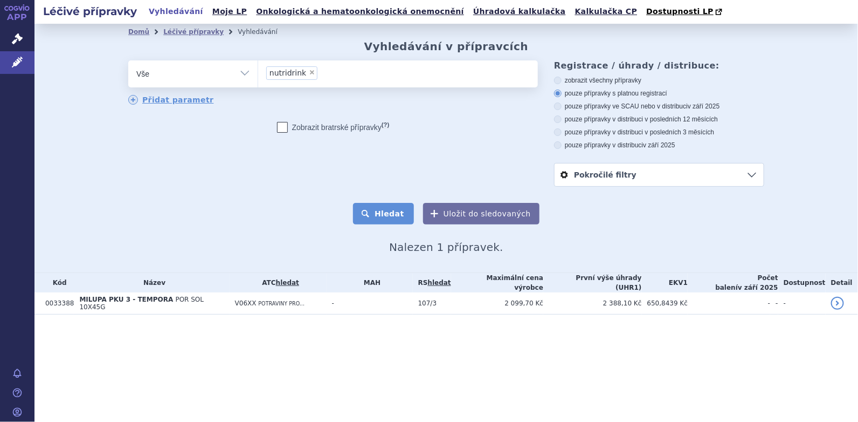
drag, startPoint x: 377, startPoint y: 215, endPoint x: 469, endPoint y: 210, distance: 91.8
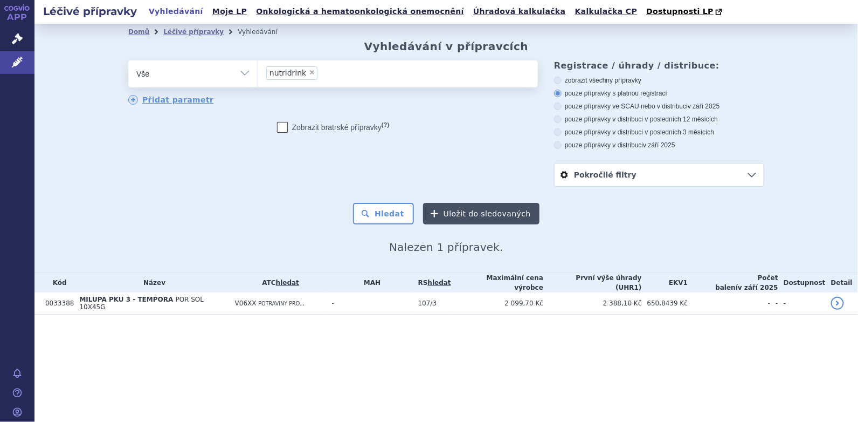
click at [378, 215] on button "Hledat" at bounding box center [383, 214] width 61 height 22
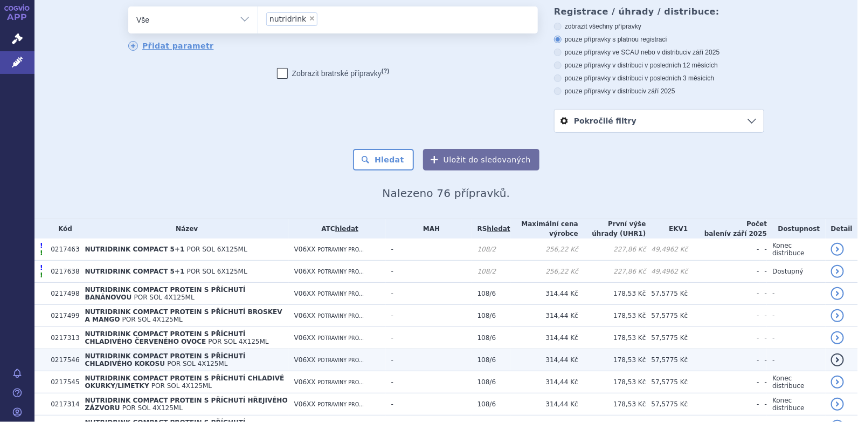
scroll to position [162, 0]
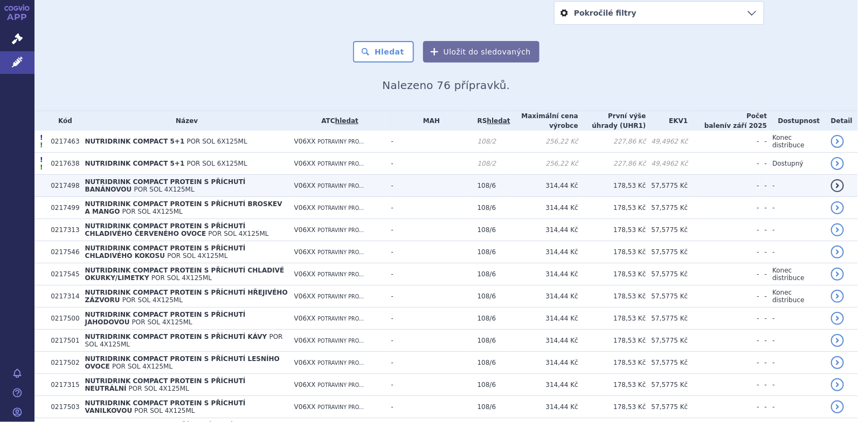
click at [168, 180] on span "NUTRIDRINK COMPACT PROTEIN S PŘÍCHUTÍ BANÁNOVOU" at bounding box center [165, 185] width 161 height 15
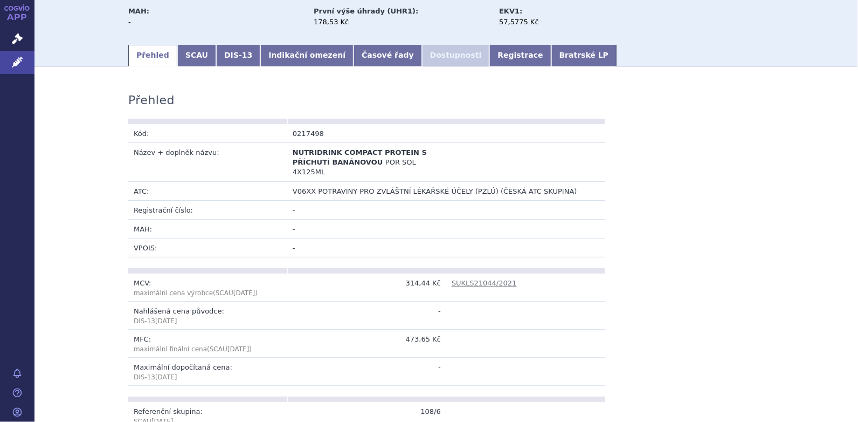
scroll to position [145, 0]
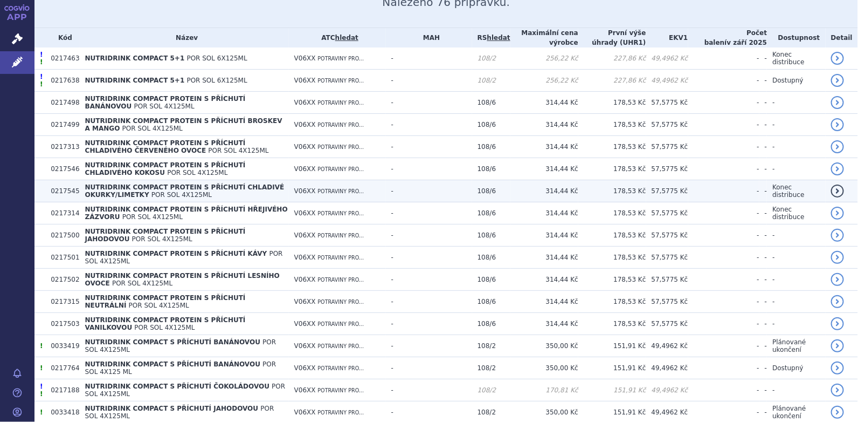
scroll to position [269, 0]
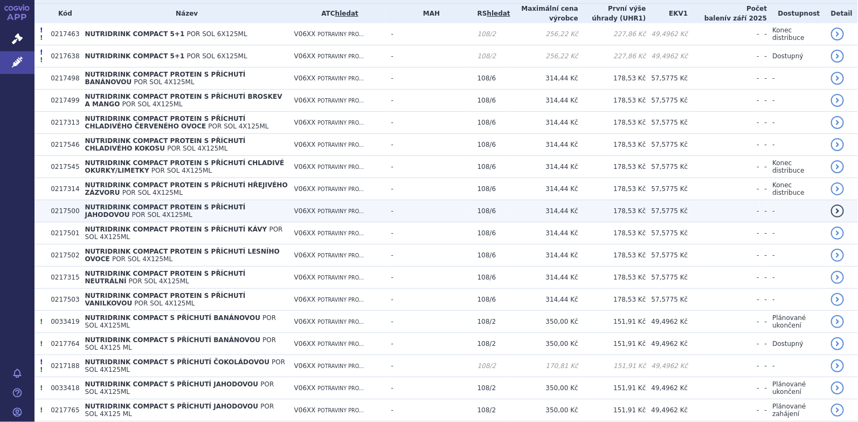
click at [224, 205] on span "NUTRIDRINK COMPACT PROTEIN S PŘÍCHUTÍ JAHODOVOU" at bounding box center [165, 210] width 161 height 15
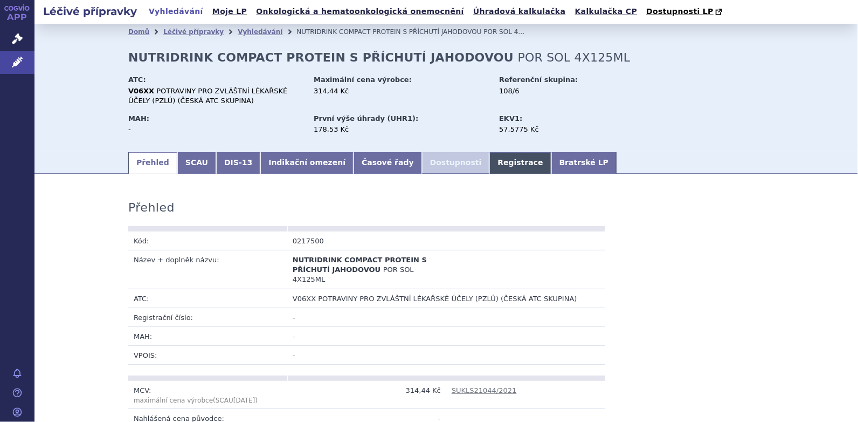
click at [490, 162] on link "Registrace" at bounding box center [520, 163] width 61 height 22
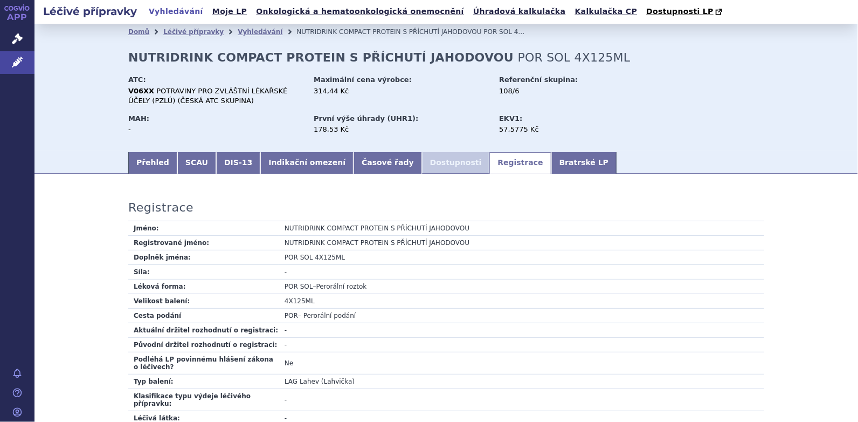
click at [428, 159] on li "Dostupnosti" at bounding box center [456, 163] width 68 height 22
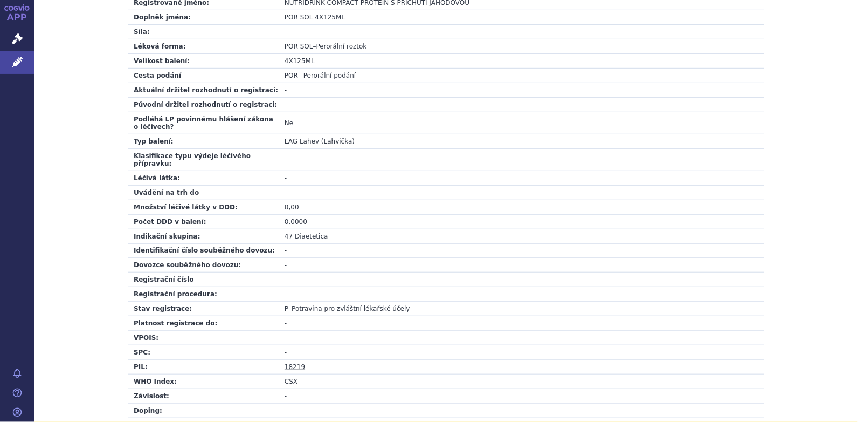
scroll to position [54, 0]
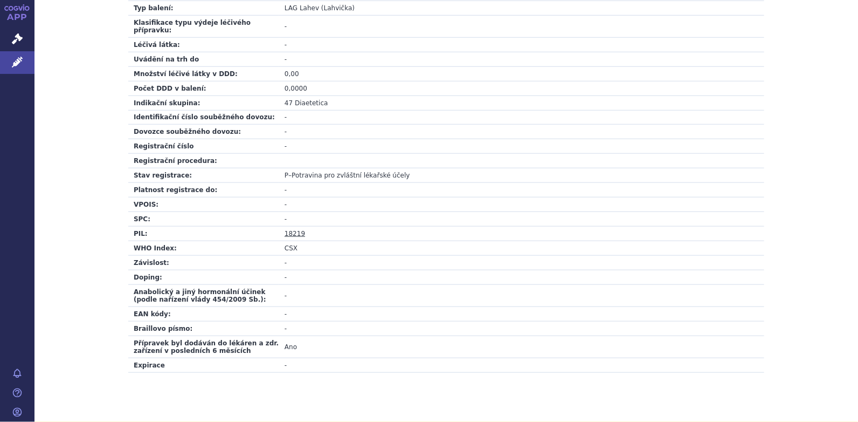
scroll to position [378, 0]
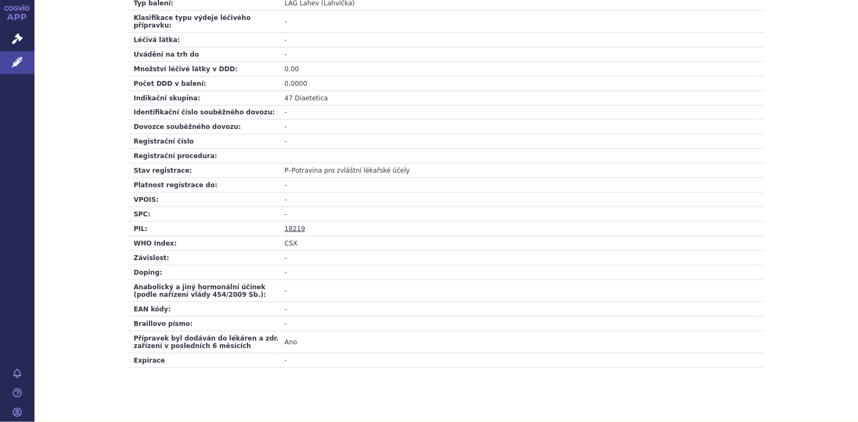
click at [290, 225] on link "18219" at bounding box center [295, 229] width 20 height 8
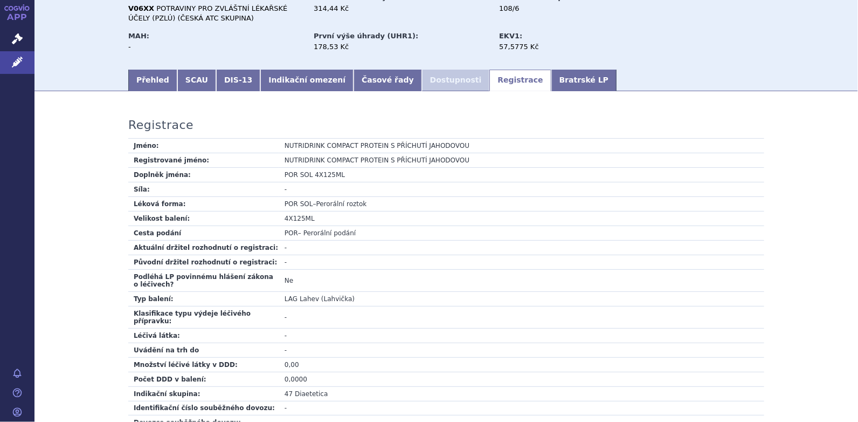
scroll to position [0, 0]
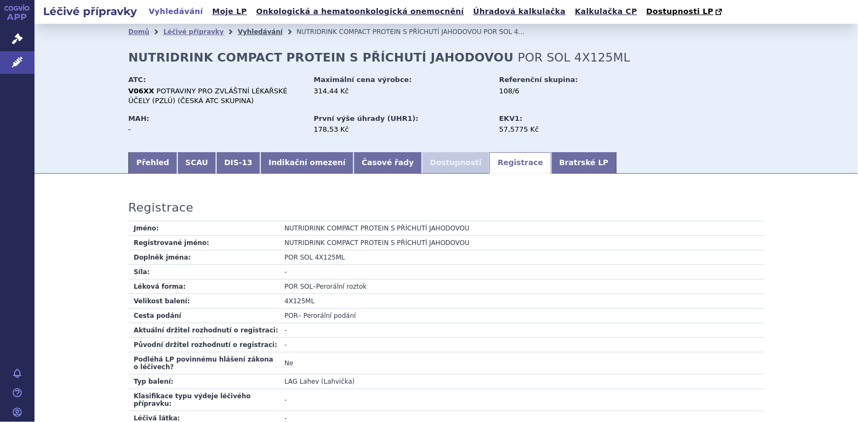
click at [238, 32] on link "Vyhledávání" at bounding box center [260, 32] width 45 height 8
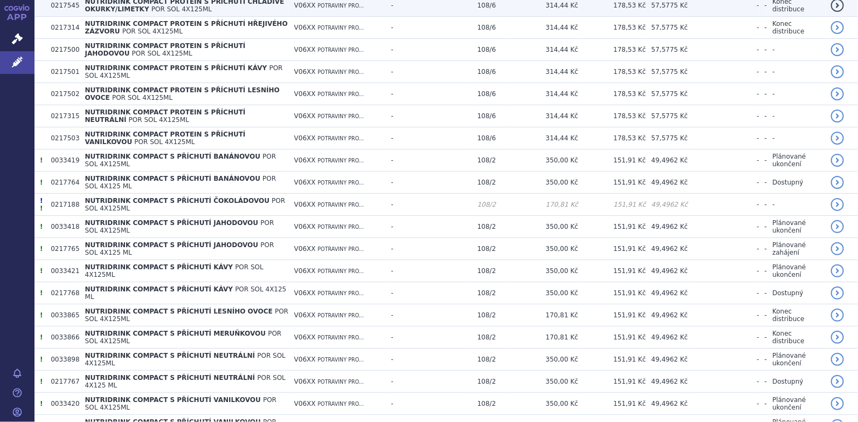
scroll to position [431, 0]
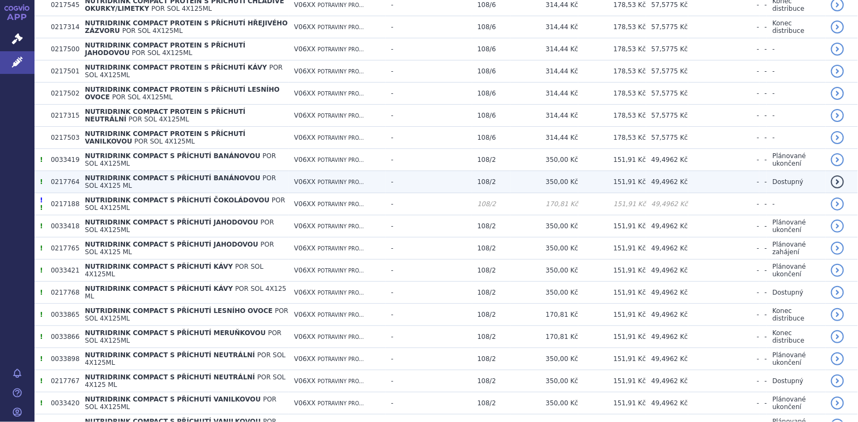
click at [196, 180] on span "NUTRIDRINK COMPACT S PŘÍCHUTÍ BANÁNOVOU" at bounding box center [172, 178] width 175 height 8
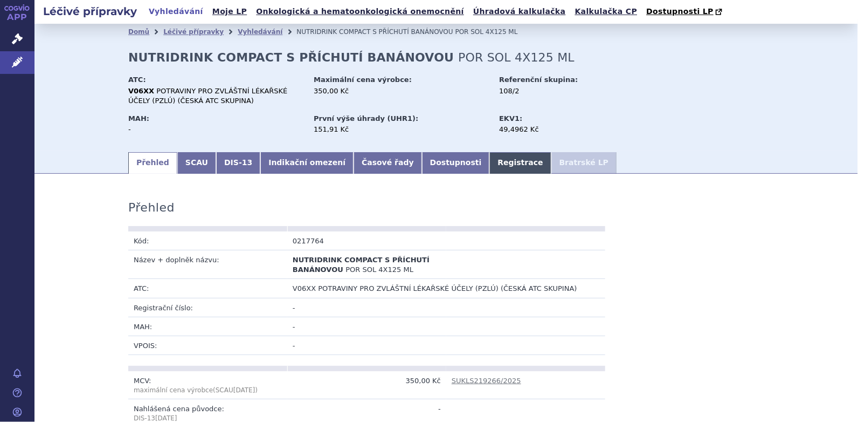
click at [490, 162] on link "Registrace" at bounding box center [520, 163] width 61 height 22
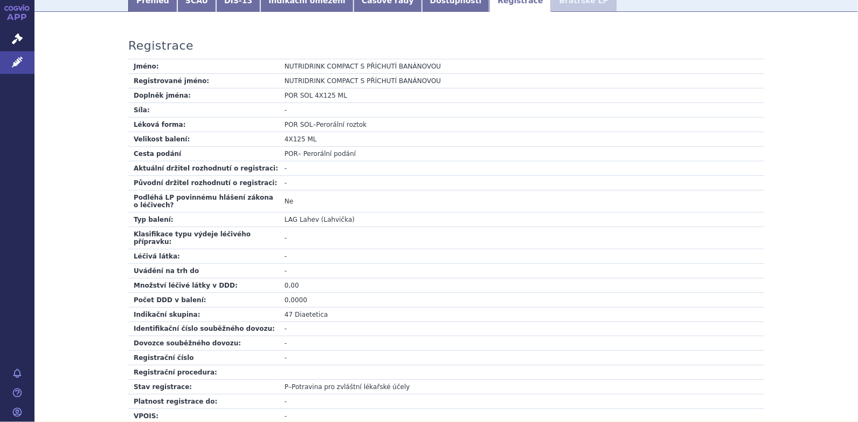
scroll to position [324, 0]
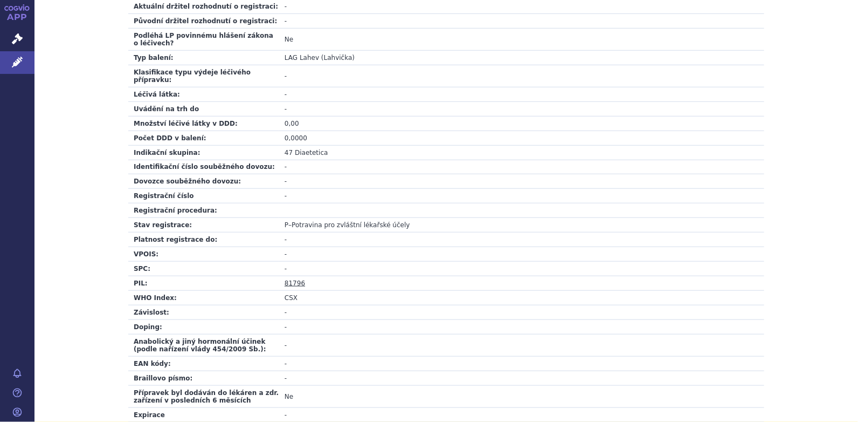
click at [295, 279] on link "81796" at bounding box center [295, 283] width 20 height 8
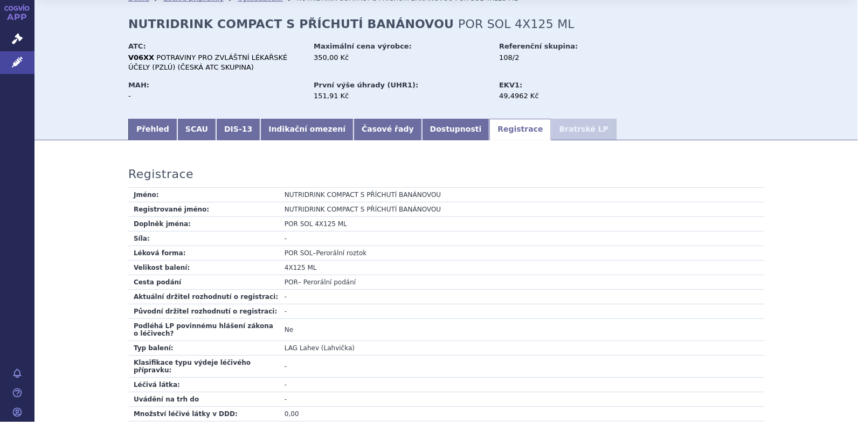
scroll to position [0, 0]
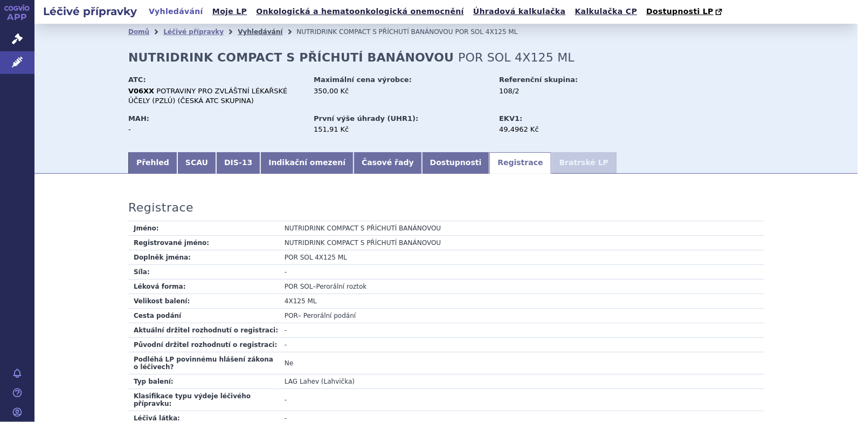
click at [238, 32] on link "Vyhledávání" at bounding box center [260, 32] width 45 height 8
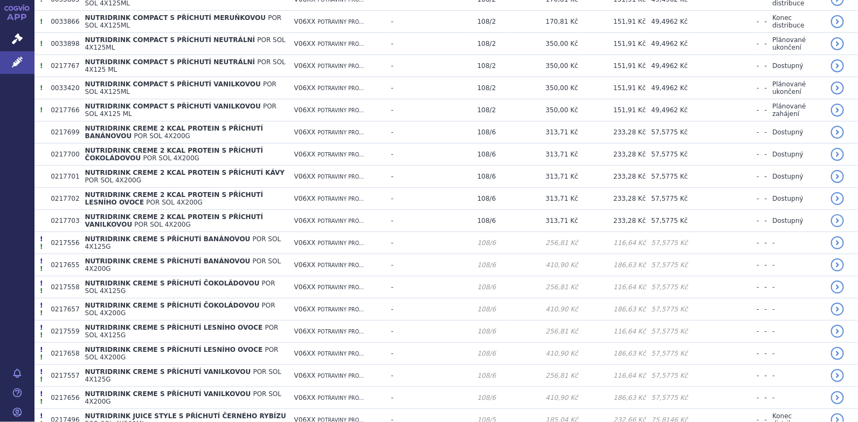
scroll to position [714, 0]
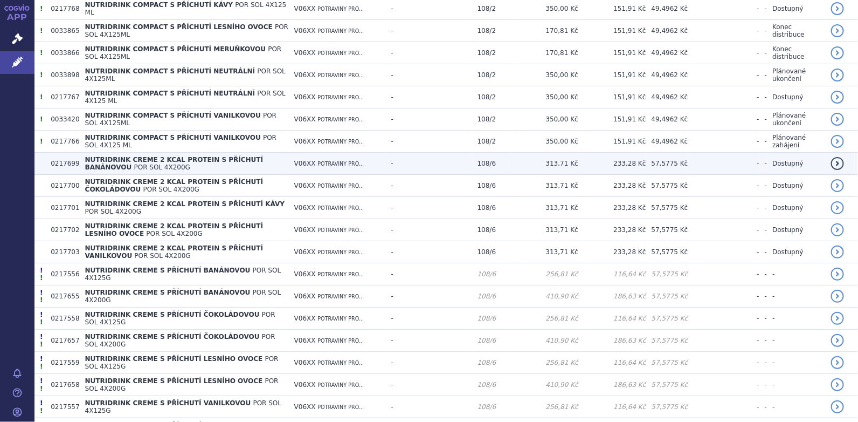
click at [135, 156] on span "NUTRIDRINK CREME 2 KCAL PROTEIN S PŘÍCHUTÍ BANÁNOVOU" at bounding box center [174, 163] width 178 height 15
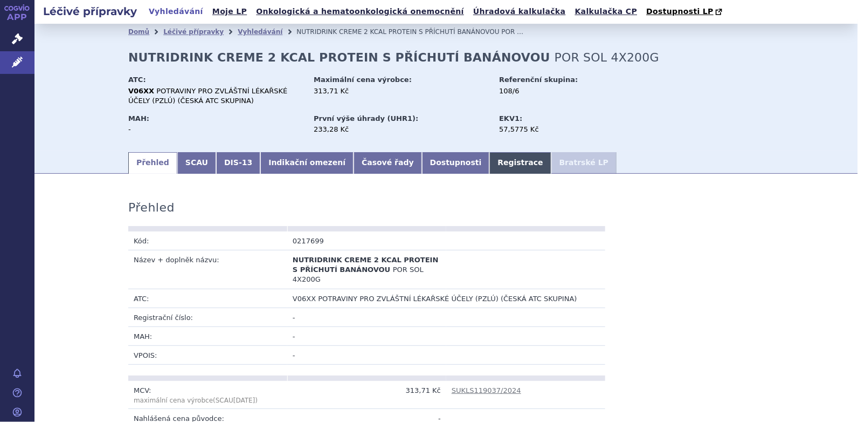
click at [490, 164] on link "Registrace" at bounding box center [520, 163] width 61 height 22
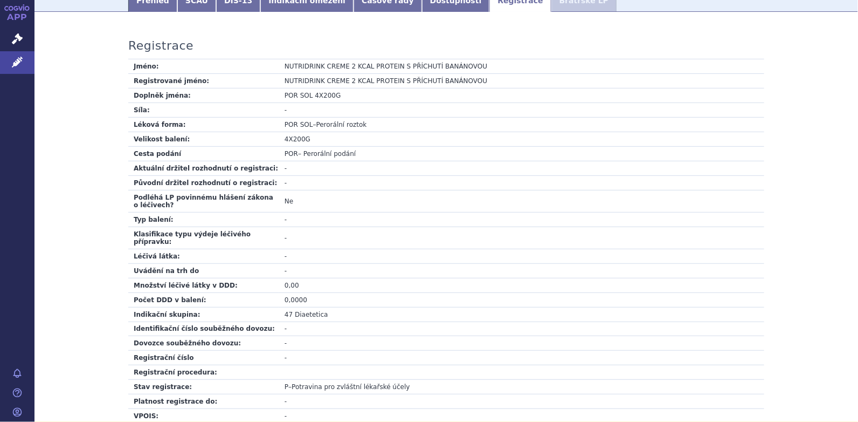
scroll to position [377, 0]
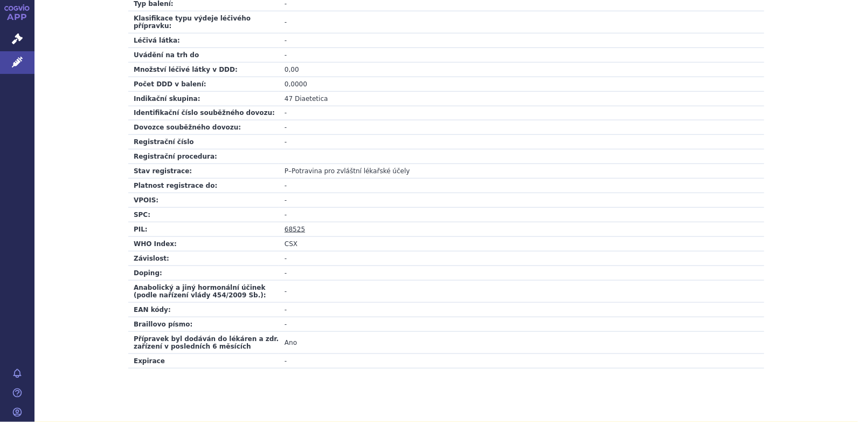
click at [290, 225] on link "68525" at bounding box center [295, 229] width 20 height 8
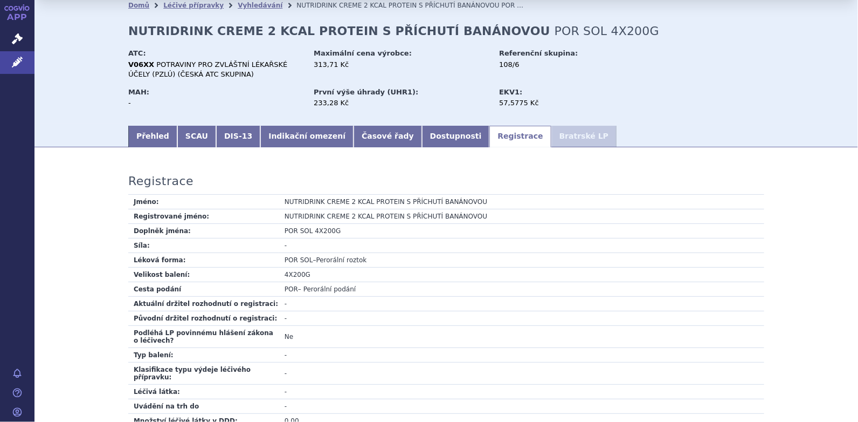
scroll to position [0, 0]
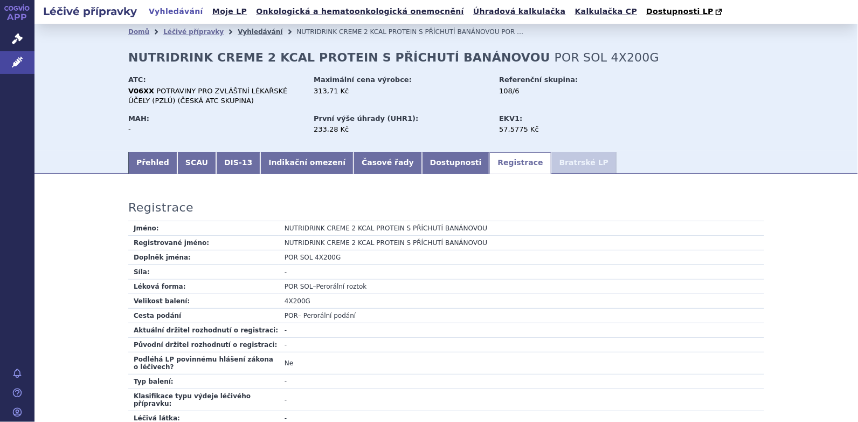
drag, startPoint x: 237, startPoint y: 32, endPoint x: 243, endPoint y: 32, distance: 6.5
click at [238, 32] on link "Vyhledávání" at bounding box center [260, 32] width 45 height 8
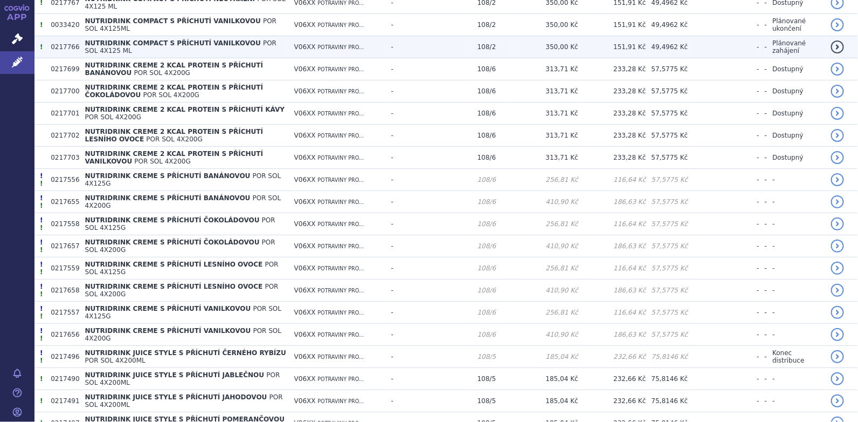
scroll to position [970, 0]
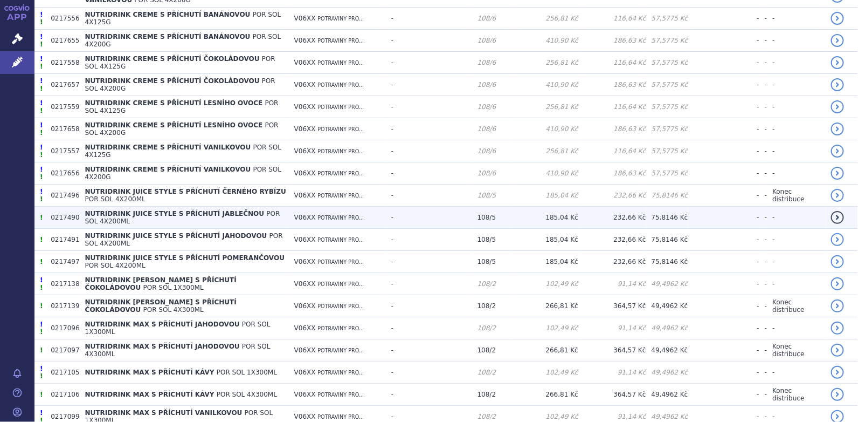
click at [161, 210] on span "NUTRIDRINK JUICE STYLE S PŘÍCHUTÍ JABLEČNOU" at bounding box center [175, 214] width 180 height 8
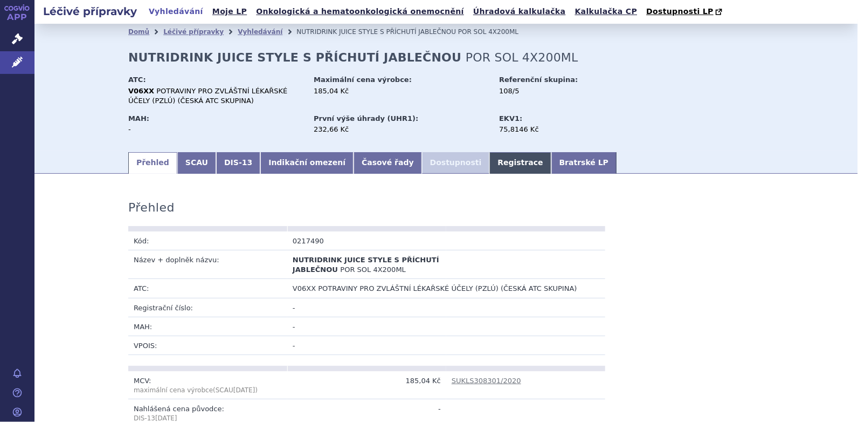
click at [490, 162] on link "Registrace" at bounding box center [520, 163] width 61 height 22
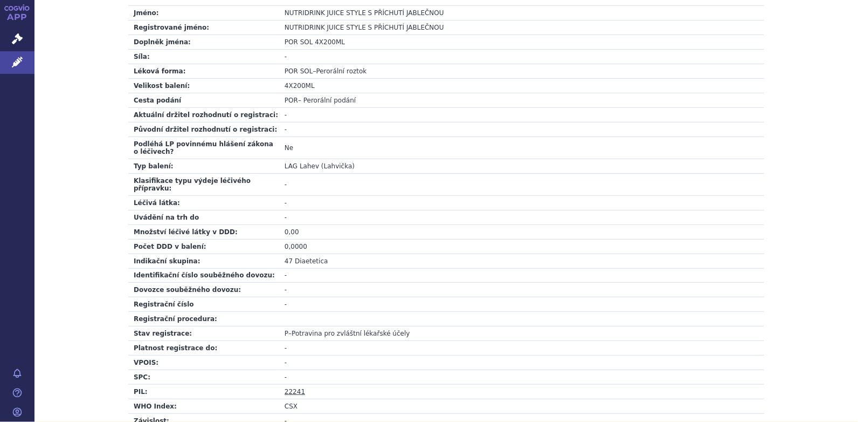
scroll to position [378, 0]
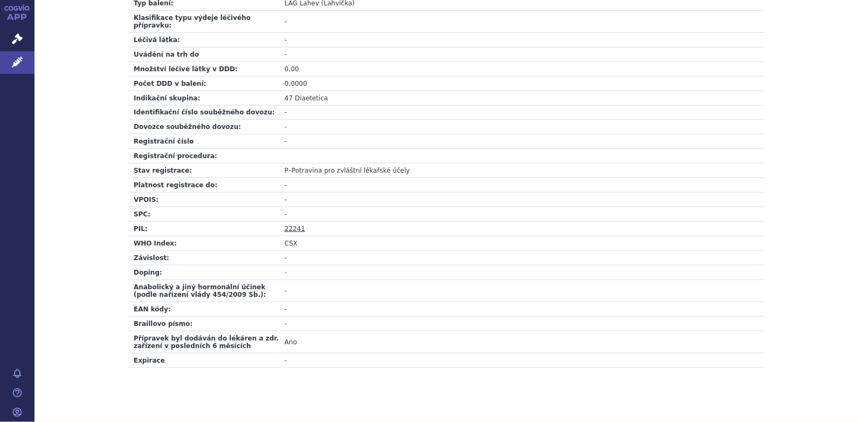
click at [290, 225] on link "22241" at bounding box center [295, 229] width 20 height 8
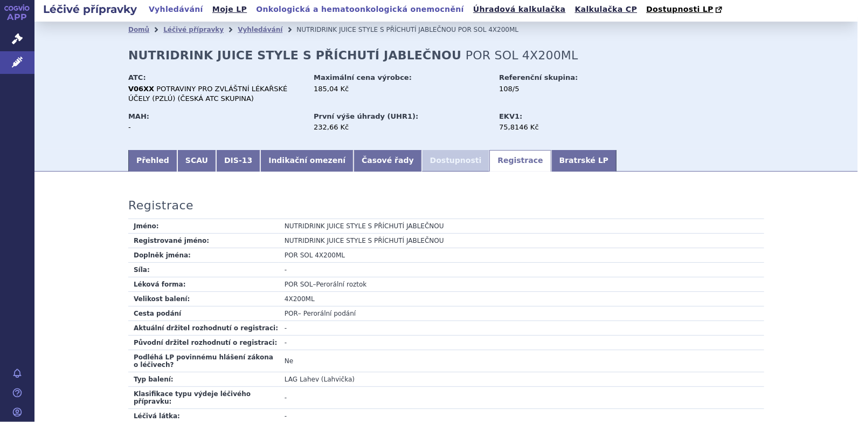
scroll to position [0, 0]
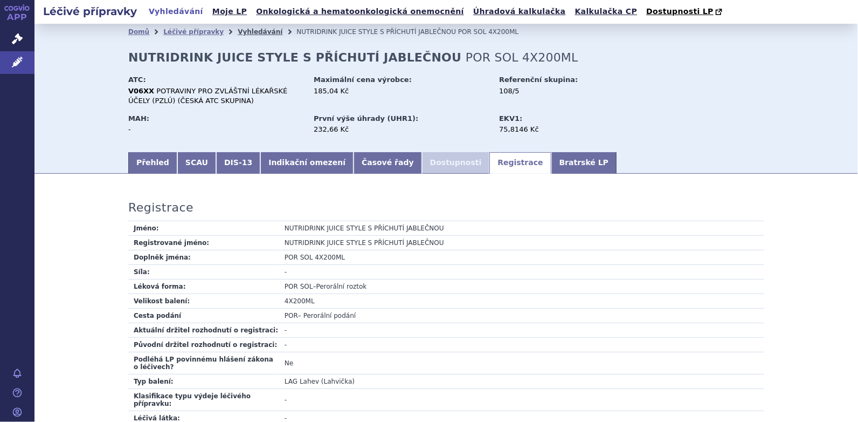
click at [246, 33] on link "Vyhledávání" at bounding box center [260, 32] width 45 height 8
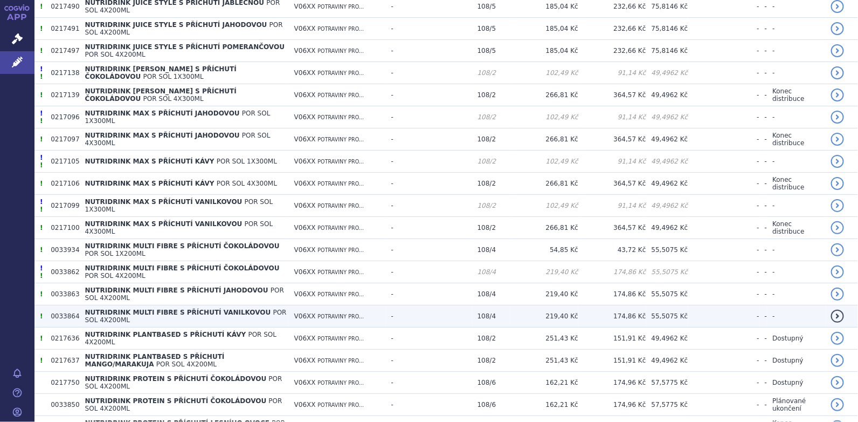
scroll to position [1186, 0]
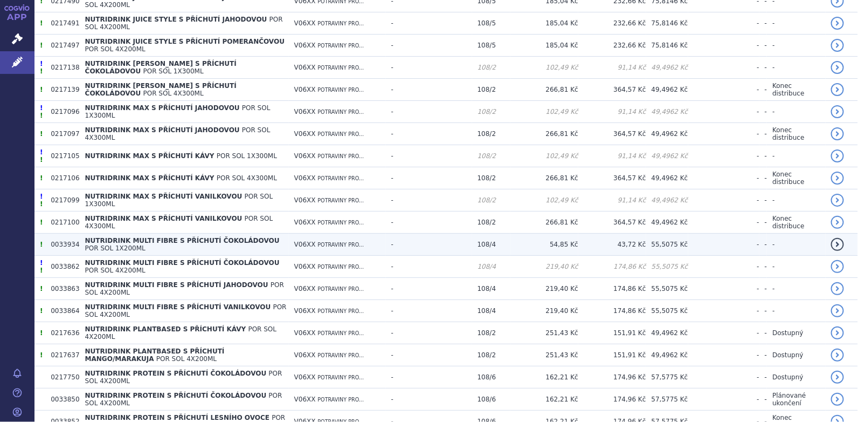
click at [208, 237] on span "NUTRIDRINK MULTI FIBRE S PŘÍCHUTÍ ČOKOLÁDOVOU" at bounding box center [182, 241] width 195 height 8
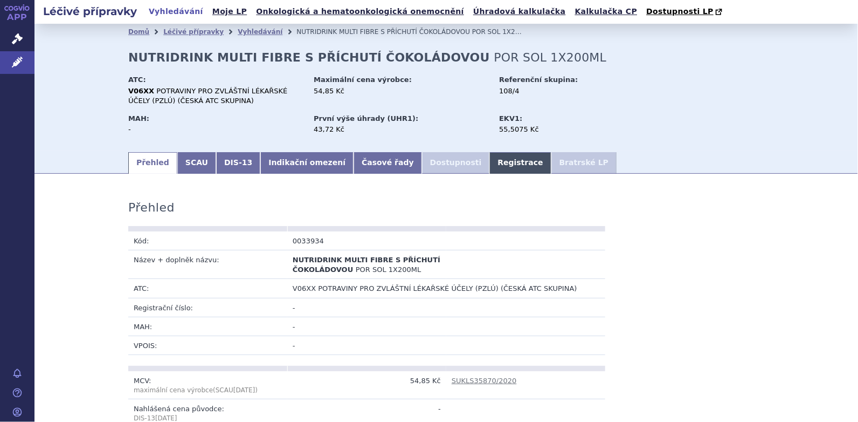
click at [490, 166] on link "Registrace" at bounding box center [520, 163] width 61 height 22
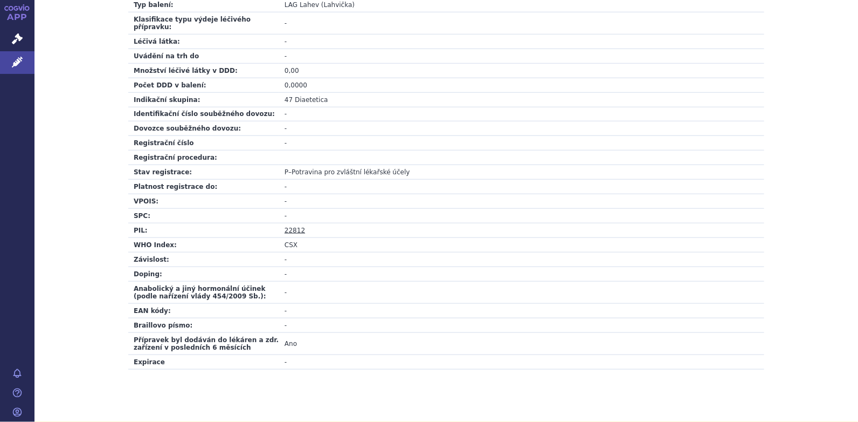
scroll to position [377, 0]
click at [285, 225] on link "22812" at bounding box center [295, 229] width 20 height 8
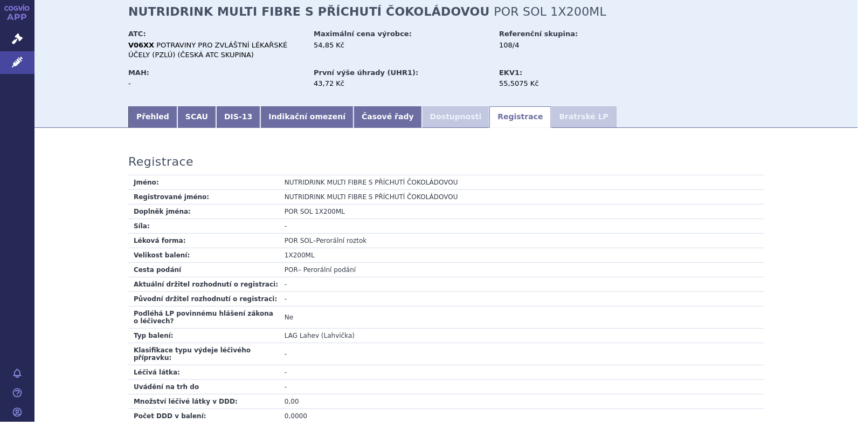
scroll to position [0, 0]
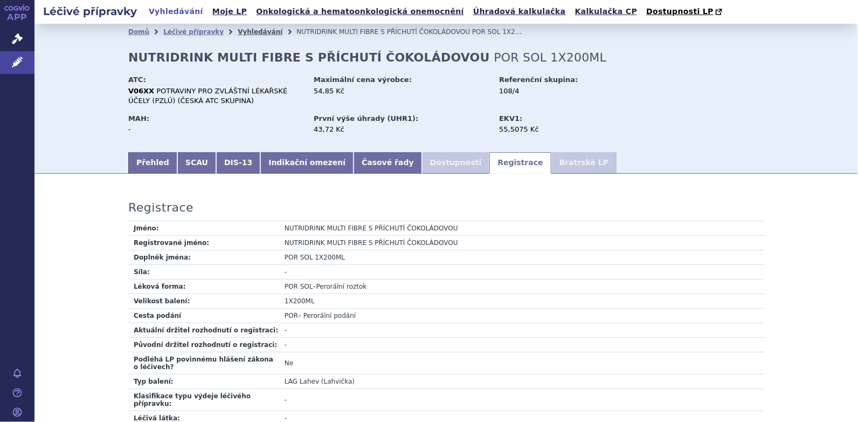
click at [238, 34] on link "Vyhledávání" at bounding box center [260, 32] width 45 height 8
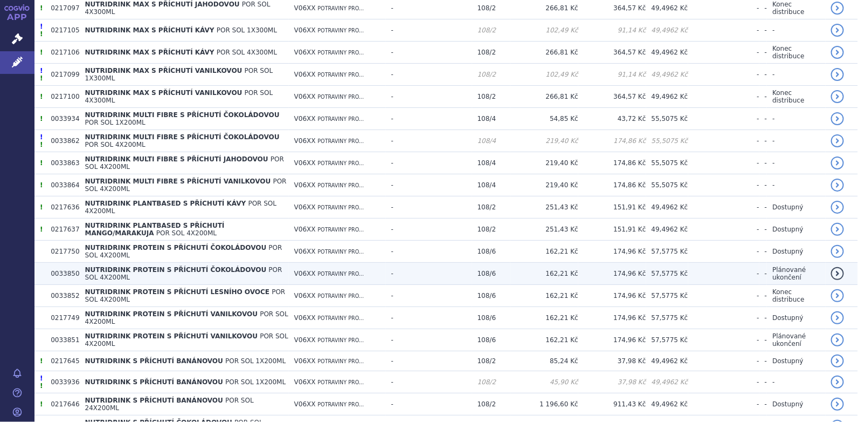
scroll to position [1294, 0]
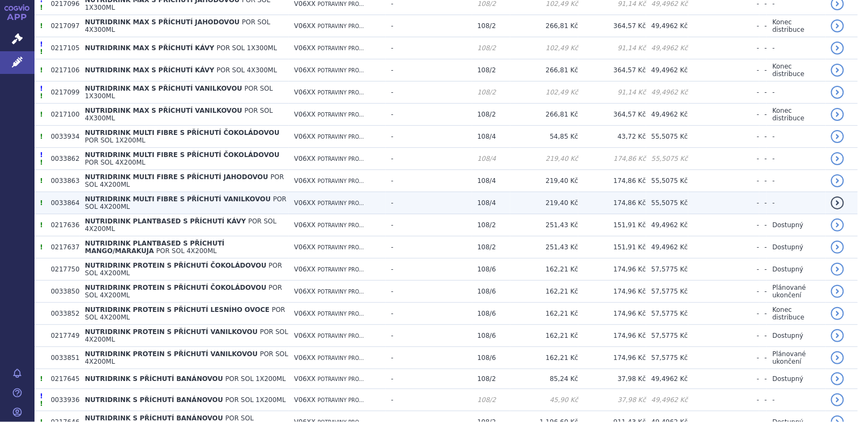
click at [183, 195] on span "NUTRIDRINK MULTI FIBRE S PŘÍCHUTÍ VANILKOVOU" at bounding box center [178, 199] width 186 height 8
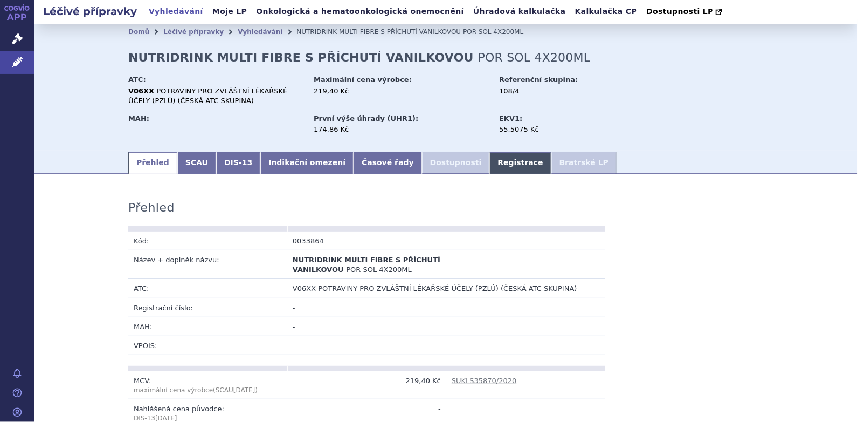
click at [490, 163] on link "Registrace" at bounding box center [520, 163] width 61 height 22
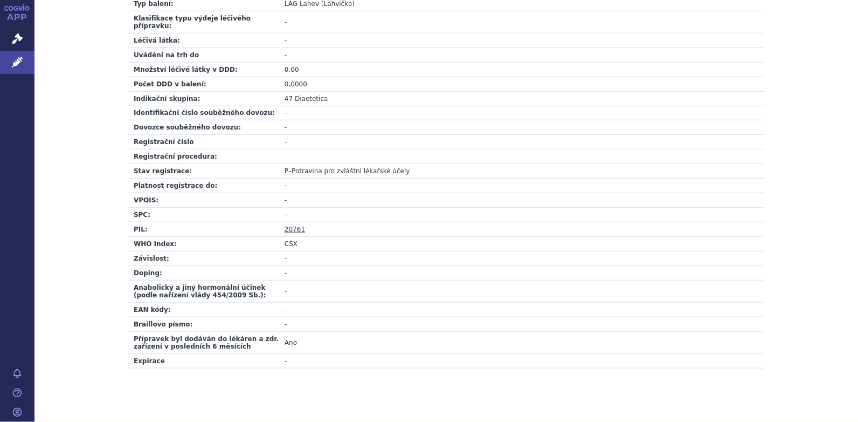
scroll to position [378, 0]
click at [286, 225] on link "20761" at bounding box center [295, 229] width 20 height 8
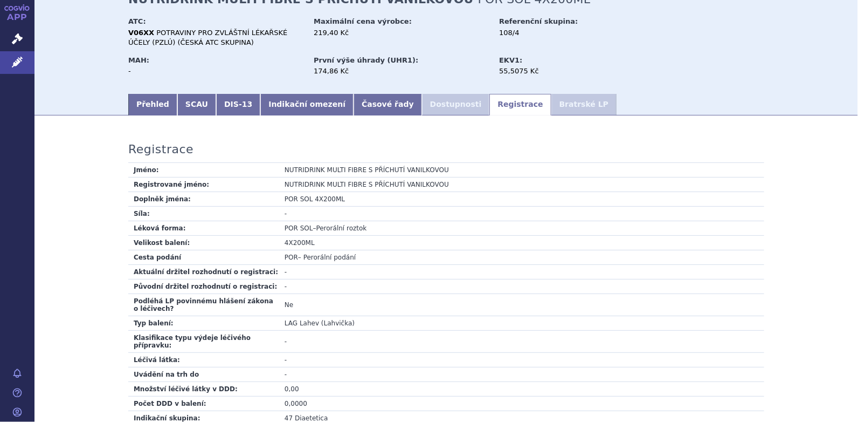
scroll to position [0, 0]
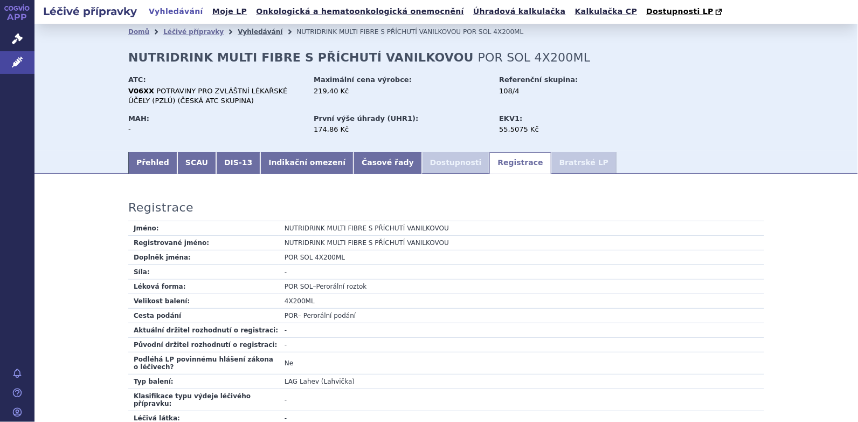
click at [244, 31] on link "Vyhledávání" at bounding box center [260, 32] width 45 height 8
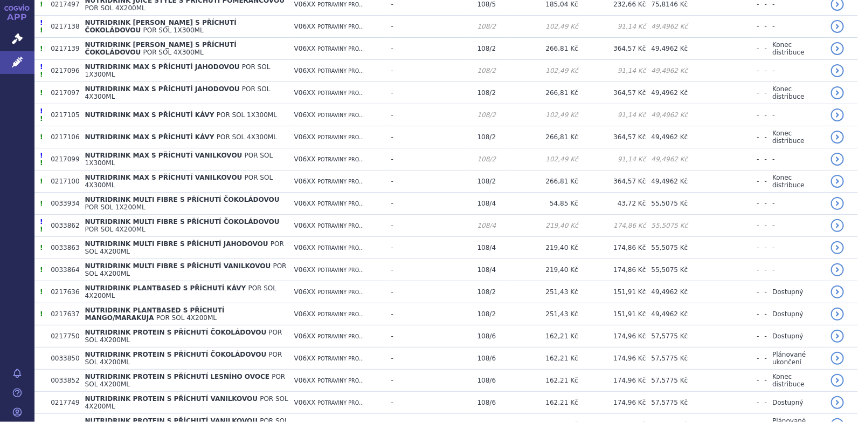
scroll to position [1240, 0]
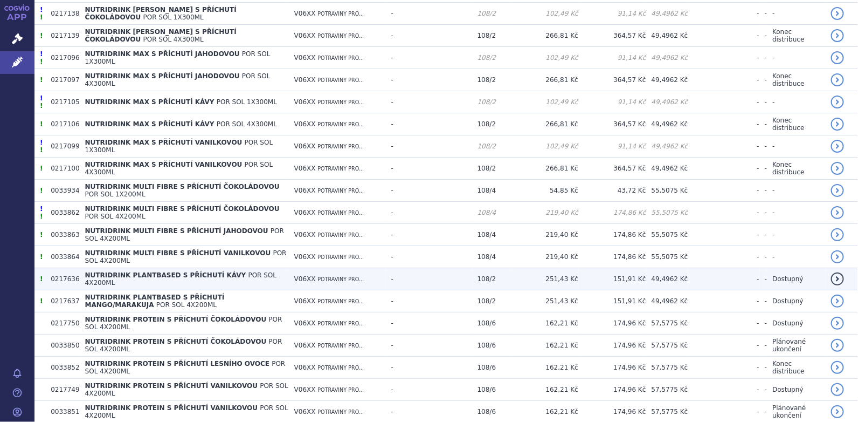
click at [149, 271] on span "NUTRIDRINK PLANTBASED S PŘÍCHUTÍ KÁVY" at bounding box center [165, 275] width 161 height 8
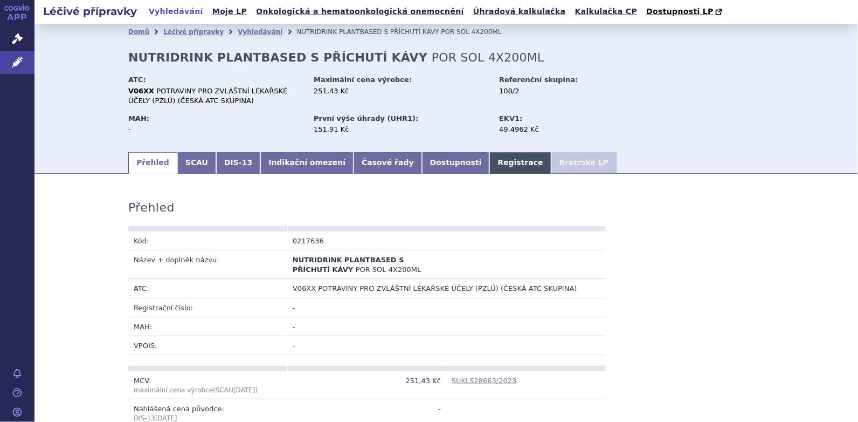
click at [490, 161] on link "Registrace" at bounding box center [520, 163] width 61 height 22
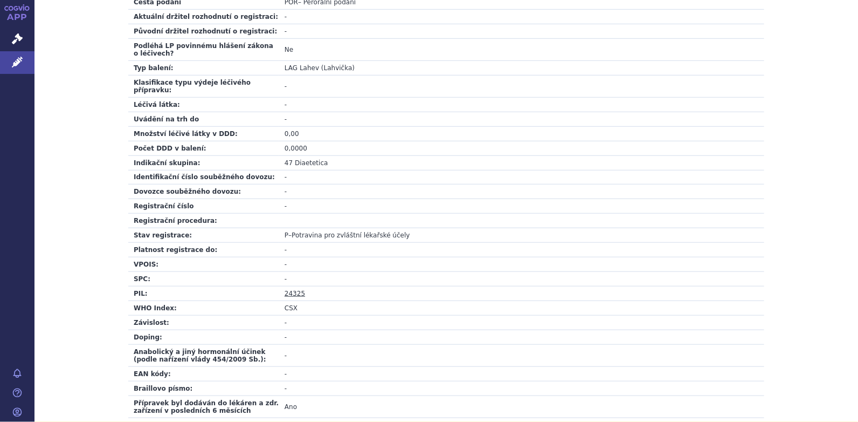
scroll to position [324, 0]
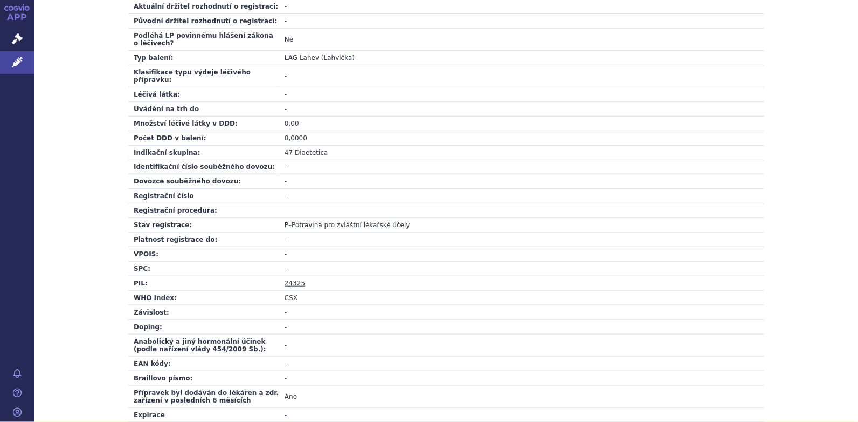
click at [292, 279] on link "24325" at bounding box center [295, 283] width 20 height 8
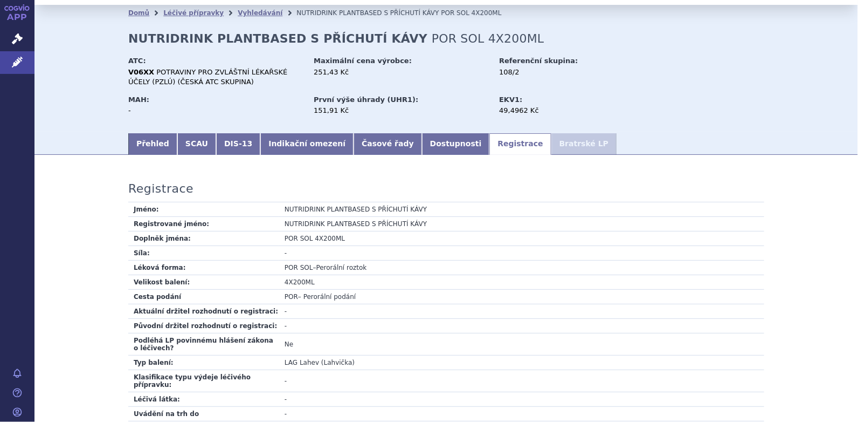
scroll to position [0, 0]
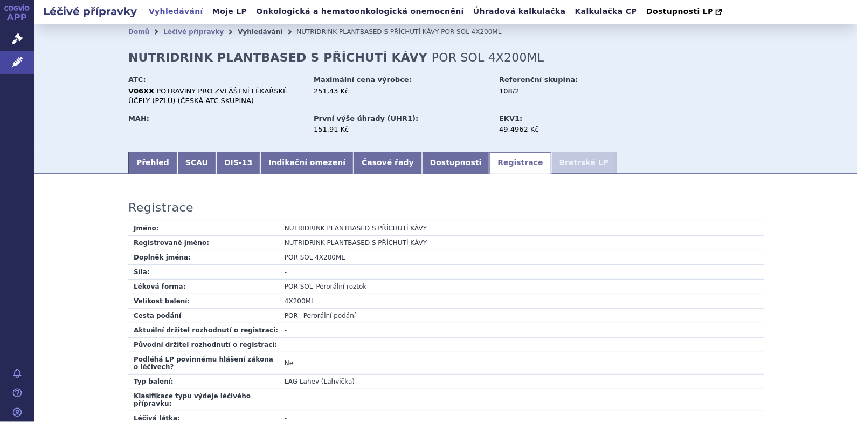
click at [238, 32] on link "Vyhledávání" at bounding box center [260, 32] width 45 height 8
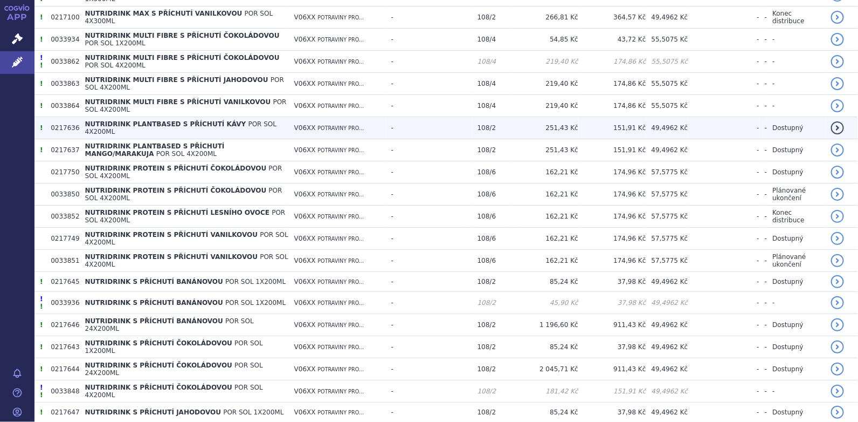
scroll to position [1402, 0]
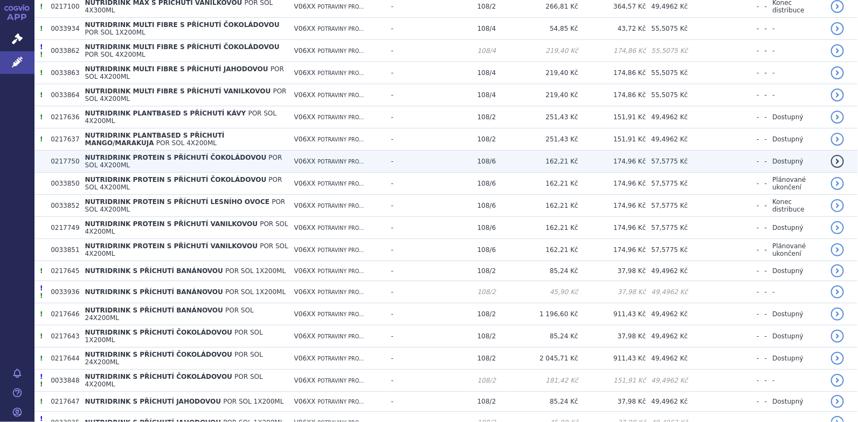
click at [148, 154] on span "NUTRIDRINK PROTEIN S PŘÍCHUTÍ ČOKOLÁDOVOU" at bounding box center [176, 158] width 182 height 8
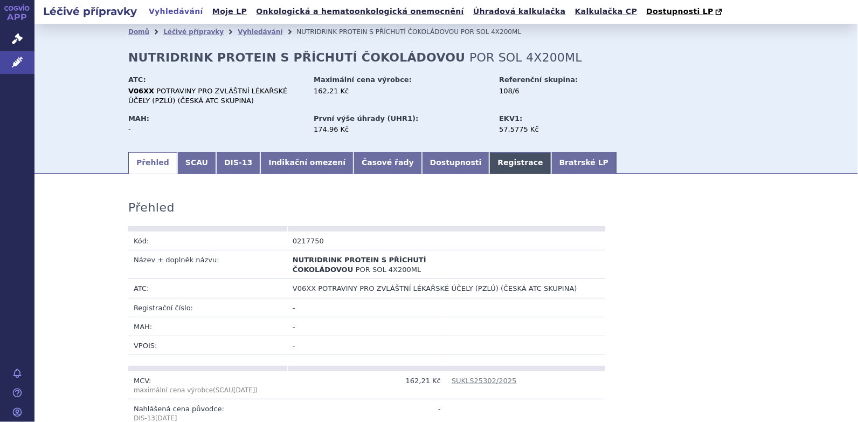
click at [490, 160] on link "Registrace" at bounding box center [520, 163] width 61 height 22
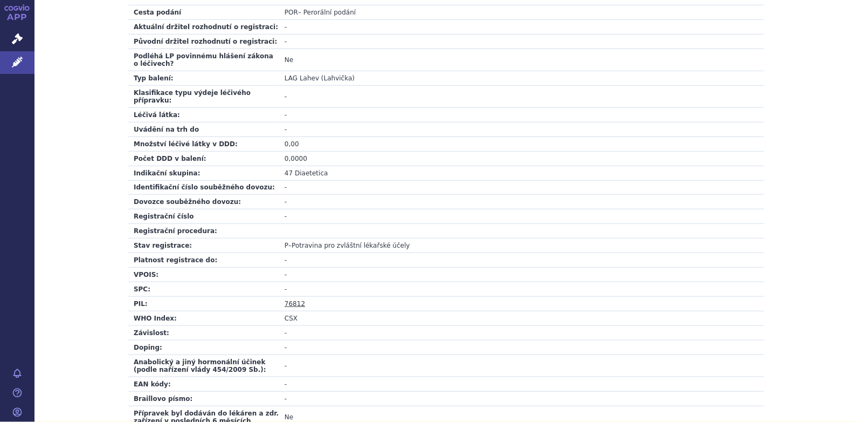
scroll to position [378, 0]
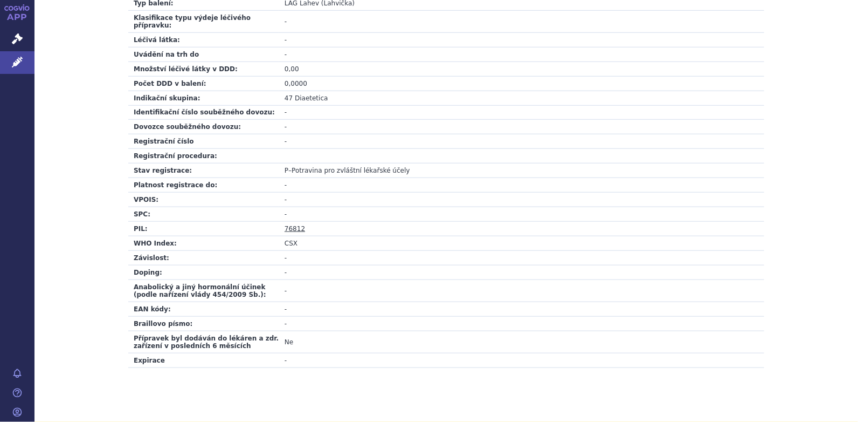
click at [287, 225] on link "76812" at bounding box center [295, 229] width 20 height 8
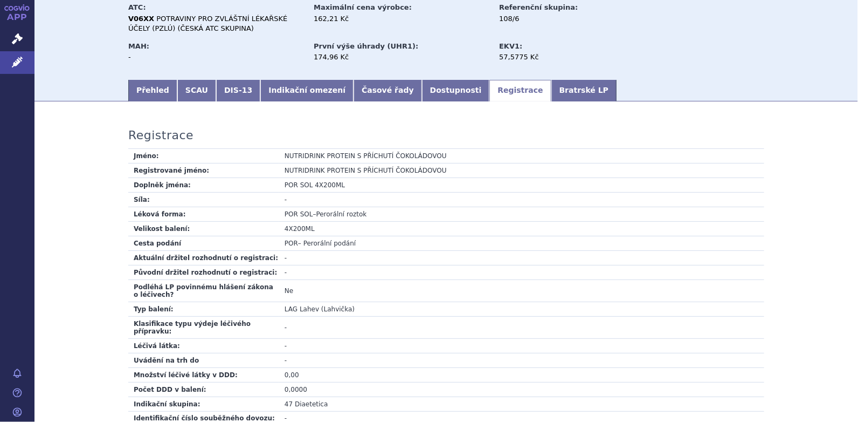
scroll to position [0, 0]
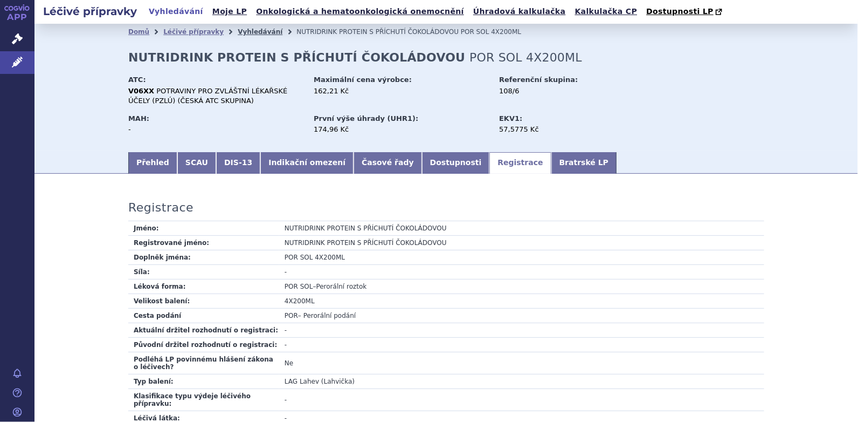
click at [250, 35] on link "Vyhledávání" at bounding box center [260, 32] width 45 height 8
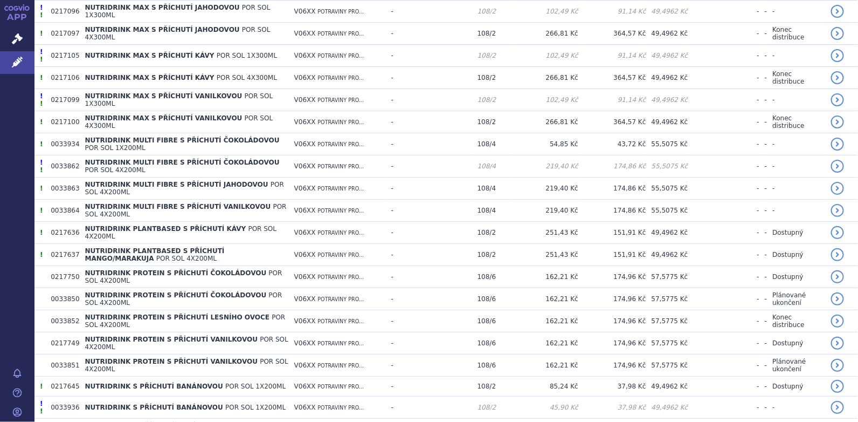
scroll to position [1294, 0]
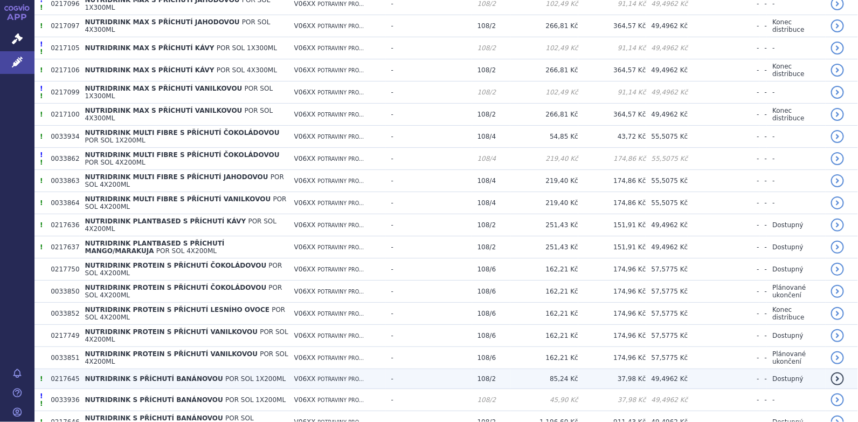
click at [177, 375] on span "NUTRIDRINK S PŘÍCHUTÍ BANÁNOVOU" at bounding box center [154, 379] width 138 height 8
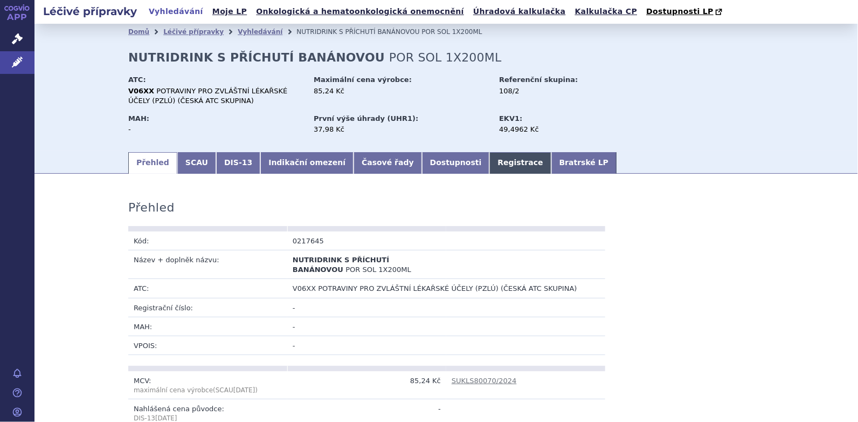
click at [490, 164] on link "Registrace" at bounding box center [520, 163] width 61 height 22
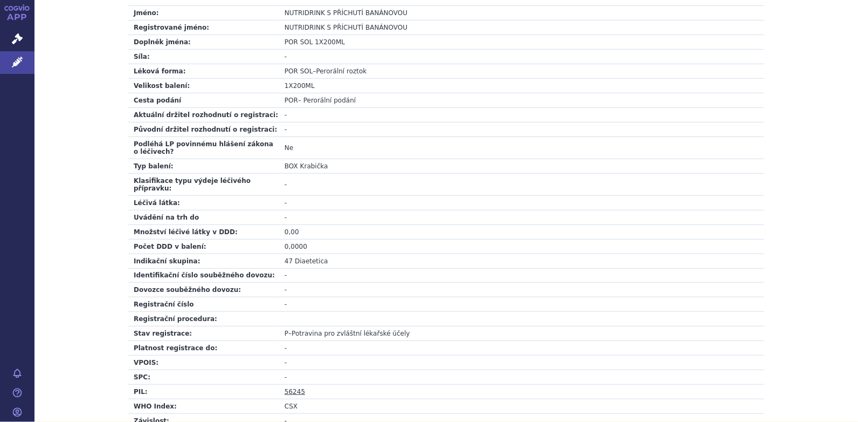
scroll to position [378, 0]
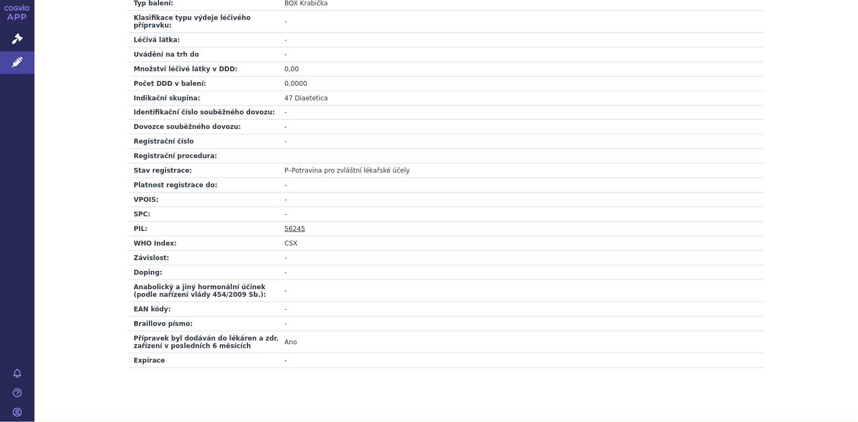
click at [285, 225] on link "56245" at bounding box center [295, 229] width 20 height 8
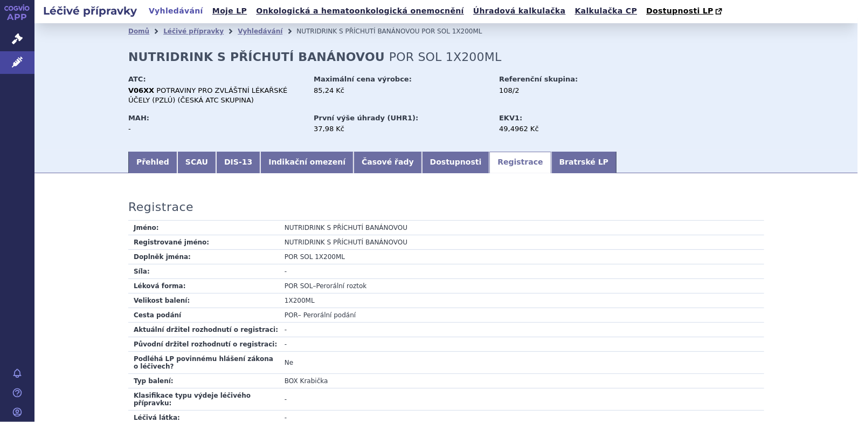
scroll to position [0, 0]
click at [247, 33] on link "Vyhledávání" at bounding box center [260, 32] width 45 height 8
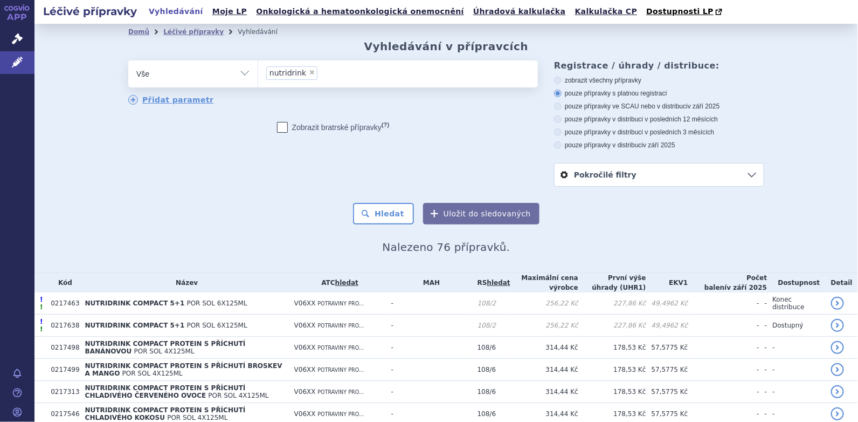
click at [309, 73] on span "×" at bounding box center [312, 72] width 6 height 6
click at [258, 73] on select "nutridrink" at bounding box center [258, 73] width 1 height 27
select select
type input "nu"
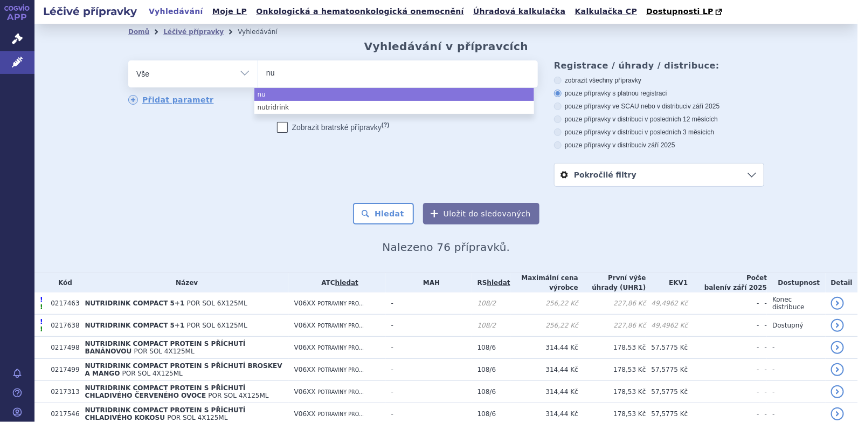
type input "nut"
type input "nutri"
type input "nutril"
type input "nutrilo"
type input "nutrilon"
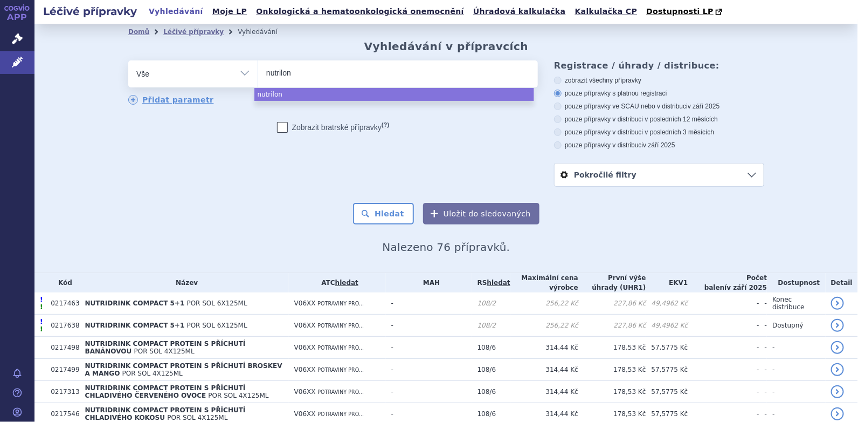
select select "nutrilon"
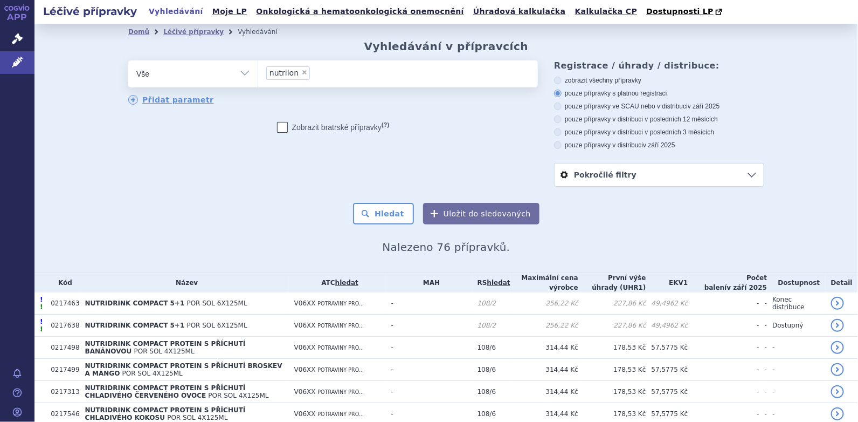
drag, startPoint x: 369, startPoint y: 212, endPoint x: 476, endPoint y: 181, distance: 111.8
click at [373, 211] on button "Hledat" at bounding box center [383, 214] width 61 height 22
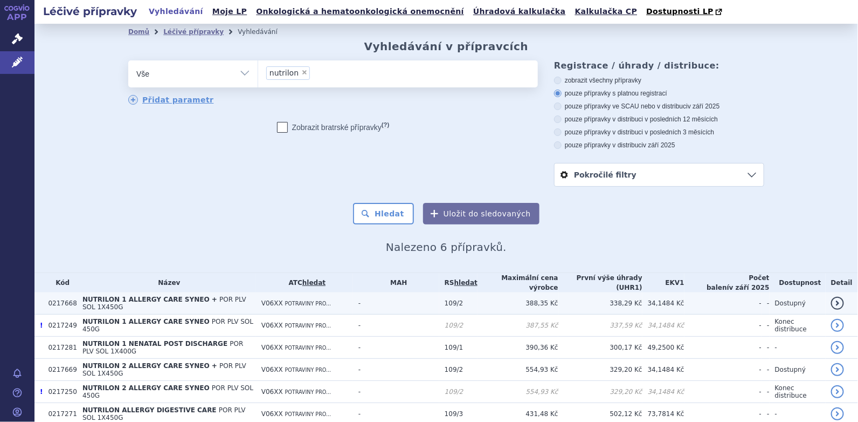
click at [195, 302] on span "POR PLV SOL 1X450G" at bounding box center [164, 302] width 164 height 15
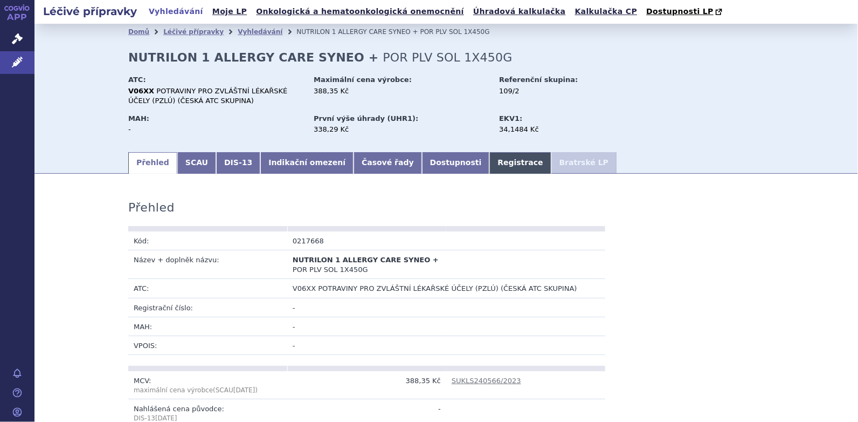
drag, startPoint x: 457, startPoint y: 161, endPoint x: 464, endPoint y: 170, distance: 11.5
click at [490, 161] on link "Registrace" at bounding box center [520, 163] width 61 height 22
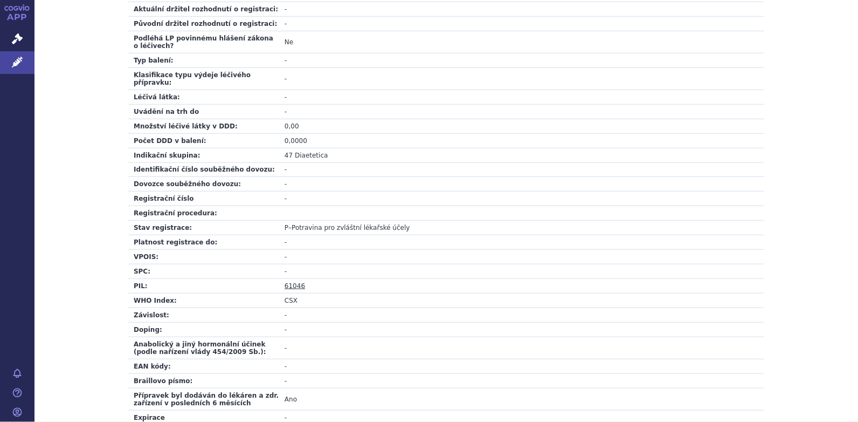
scroll to position [378, 0]
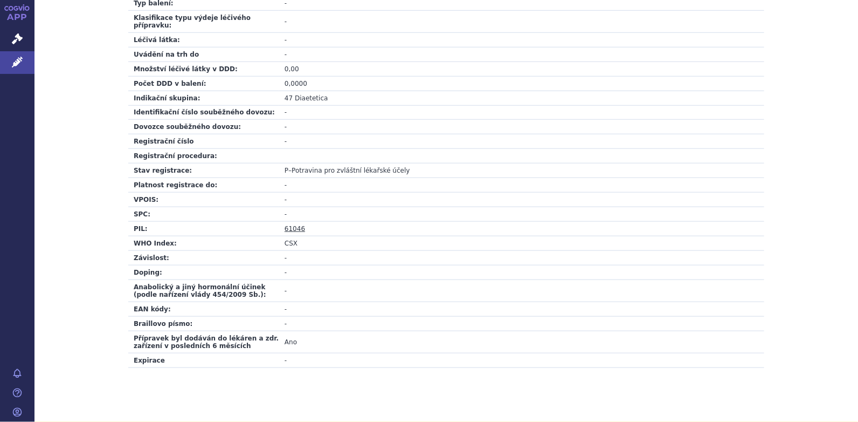
click at [292, 225] on link "61046" at bounding box center [295, 229] width 20 height 8
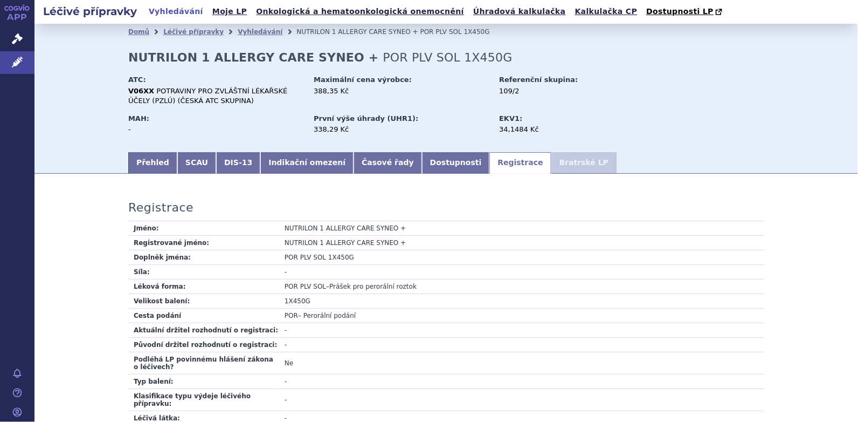
scroll to position [0, 0]
click at [238, 30] on link "Vyhledávání" at bounding box center [260, 32] width 45 height 8
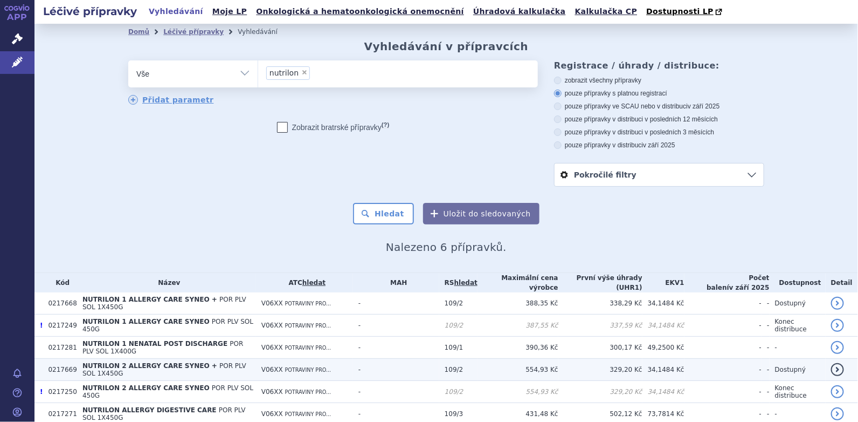
click at [177, 362] on span "NUTRILON 2 ALLERGY CARE SYNEO +" at bounding box center [149, 366] width 135 height 8
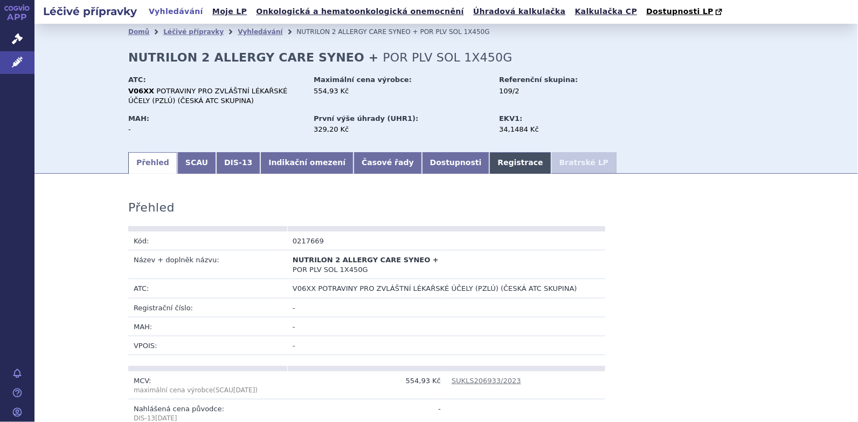
click at [490, 162] on link "Registrace" at bounding box center [520, 163] width 61 height 22
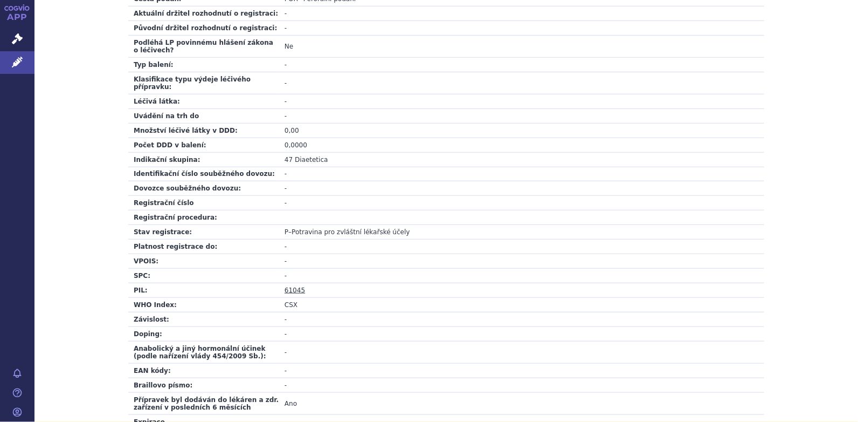
scroll to position [378, 0]
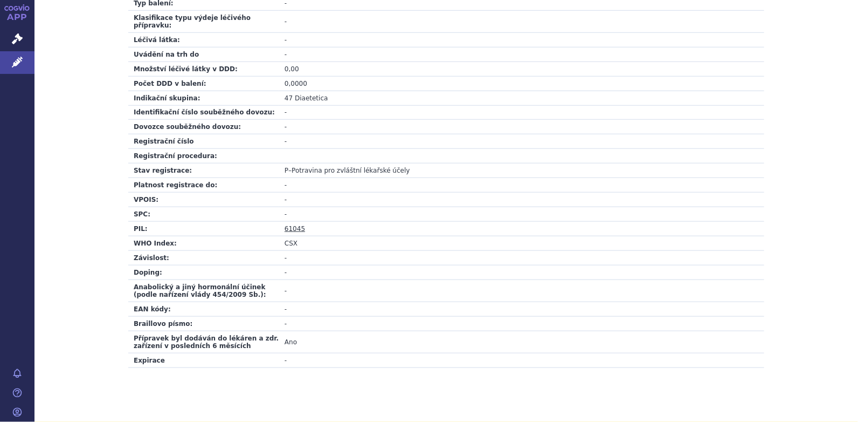
click at [289, 225] on link "61045" at bounding box center [295, 229] width 20 height 8
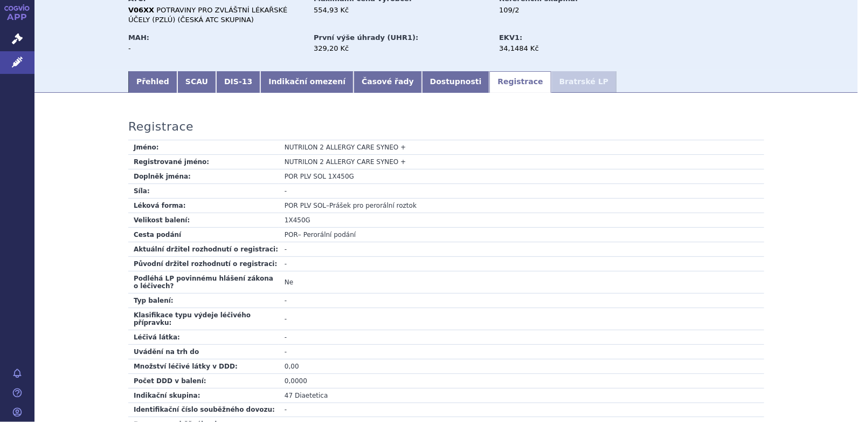
scroll to position [0, 0]
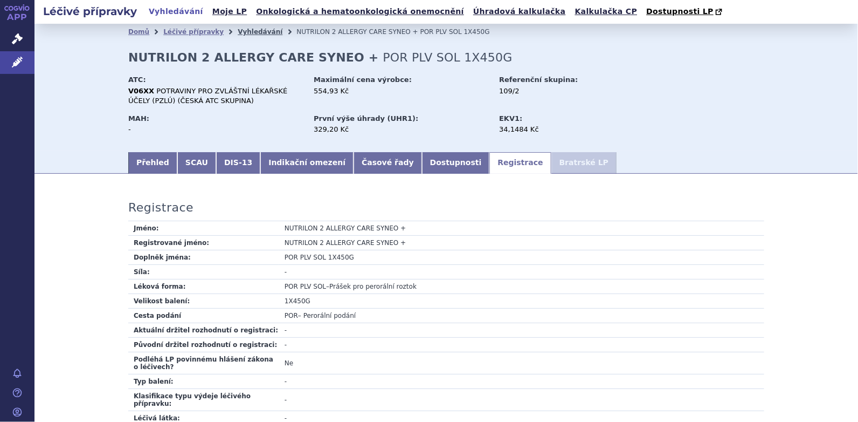
click at [243, 33] on link "Vyhledávání" at bounding box center [260, 32] width 45 height 8
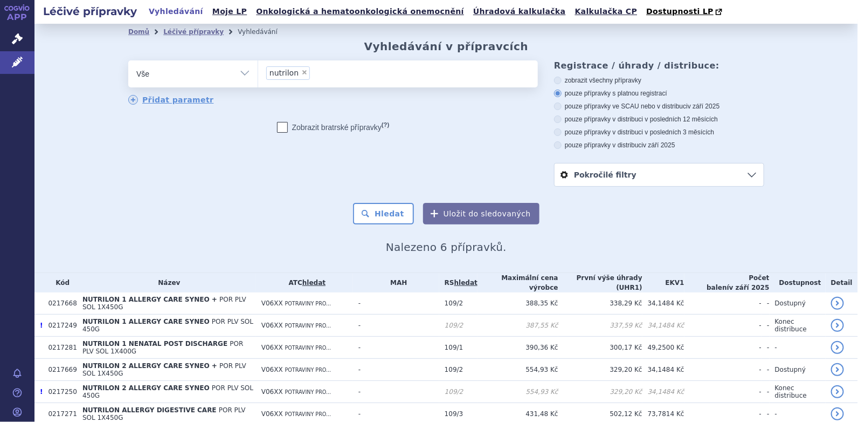
click at [301, 74] on span "×" at bounding box center [304, 72] width 6 height 6
click at [258, 74] on select "nutrilon" at bounding box center [258, 73] width 1 height 27
select select
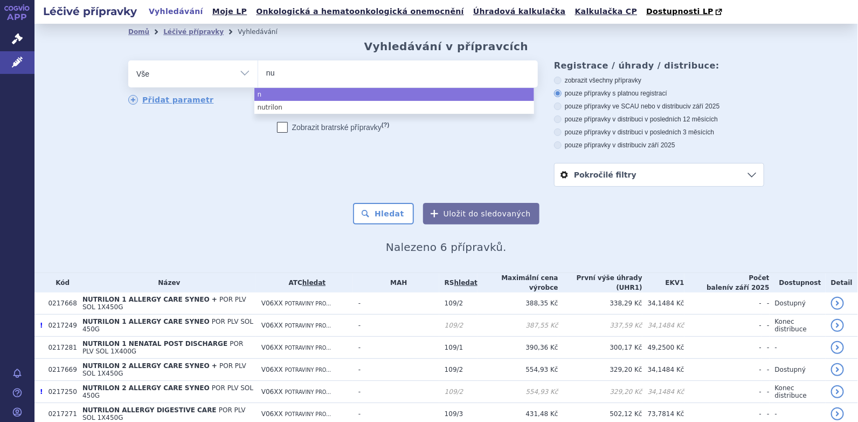
type input "nut"
type input "nutr"
type input "nutri"
type input "nutrini"
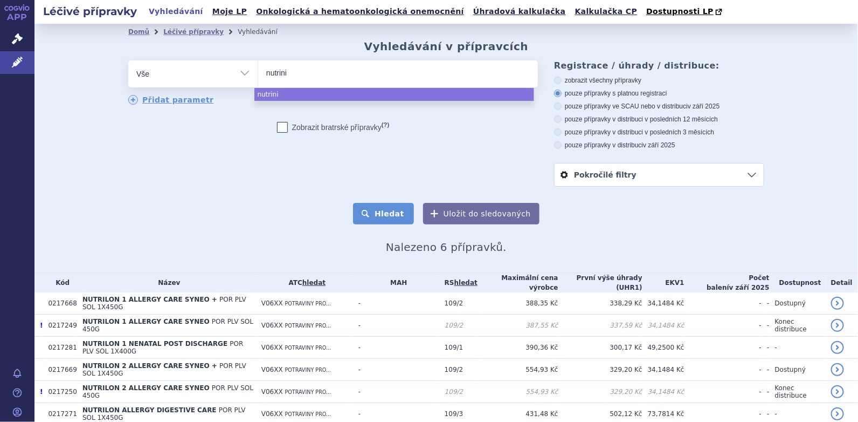
select select "nutrini"
click at [394, 209] on button "Hledat" at bounding box center [383, 214] width 61 height 22
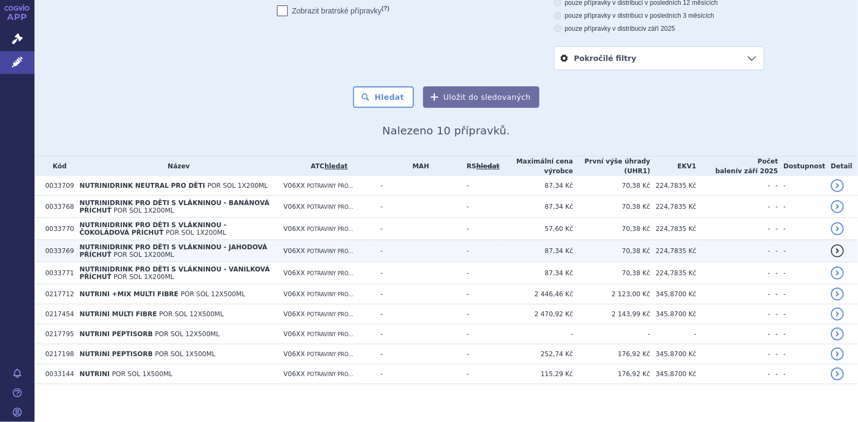
scroll to position [121, 0]
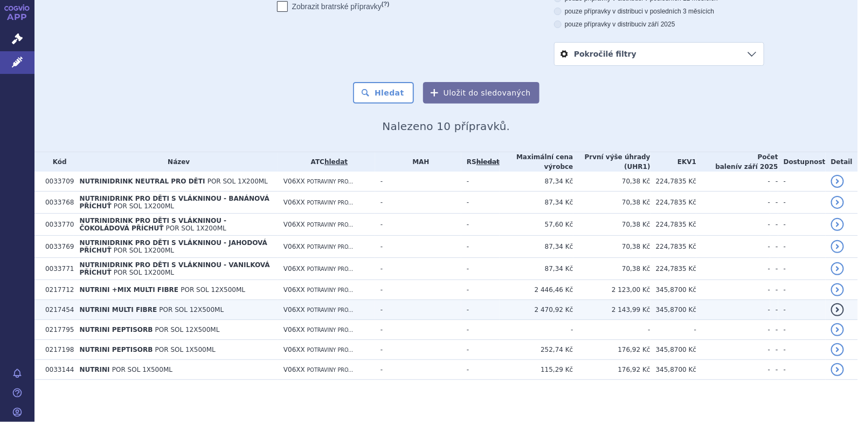
click at [134, 306] on span "NUTRINI MULTI FIBRE" at bounding box center [118, 310] width 78 height 8
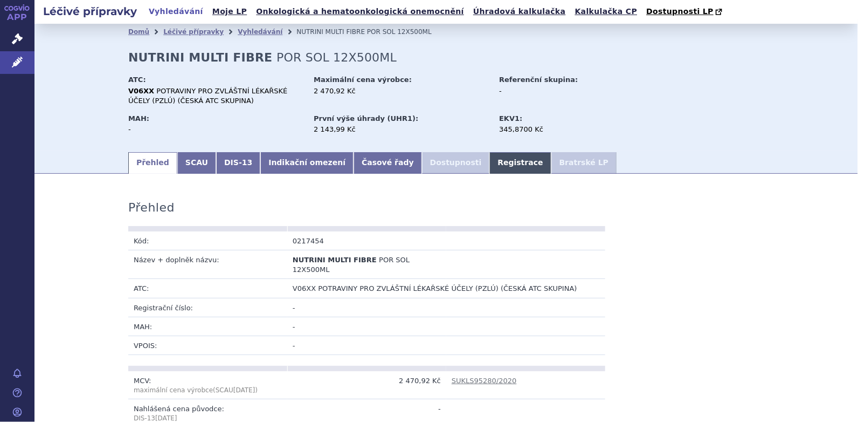
click at [490, 159] on link "Registrace" at bounding box center [520, 163] width 61 height 22
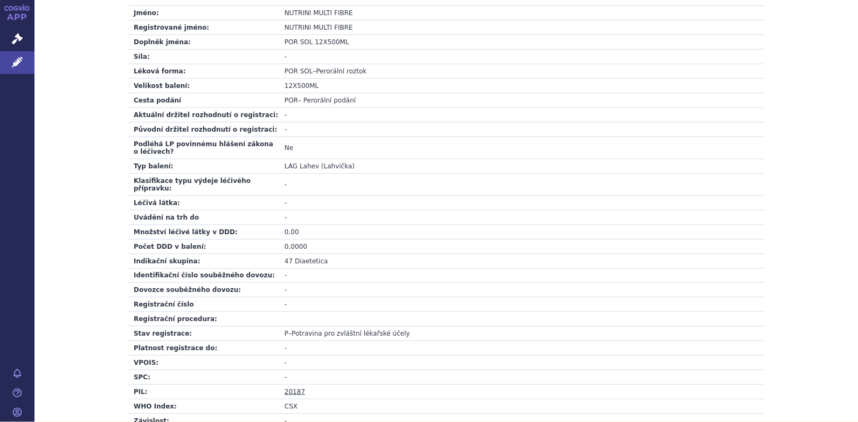
scroll to position [378, 0]
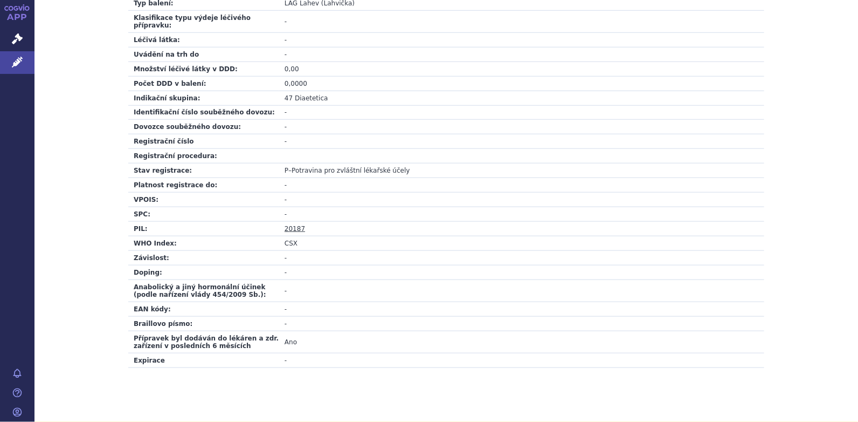
click at [292, 225] on link "20187" at bounding box center [295, 229] width 20 height 8
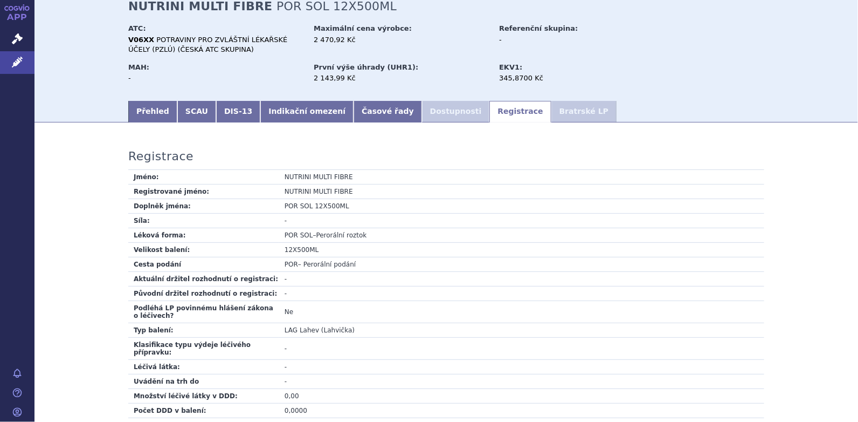
scroll to position [0, 0]
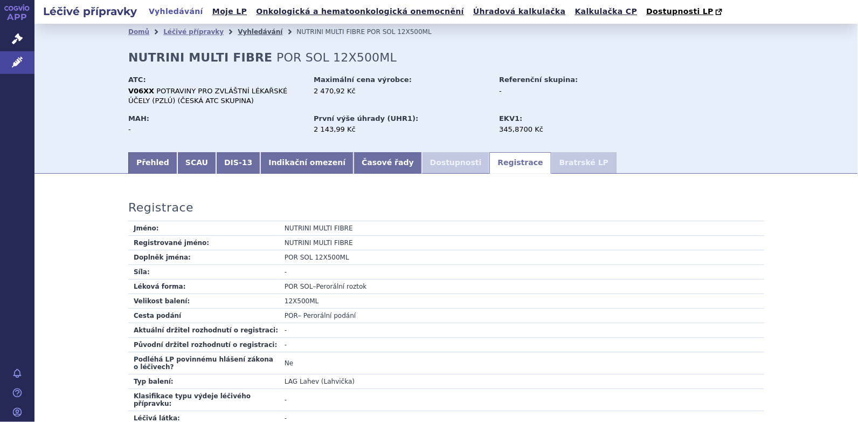
click at [242, 32] on link "Vyhledávání" at bounding box center [260, 32] width 45 height 8
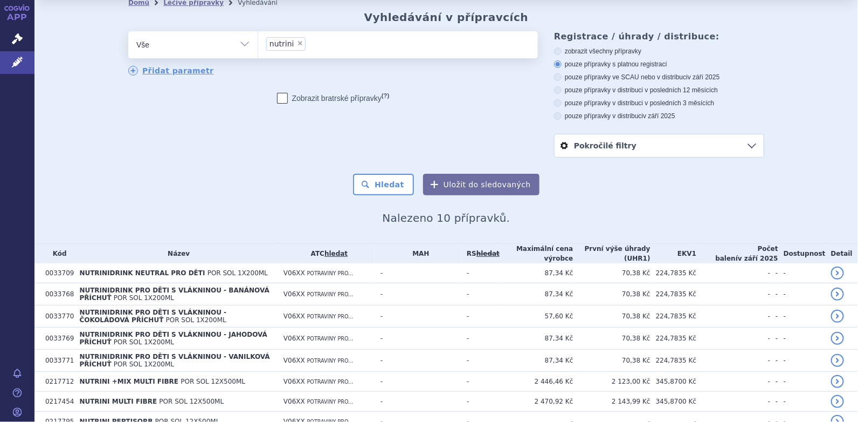
scroll to position [121, 0]
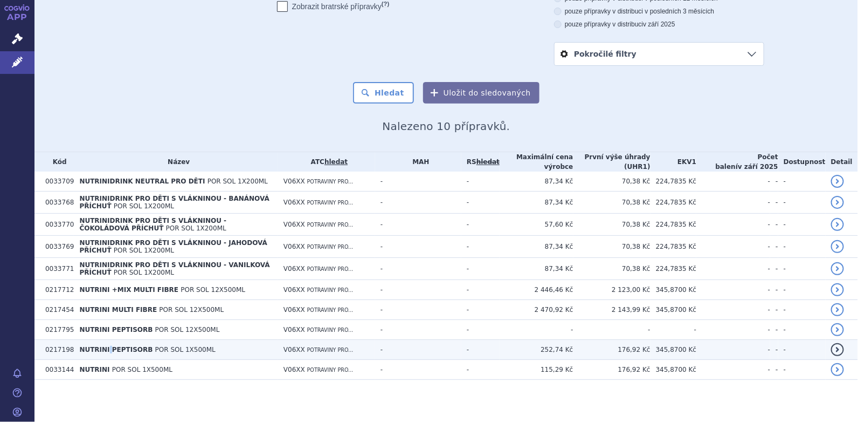
click at [103, 349] on span "NUTRINI PEPTISORB" at bounding box center [115, 350] width 73 height 8
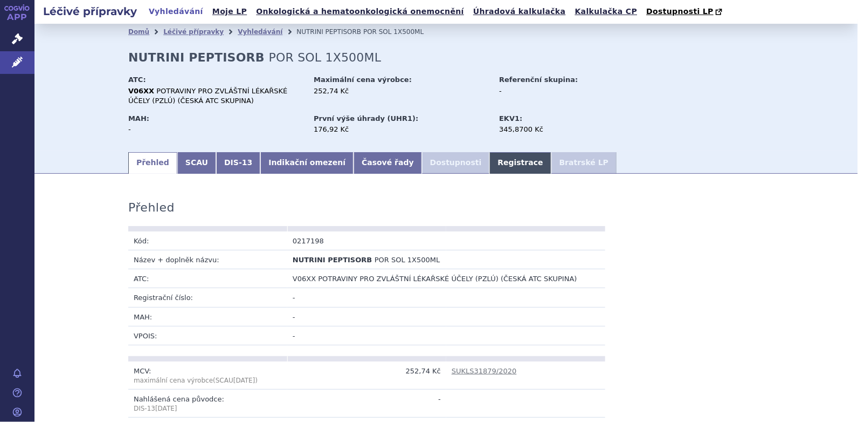
click at [490, 163] on link "Registrace" at bounding box center [520, 163] width 61 height 22
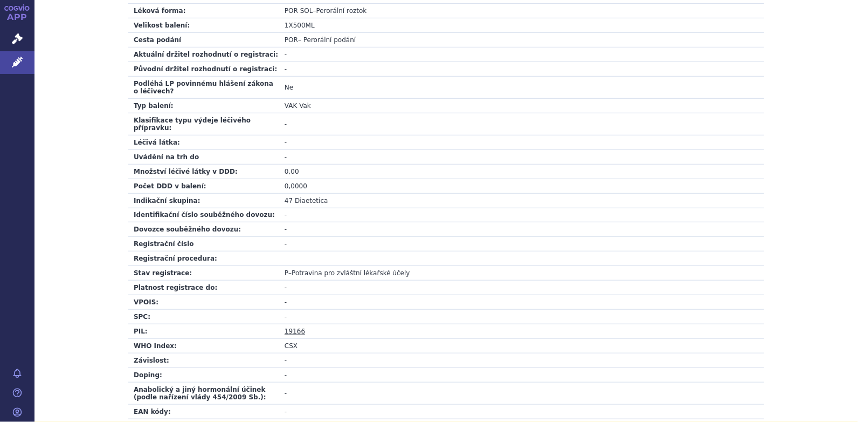
scroll to position [324, 0]
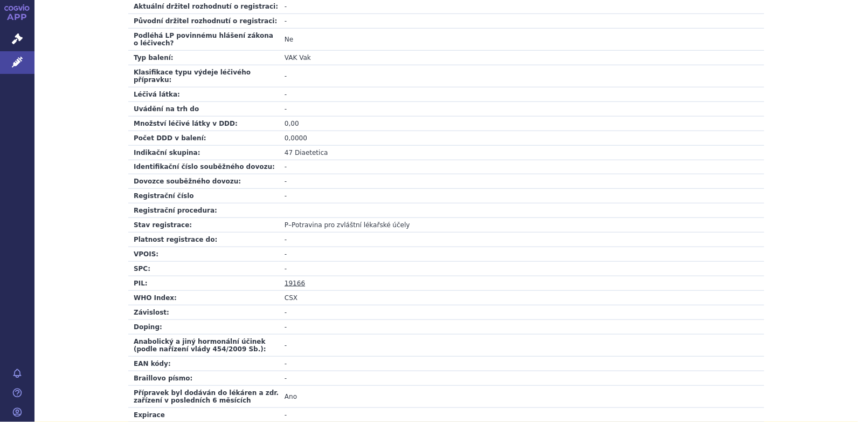
click at [295, 279] on link "19166" at bounding box center [295, 283] width 20 height 8
click at [291, 279] on link "19166" at bounding box center [295, 283] width 20 height 8
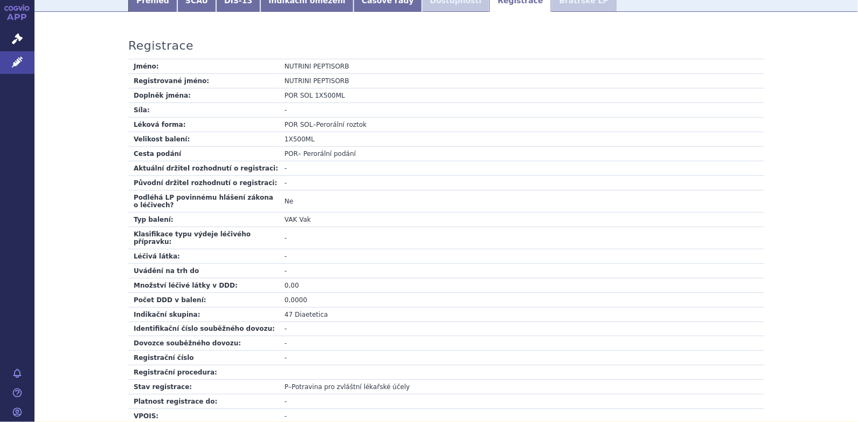
scroll to position [0, 0]
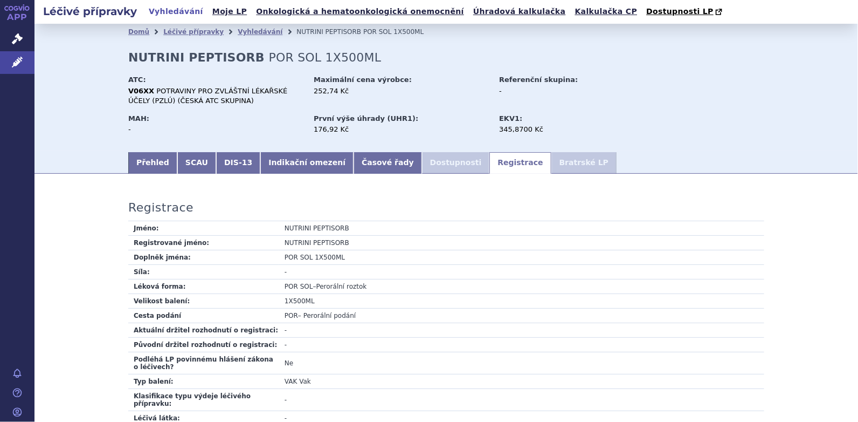
drag, startPoint x: 230, startPoint y: 30, endPoint x: 249, endPoint y: 25, distance: 19.5
click at [238, 30] on link "Vyhledávání" at bounding box center [260, 32] width 45 height 8
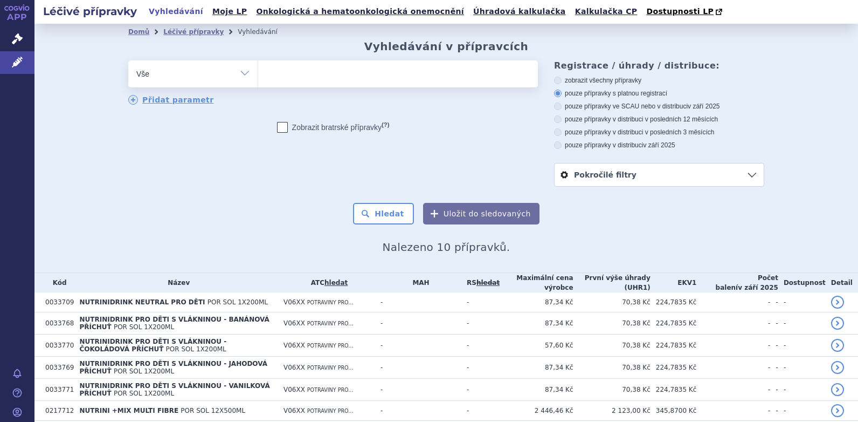
select select
type input "nut"
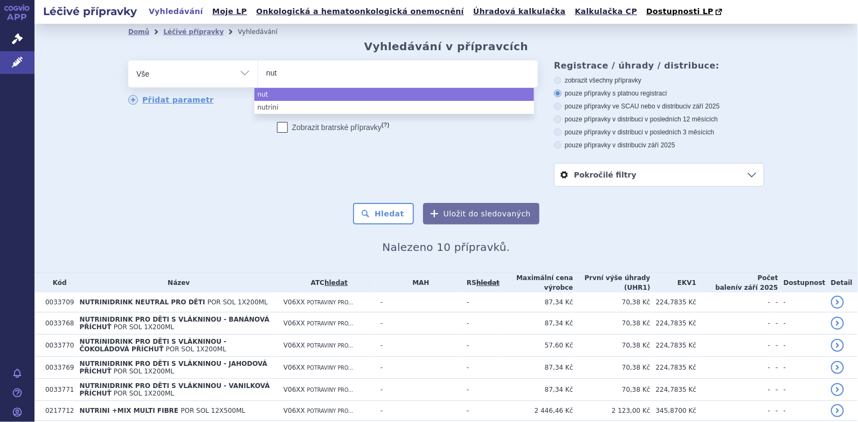
type input "nutr"
type input "nutri"
type input "nutriso"
type input "nutrison"
select select "nutrison"
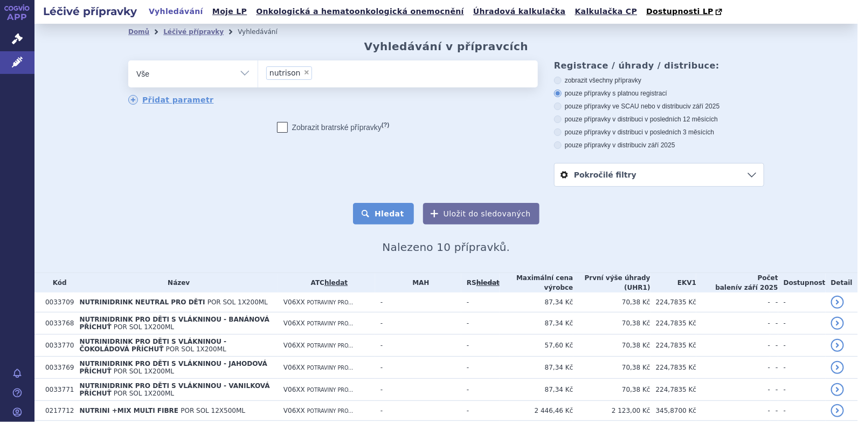
click at [387, 217] on button "Hledat" at bounding box center [383, 214] width 61 height 22
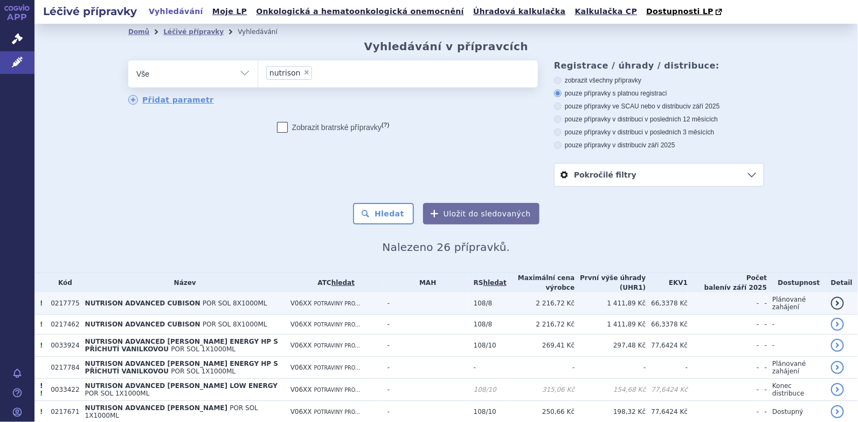
click at [108, 304] on span "NUTRISON ADVANCED CUBISON" at bounding box center [142, 303] width 115 height 8
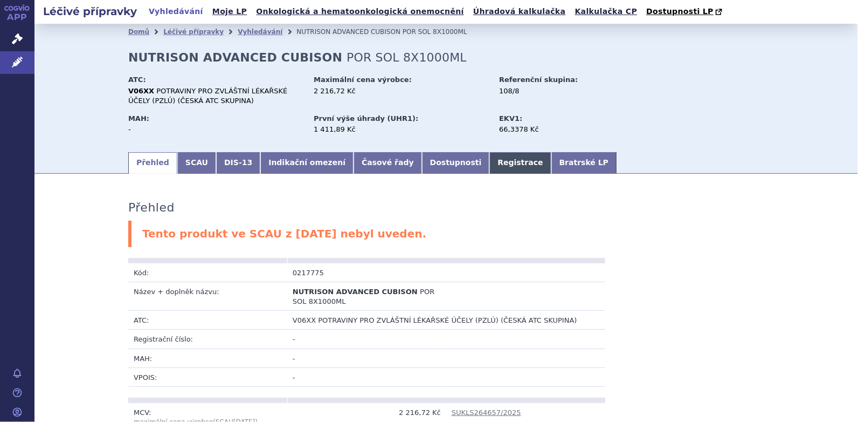
click at [490, 160] on link "Registrace" at bounding box center [520, 163] width 61 height 22
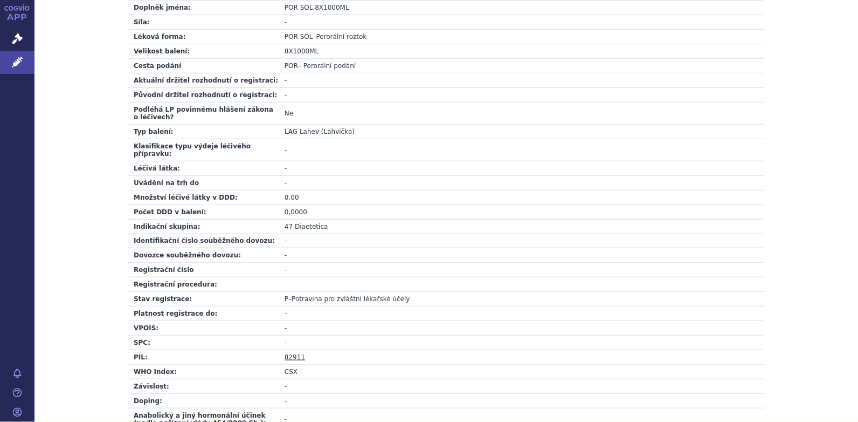
scroll to position [377, 0]
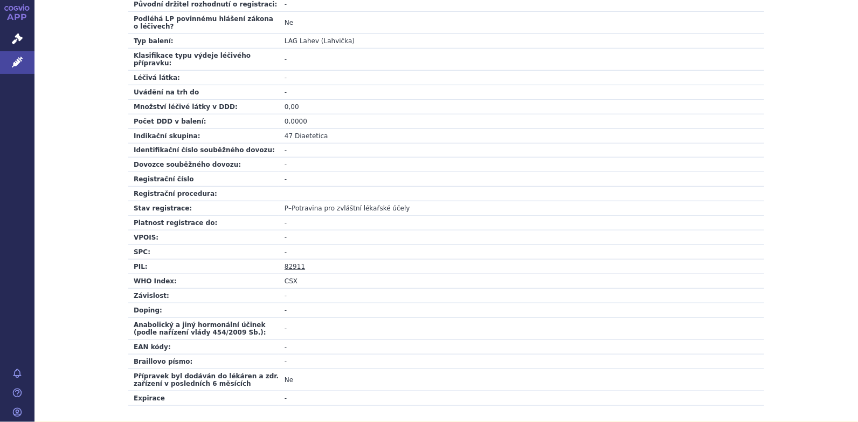
click at [292, 263] on link "82911" at bounding box center [295, 267] width 20 height 8
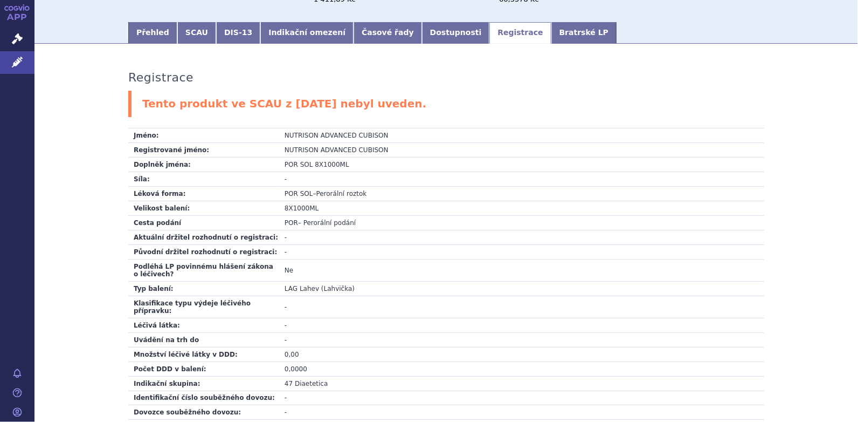
scroll to position [0, 0]
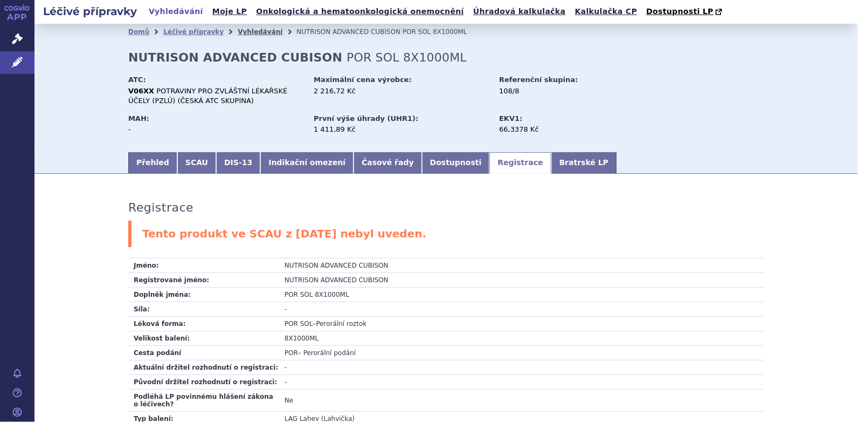
click at [238, 31] on link "Vyhledávání" at bounding box center [260, 32] width 45 height 8
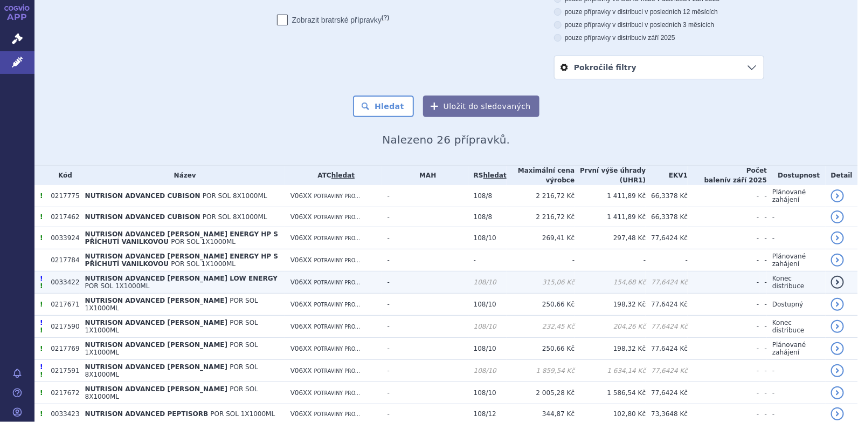
scroll to position [162, 0]
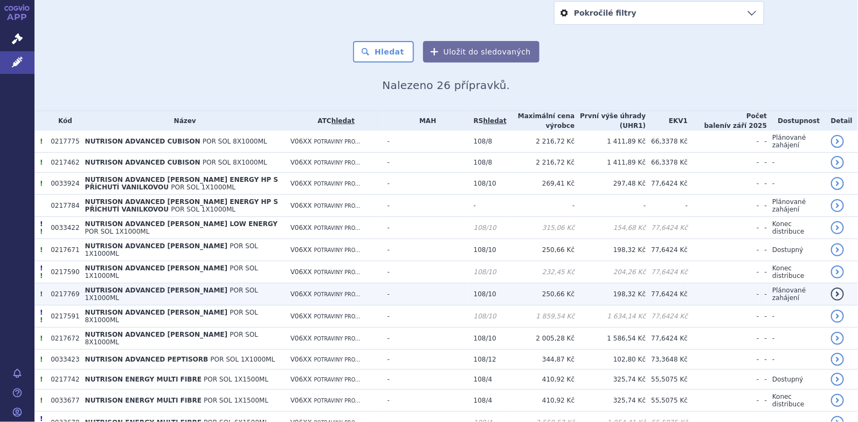
click at [208, 292] on span "POR SOL 1X1000ML" at bounding box center [171, 293] width 173 height 15
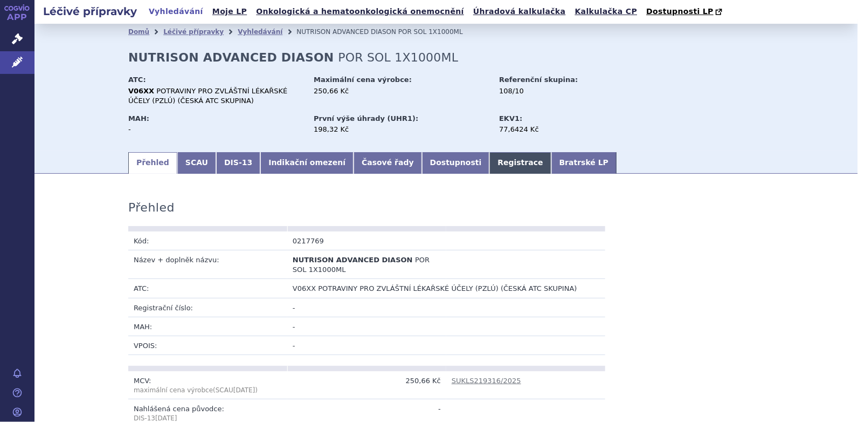
click at [490, 162] on link "Registrace" at bounding box center [520, 163] width 61 height 22
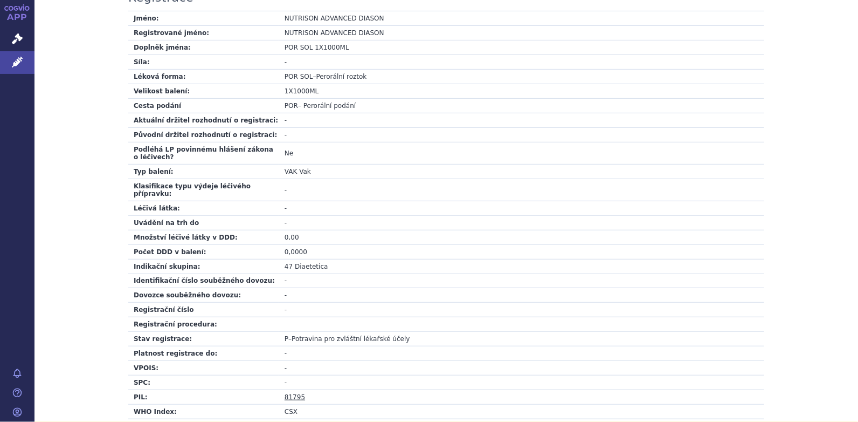
scroll to position [269, 0]
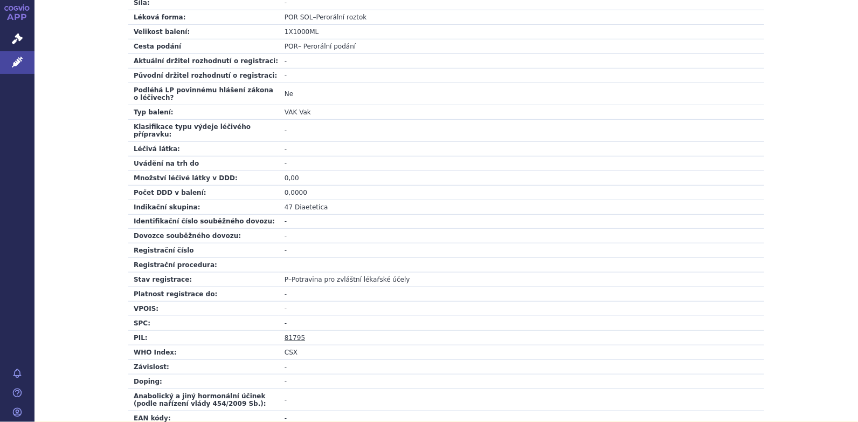
click at [291, 334] on link "81795" at bounding box center [295, 338] width 20 height 8
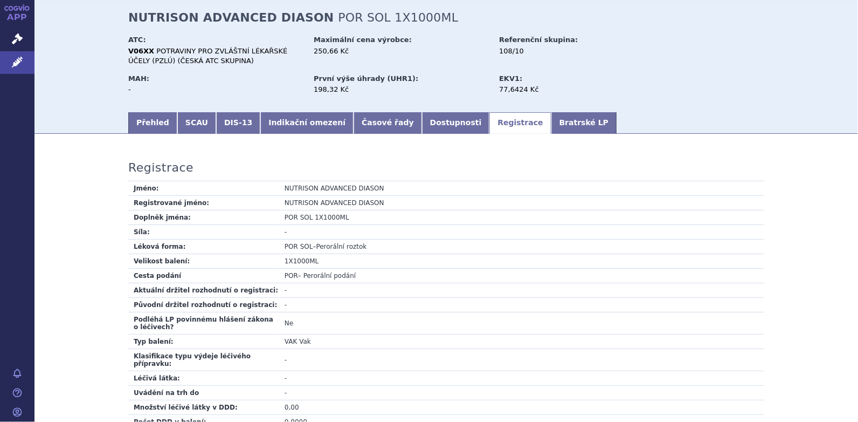
scroll to position [0, 0]
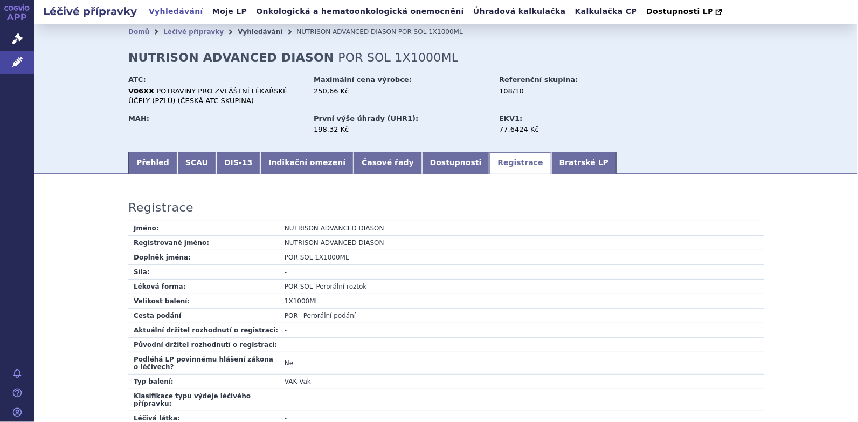
drag, startPoint x: 242, startPoint y: 33, endPoint x: 247, endPoint y: 33, distance: 6.0
click at [242, 33] on link "Vyhledávání" at bounding box center [260, 32] width 45 height 8
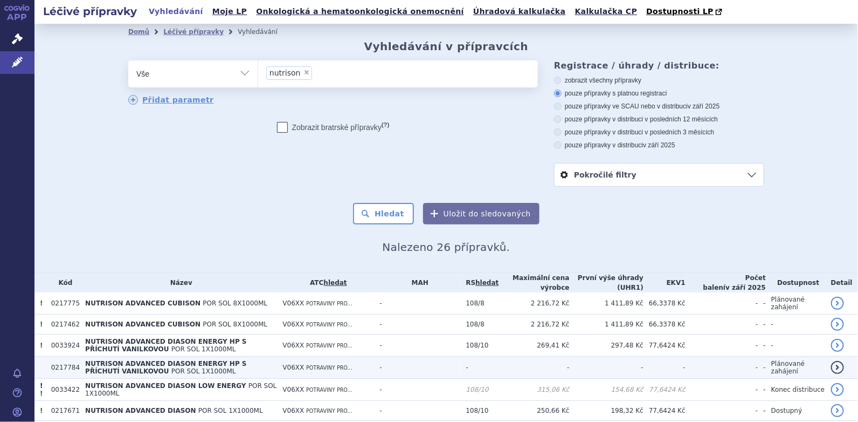
click at [177, 365] on span "NUTRISON ADVANCED DIASON ENERGY HP S PŘÍCHUTÍ VANILKOVOU" at bounding box center [166, 367] width 162 height 15
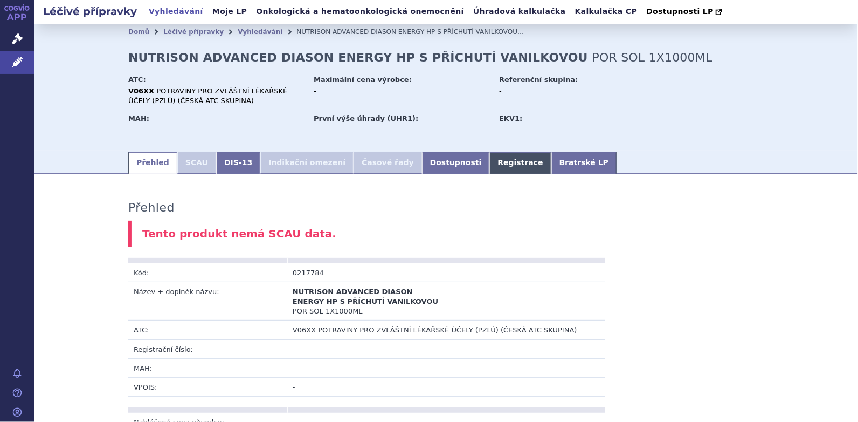
click at [490, 164] on link "Registrace" at bounding box center [520, 163] width 61 height 22
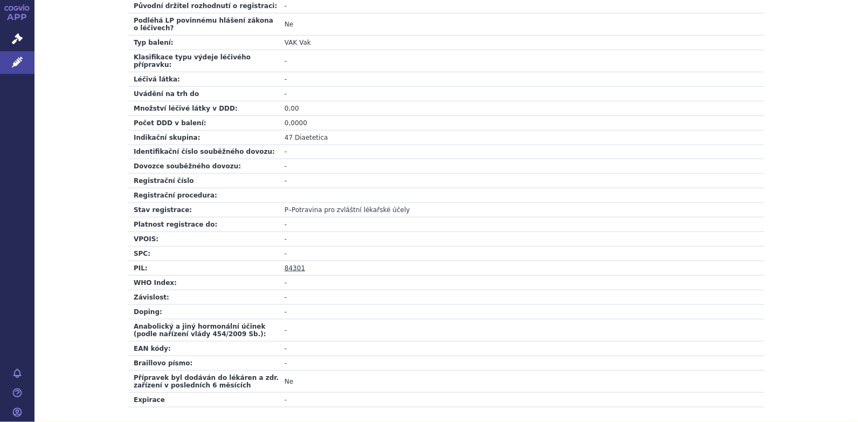
scroll to position [377, 0]
click at [290, 263] on link "84301" at bounding box center [295, 267] width 20 height 8
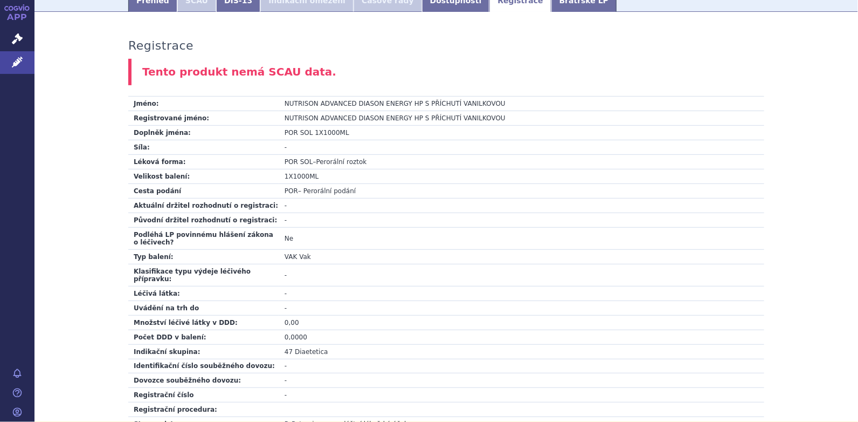
scroll to position [0, 0]
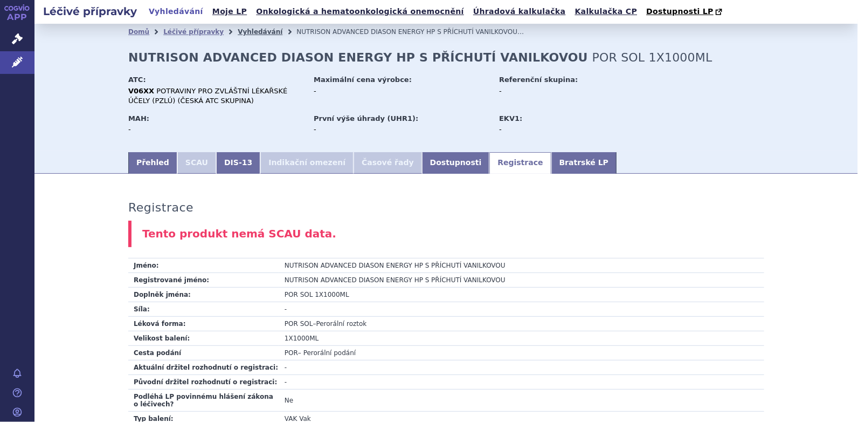
click at [238, 31] on link "Vyhledávání" at bounding box center [260, 32] width 45 height 8
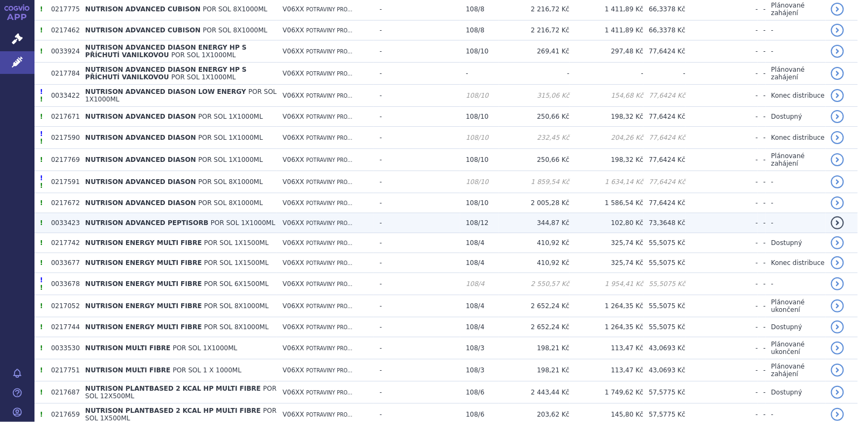
scroll to position [269, 0]
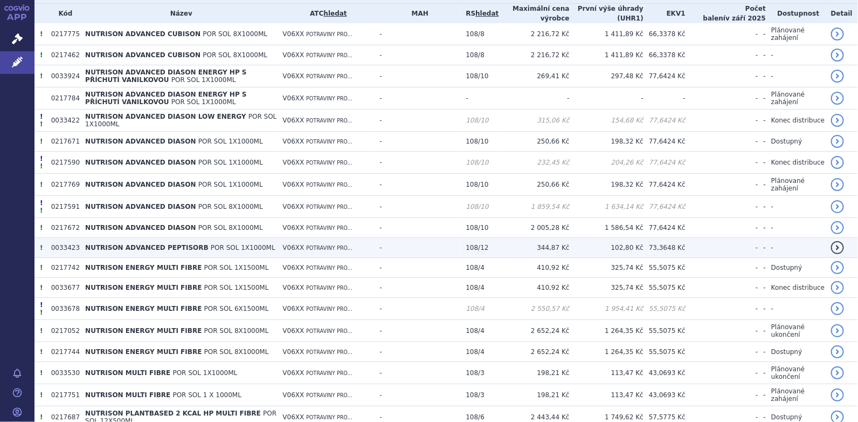
click at [168, 244] on span "NUTRISON ADVANCED PEPTISORB" at bounding box center [146, 248] width 123 height 8
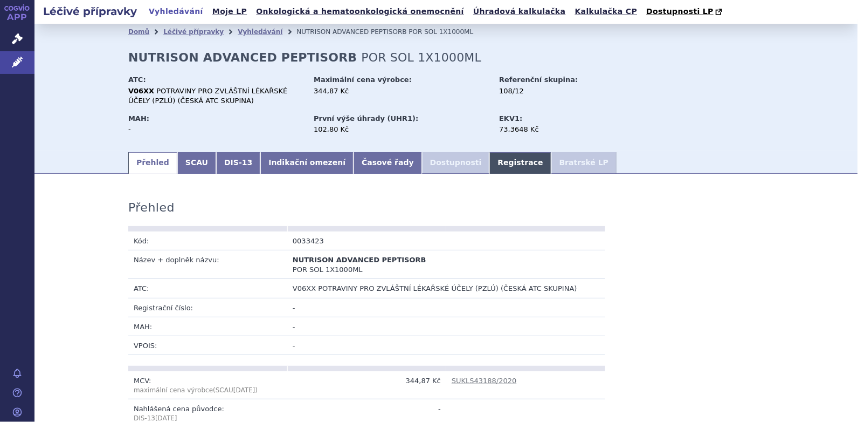
click at [490, 159] on link "Registrace" at bounding box center [520, 163] width 61 height 22
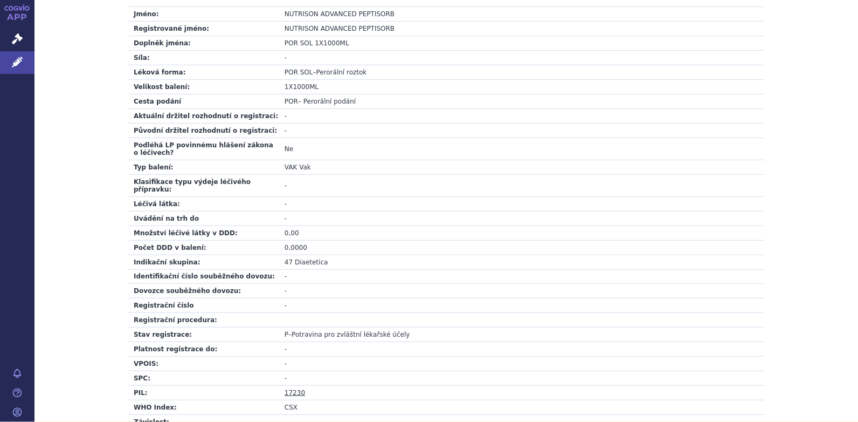
scroll to position [324, 0]
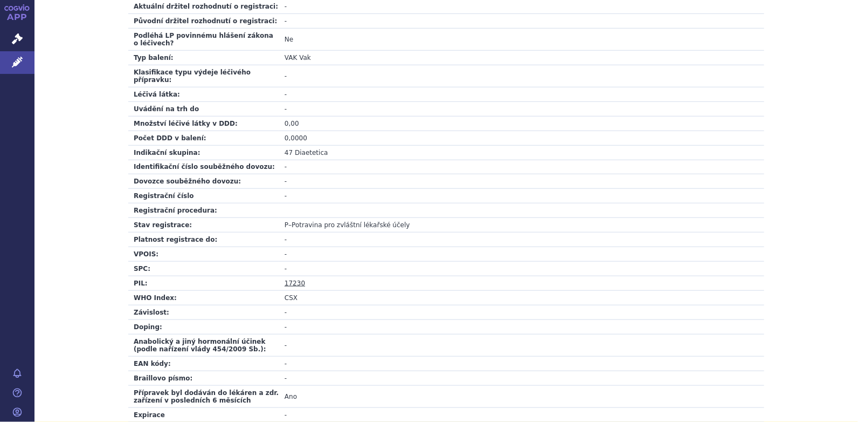
click at [287, 279] on link "17230" at bounding box center [295, 283] width 20 height 8
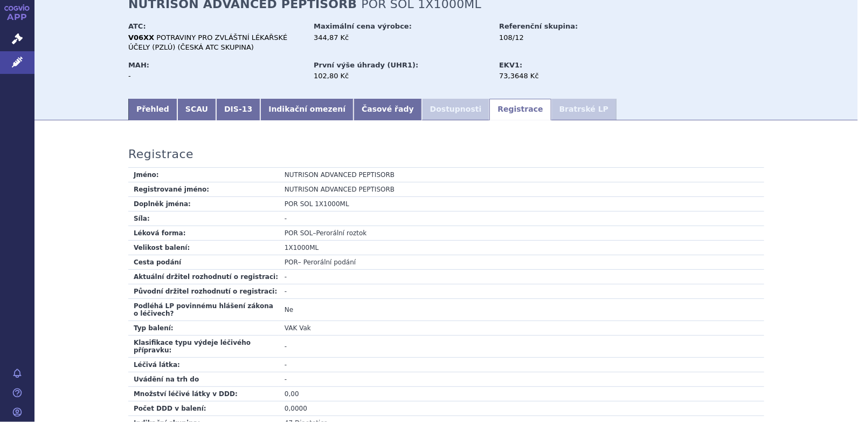
scroll to position [0, 0]
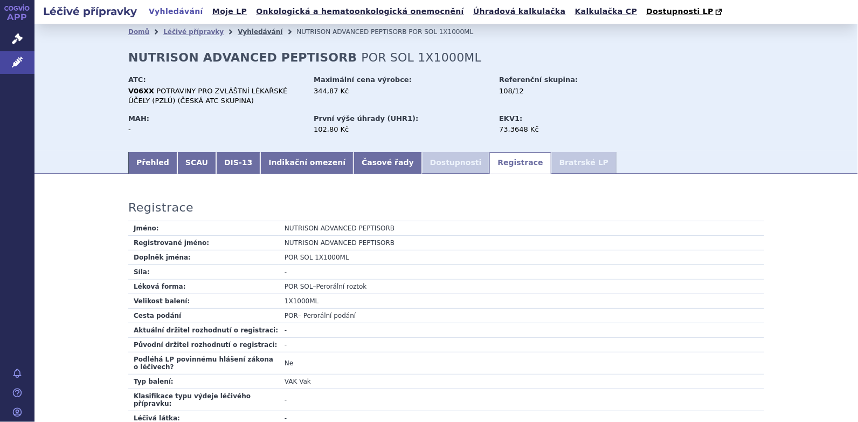
click at [249, 33] on link "Vyhledávání" at bounding box center [260, 32] width 45 height 8
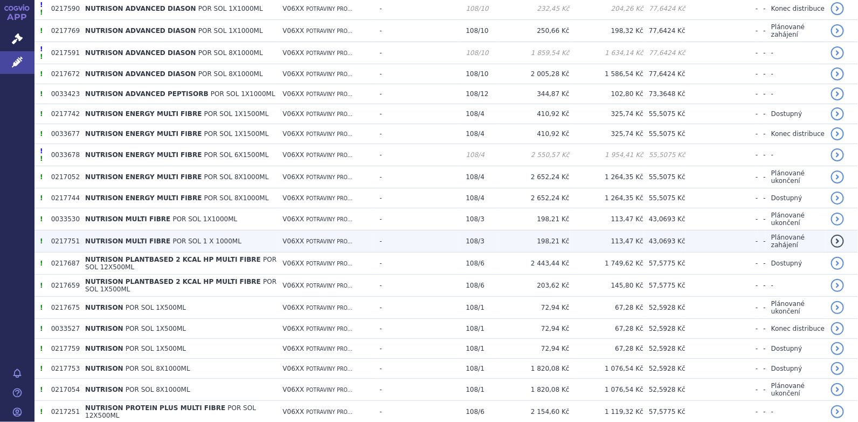
scroll to position [404, 0]
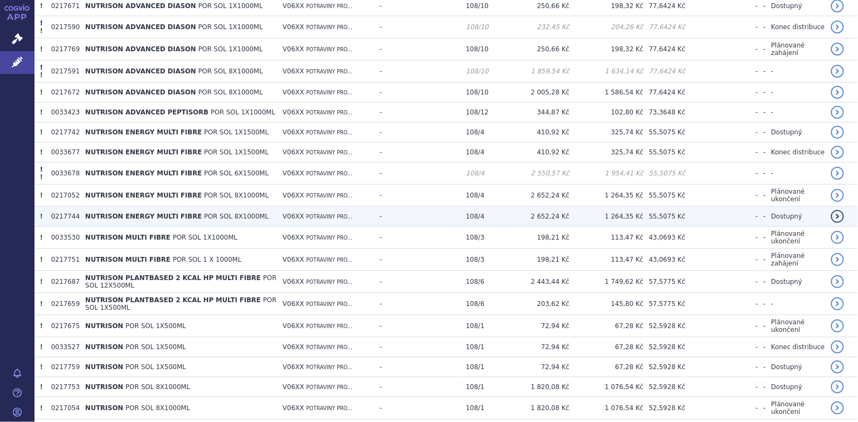
click at [160, 214] on span "NUTRISON ENERGY MULTI FIBRE" at bounding box center [143, 216] width 116 height 8
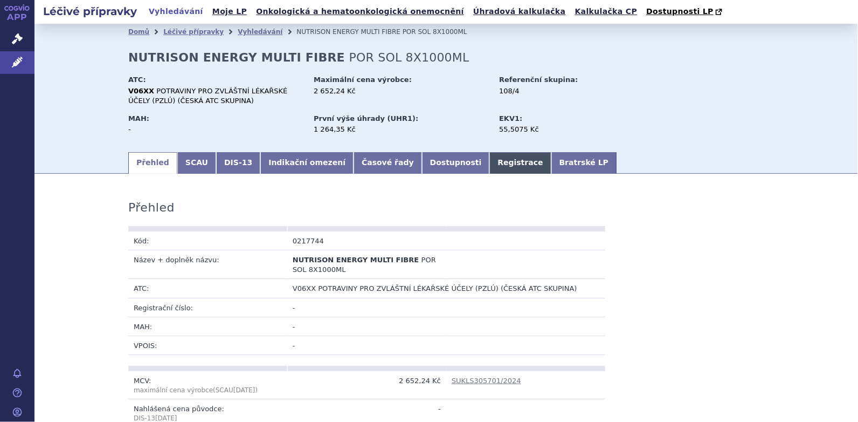
click at [490, 163] on link "Registrace" at bounding box center [520, 163] width 61 height 22
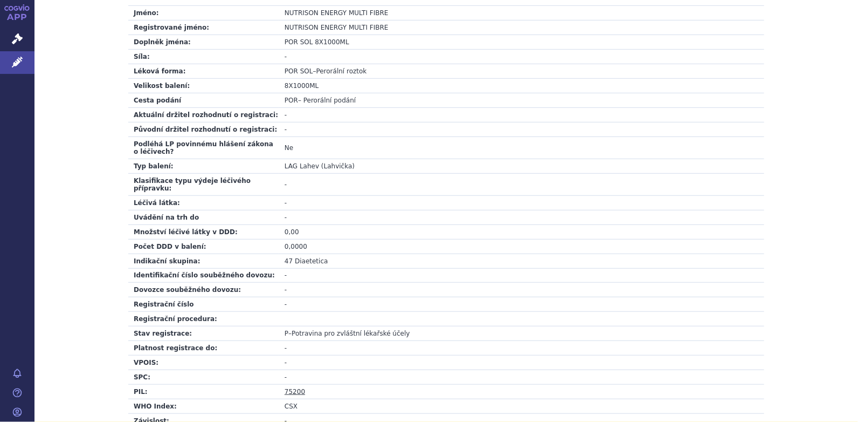
scroll to position [377, 0]
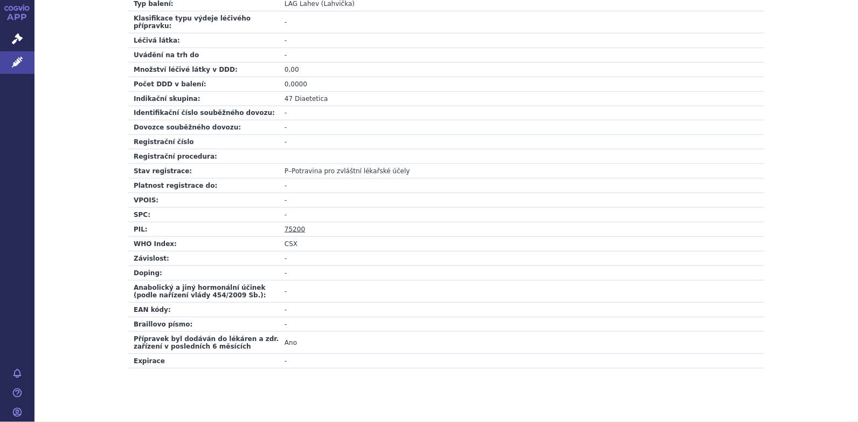
click at [291, 225] on link "75200" at bounding box center [295, 229] width 20 height 8
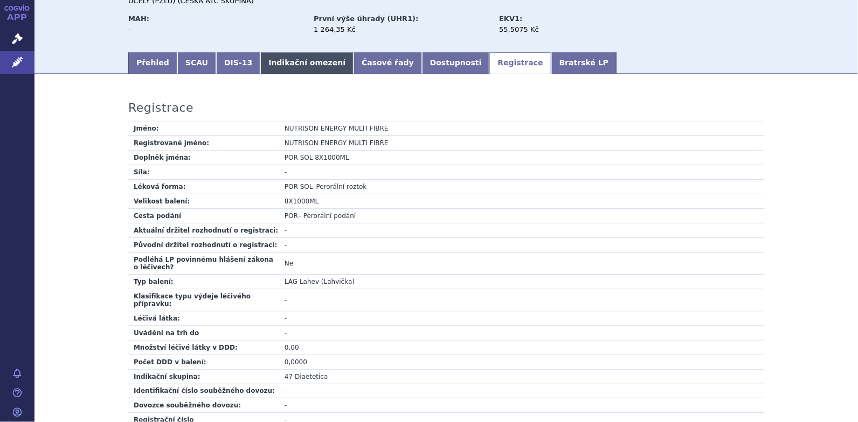
scroll to position [0, 0]
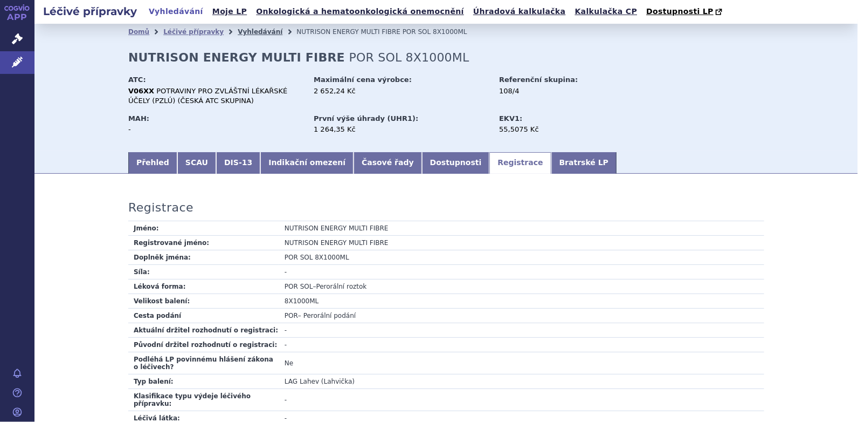
click at [238, 30] on link "Vyhledávání" at bounding box center [260, 32] width 45 height 8
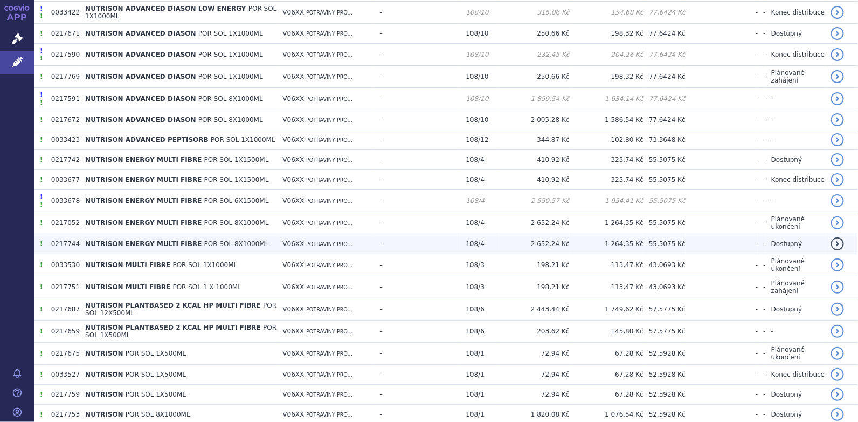
scroll to position [377, 0]
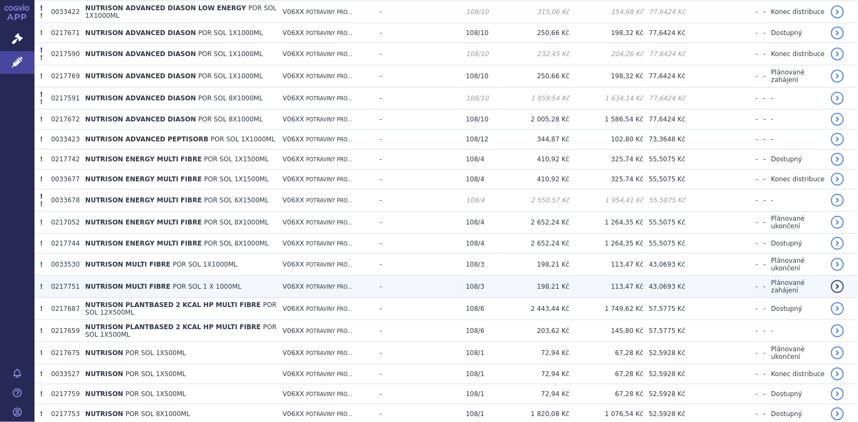
click at [139, 284] on span "NUTRISON MULTI FIBRE" at bounding box center [127, 287] width 85 height 8
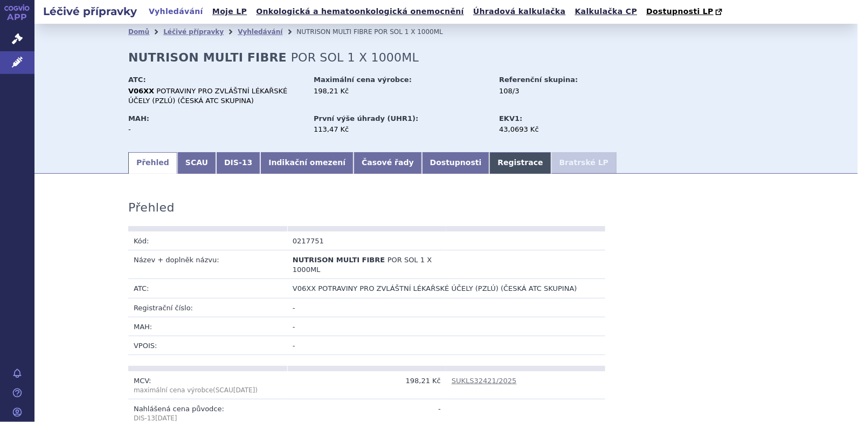
click at [490, 167] on link "Registrace" at bounding box center [520, 163] width 61 height 22
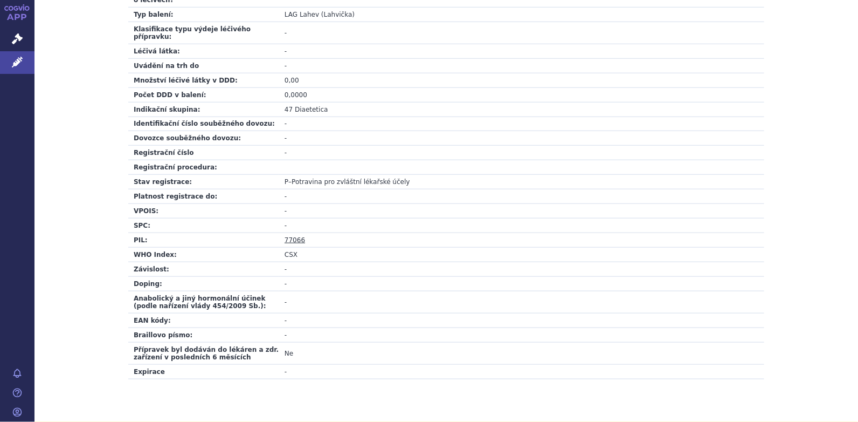
scroll to position [377, 0]
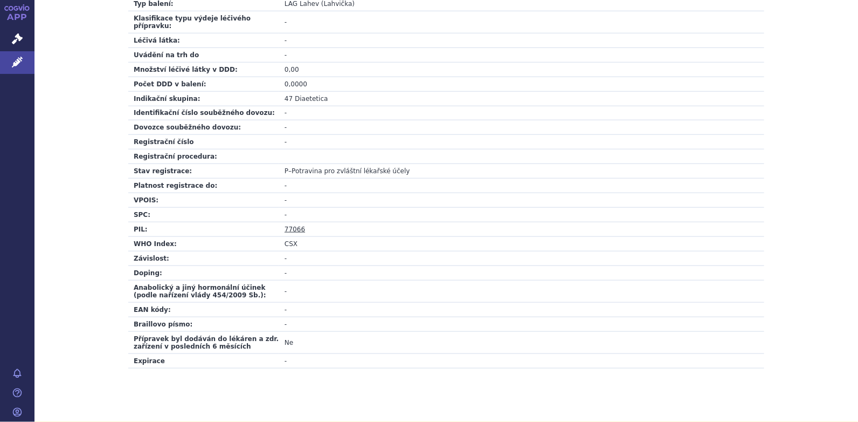
click at [293, 225] on link "77066" at bounding box center [295, 229] width 20 height 8
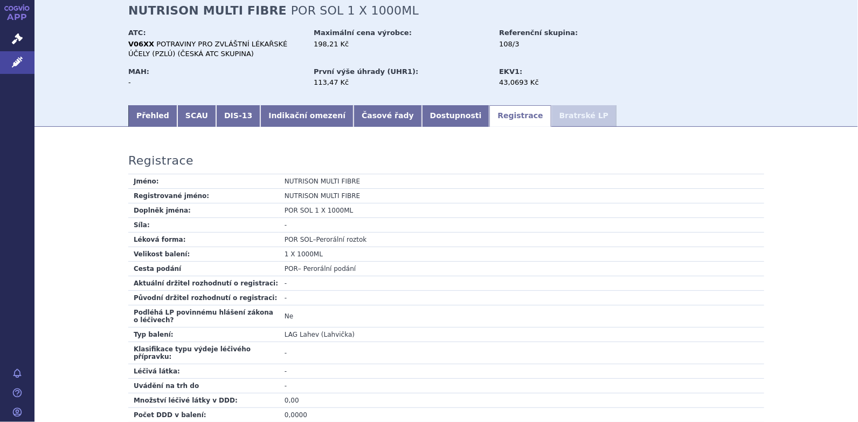
scroll to position [0, 0]
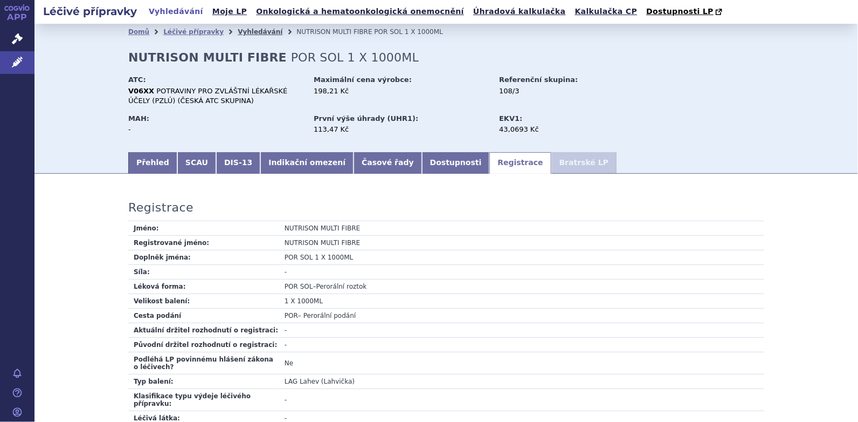
click at [238, 30] on link "Vyhledávání" at bounding box center [260, 32] width 45 height 8
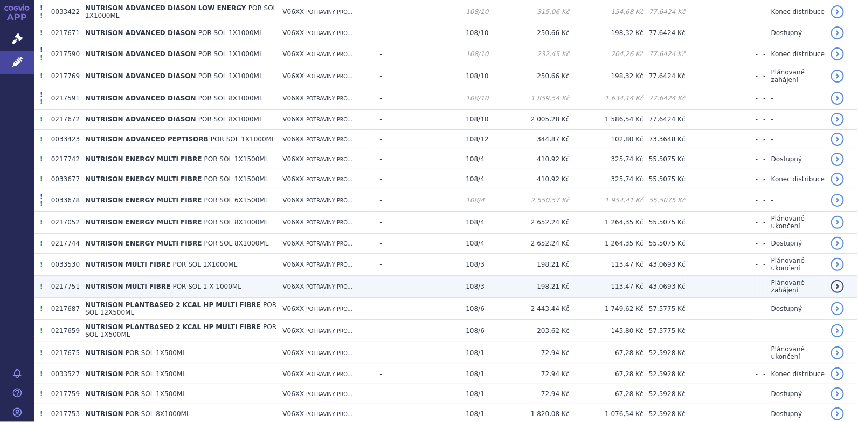
scroll to position [458, 0]
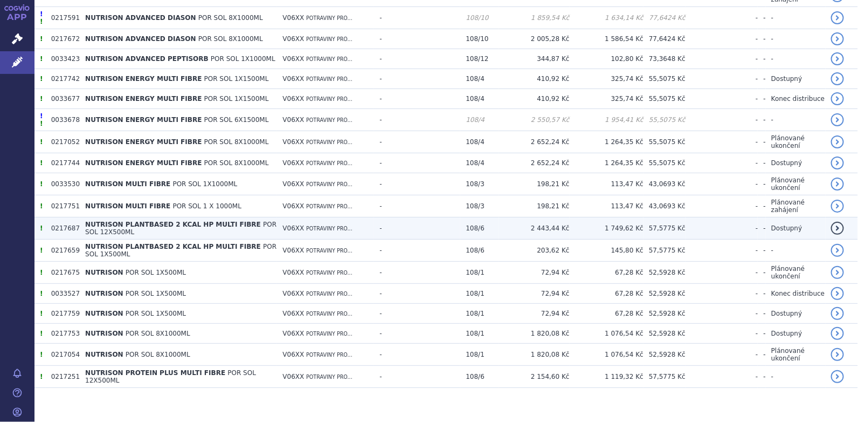
click at [165, 222] on span "NUTRISON PLANTBASED 2 KCAL HP MULTI FIBRE" at bounding box center [173, 225] width 176 height 8
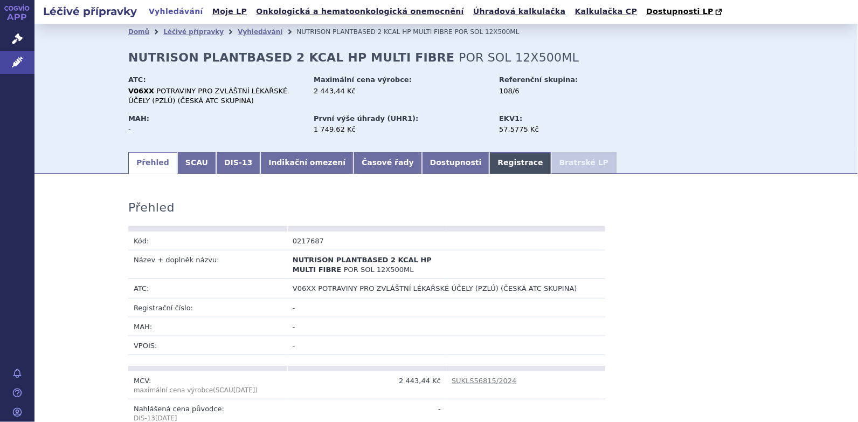
click at [490, 165] on link "Registrace" at bounding box center [520, 163] width 61 height 22
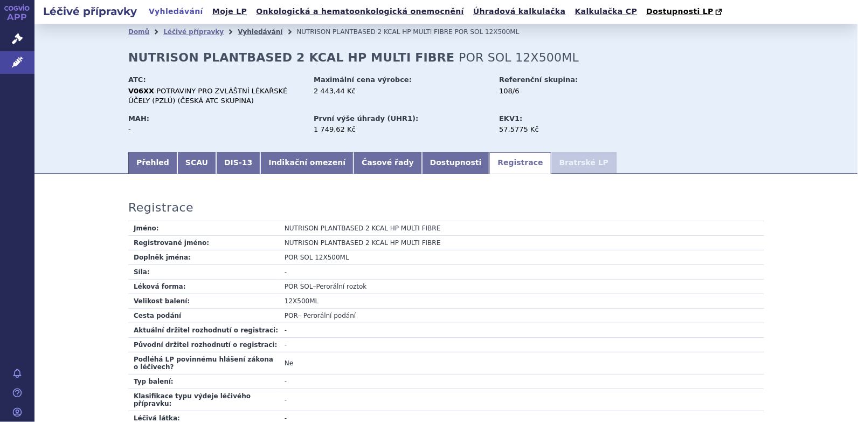
click at [238, 33] on link "Vyhledávání" at bounding box center [260, 32] width 45 height 8
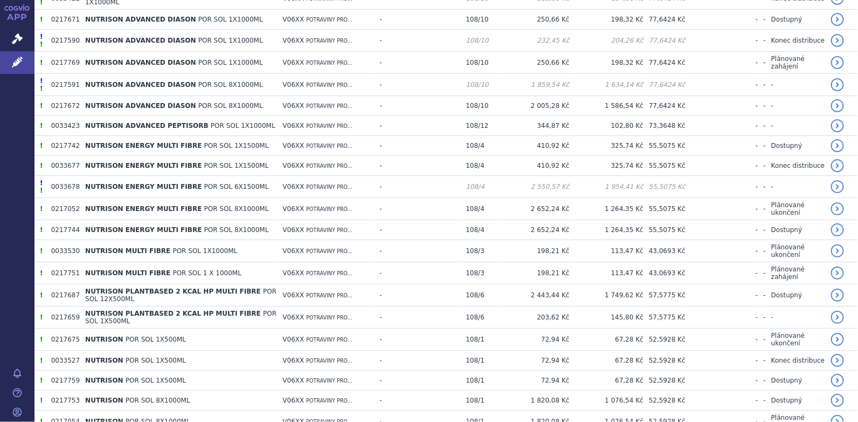
scroll to position [431, 0]
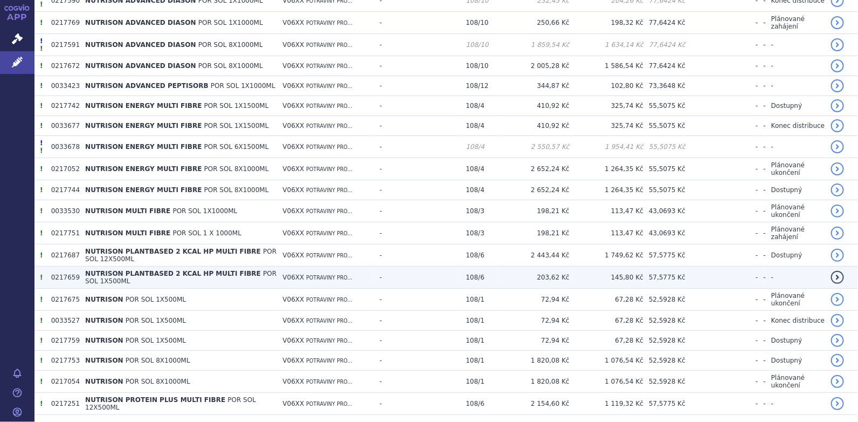
click at [154, 270] on span "NUTRISON PLANTBASED 2 KCAL HP MULTI FIBRE" at bounding box center [173, 274] width 176 height 8
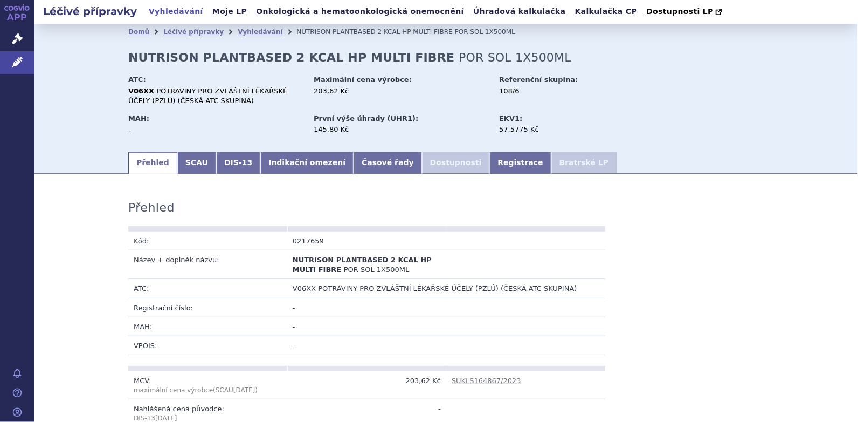
click at [490, 160] on link "Registrace" at bounding box center [520, 163] width 61 height 22
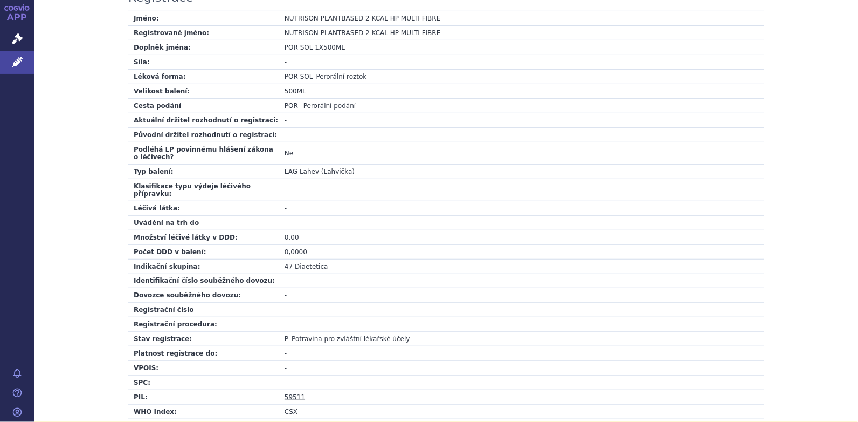
scroll to position [269, 0]
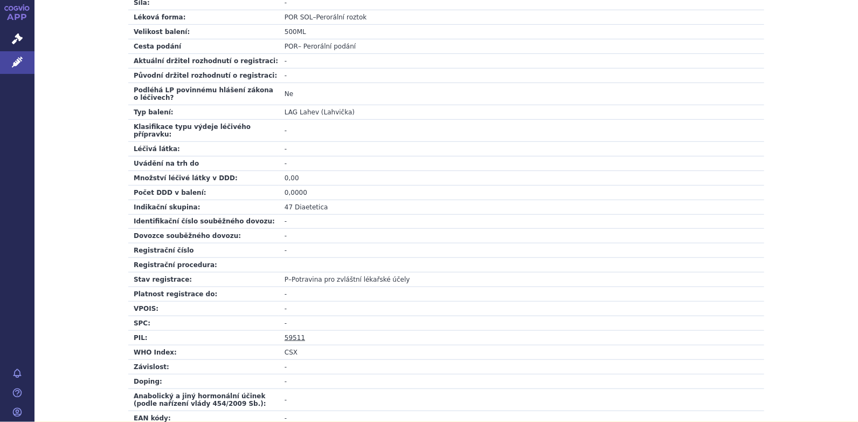
click at [292, 334] on link "59511" at bounding box center [295, 338] width 20 height 8
click at [509, 188] on td "0,0000" at bounding box center [521, 192] width 485 height 15
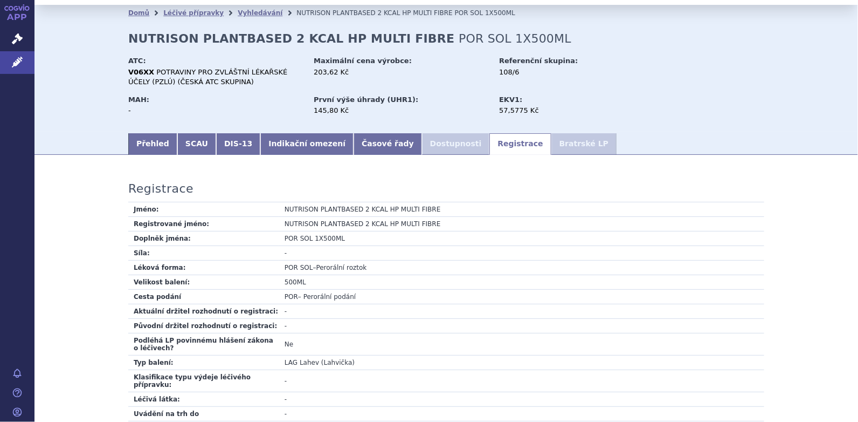
scroll to position [0, 0]
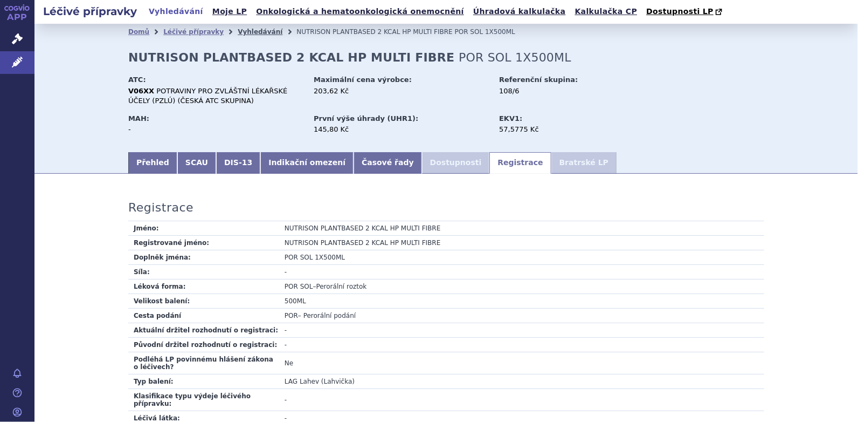
click at [238, 31] on link "Vyhledávání" at bounding box center [260, 32] width 45 height 8
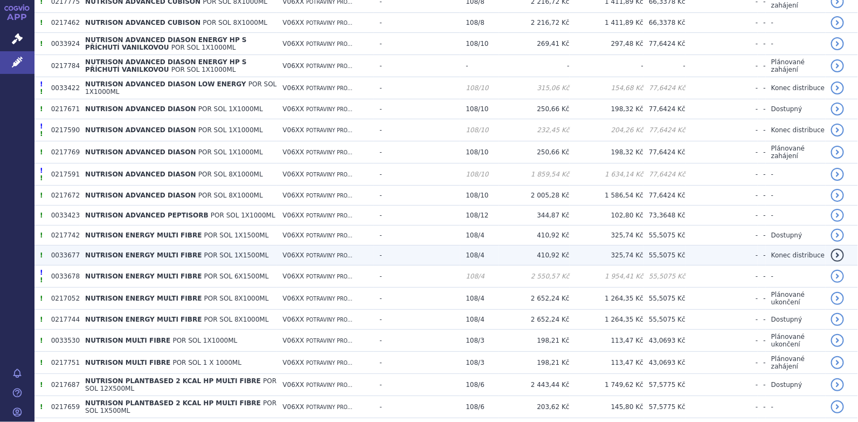
scroll to position [431, 0]
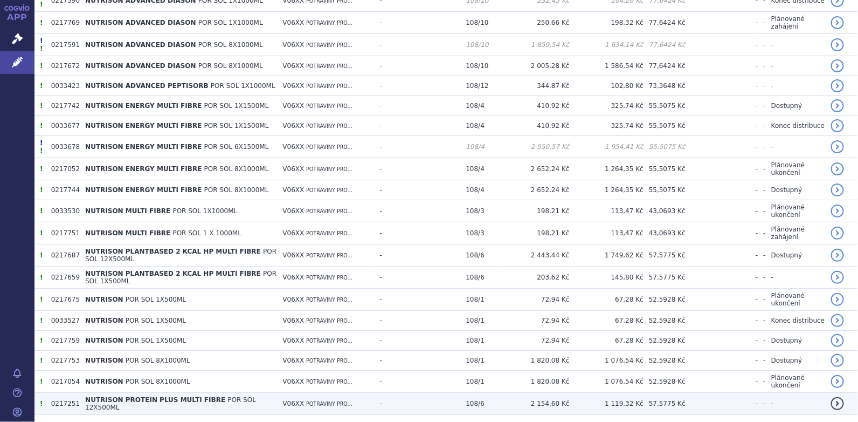
click at [177, 396] on span "NUTRISON PROTEIN PLUS MULTI FIBRE" at bounding box center [155, 400] width 140 height 8
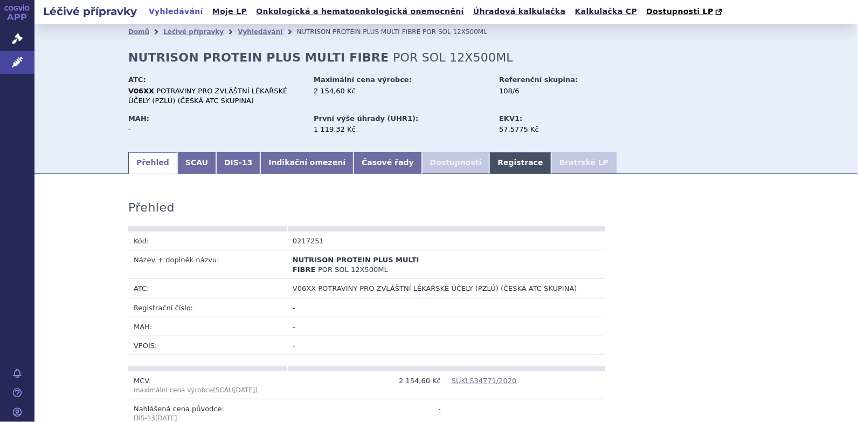
click at [490, 164] on link "Registrace" at bounding box center [520, 163] width 61 height 22
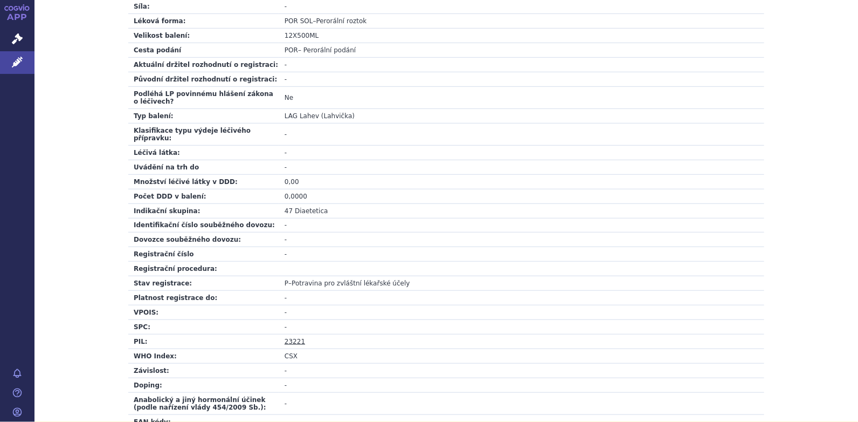
scroll to position [269, 0]
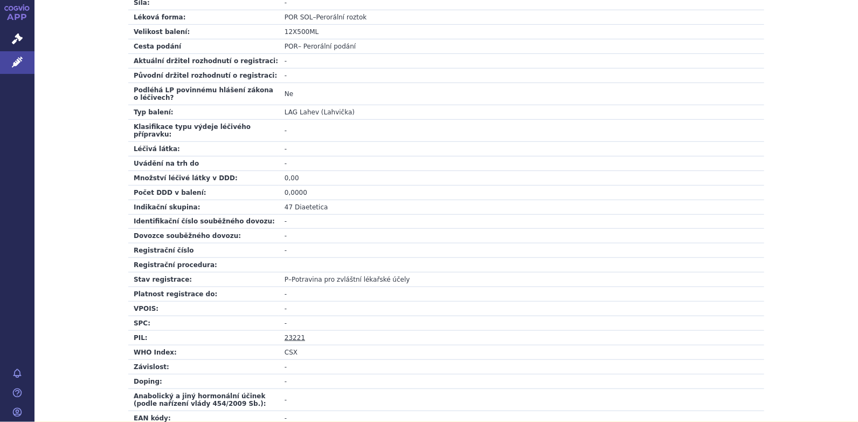
click at [287, 334] on link "23221" at bounding box center [295, 338] width 20 height 8
